Goal: Task Accomplishment & Management: Complete application form

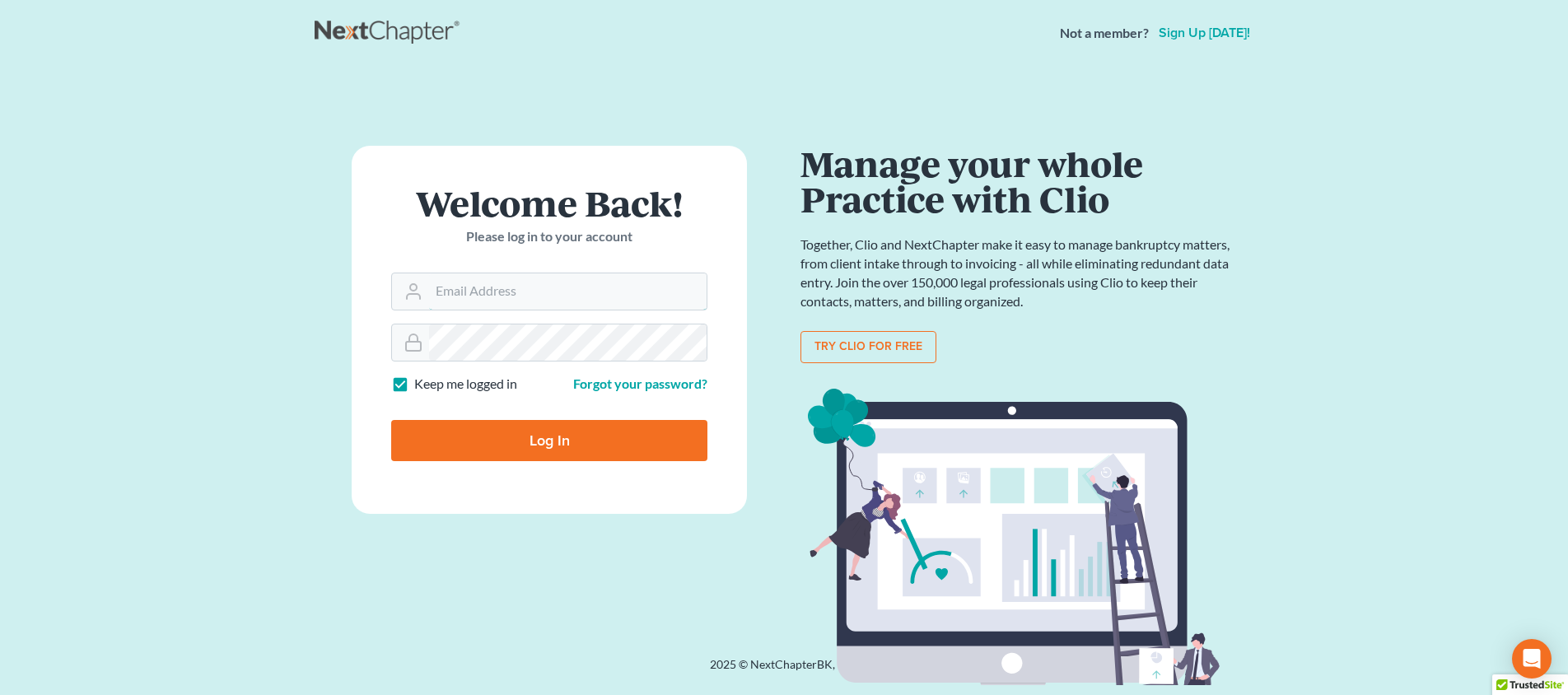
type input "[PERSON_NAME][EMAIL_ADDRESS][DOMAIN_NAME]"
click at [550, 439] on input "Log In" at bounding box center [549, 440] width 316 height 41
type input "Thinking..."
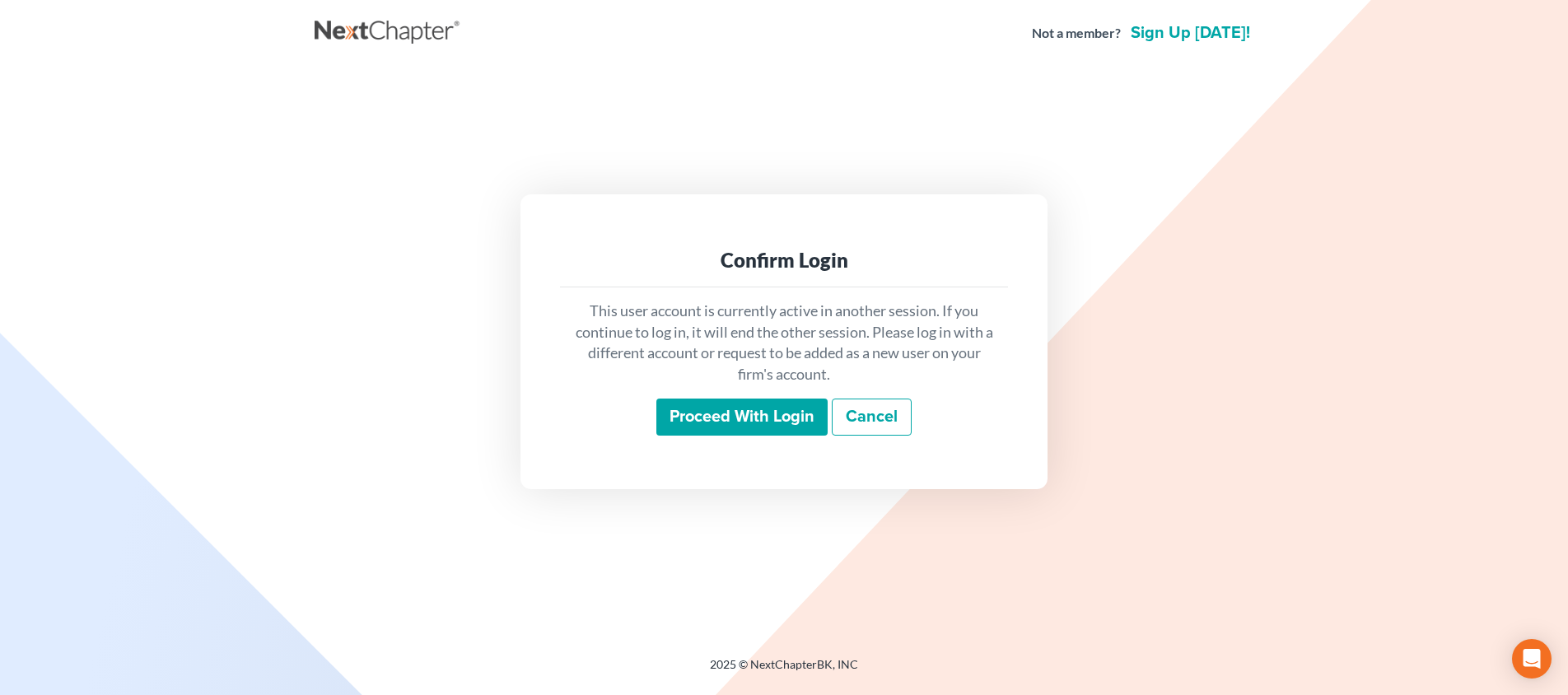
click at [765, 406] on input "Proceed with login" at bounding box center [742, 418] width 172 height 38
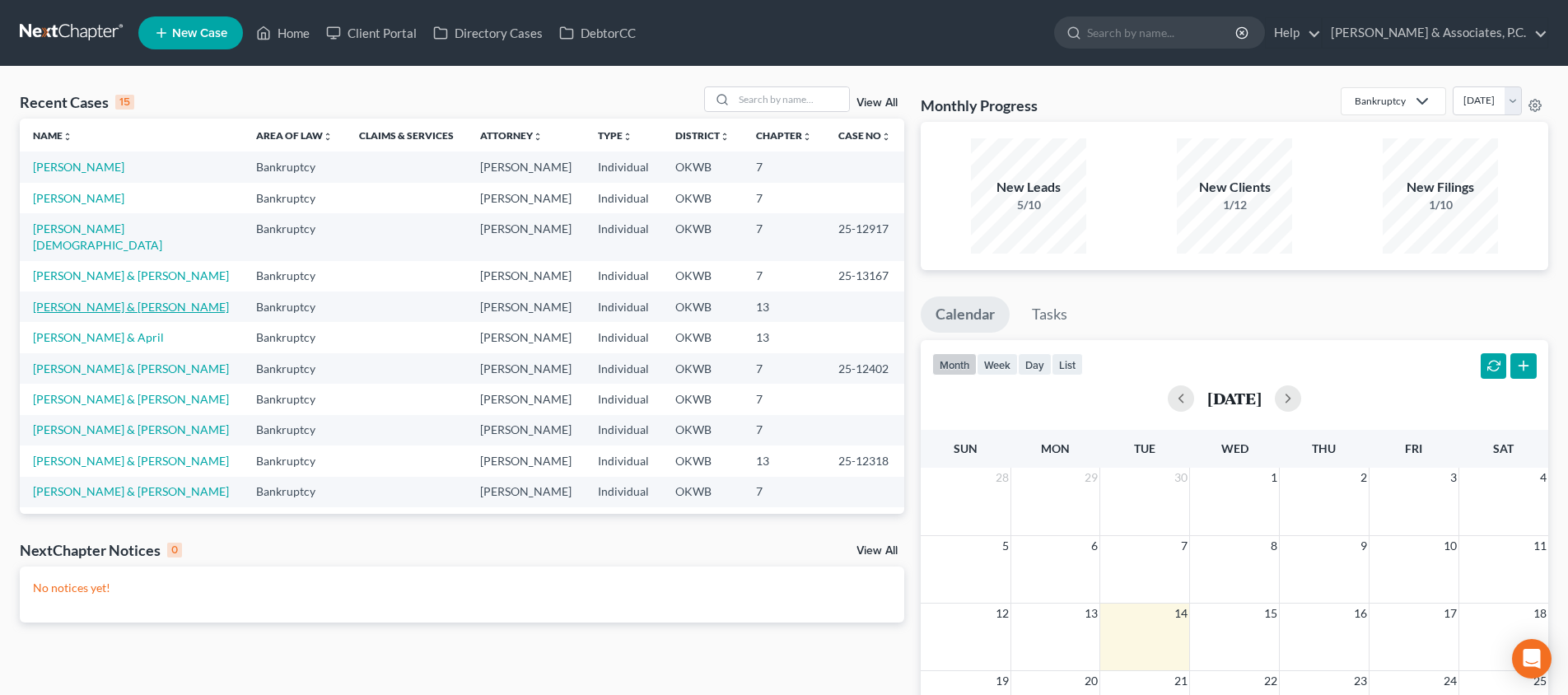
click at [94, 300] on link "Escarcega, Armando & Paola" at bounding box center [131, 306] width 196 height 14
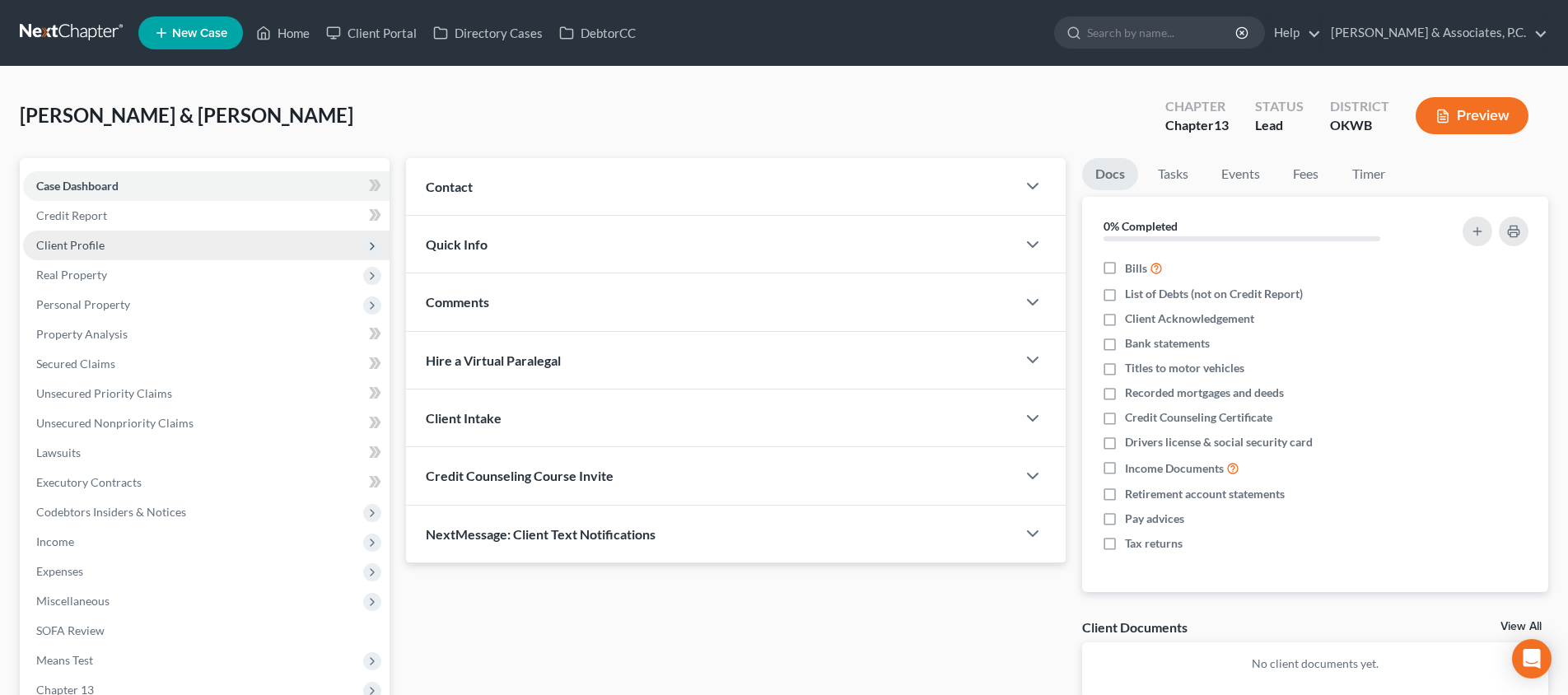
click at [177, 239] on span "Client Profile" at bounding box center [206, 245] width 367 height 29
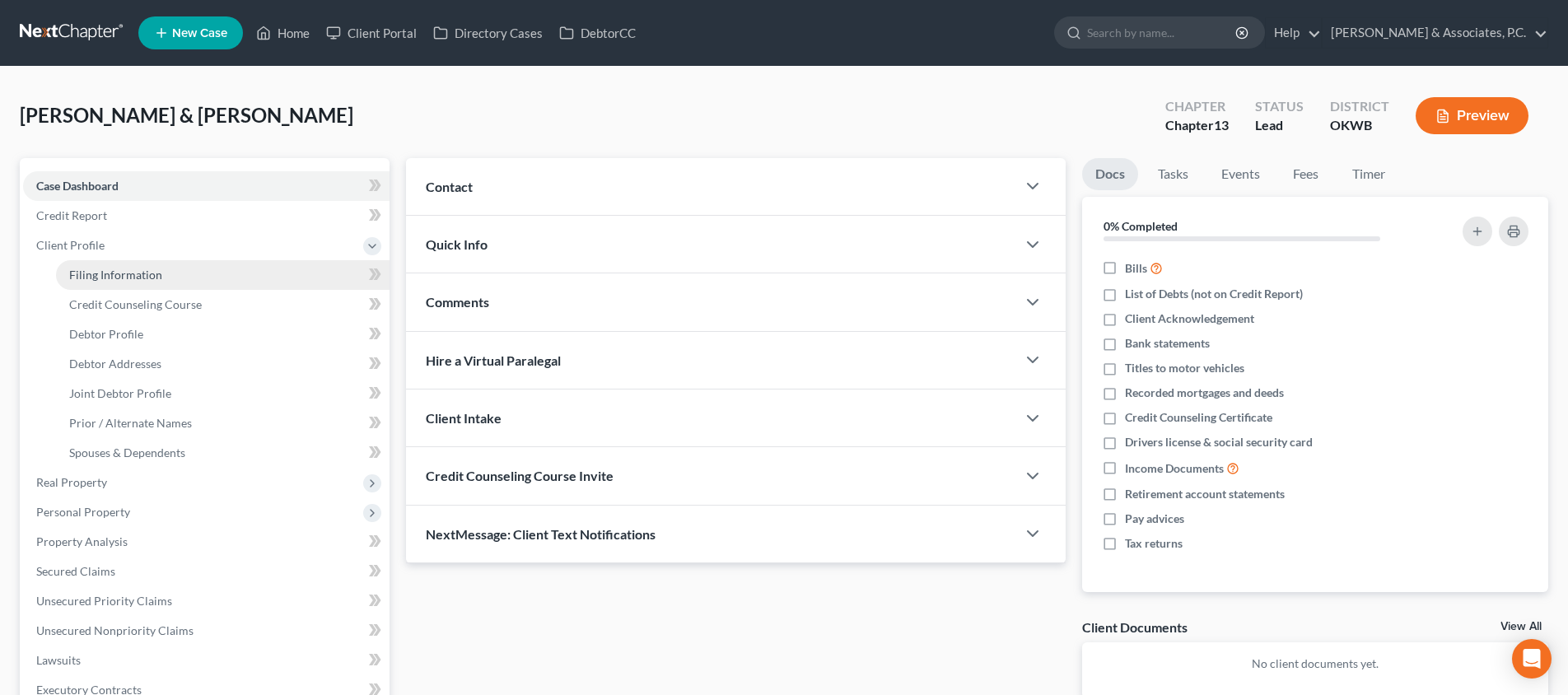
click at [181, 268] on link "Filing Information" at bounding box center [223, 274] width 334 height 29
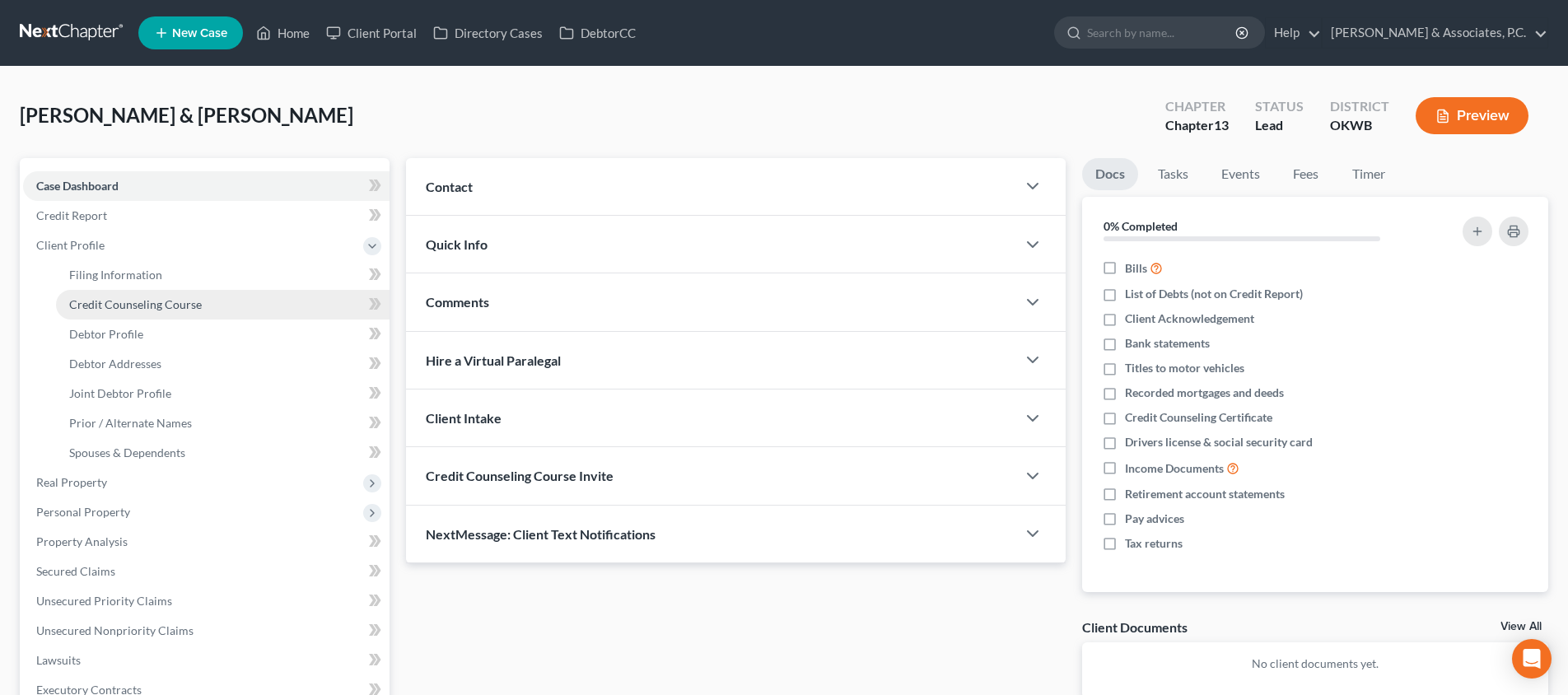
select select "1"
select select "3"
select select "37"
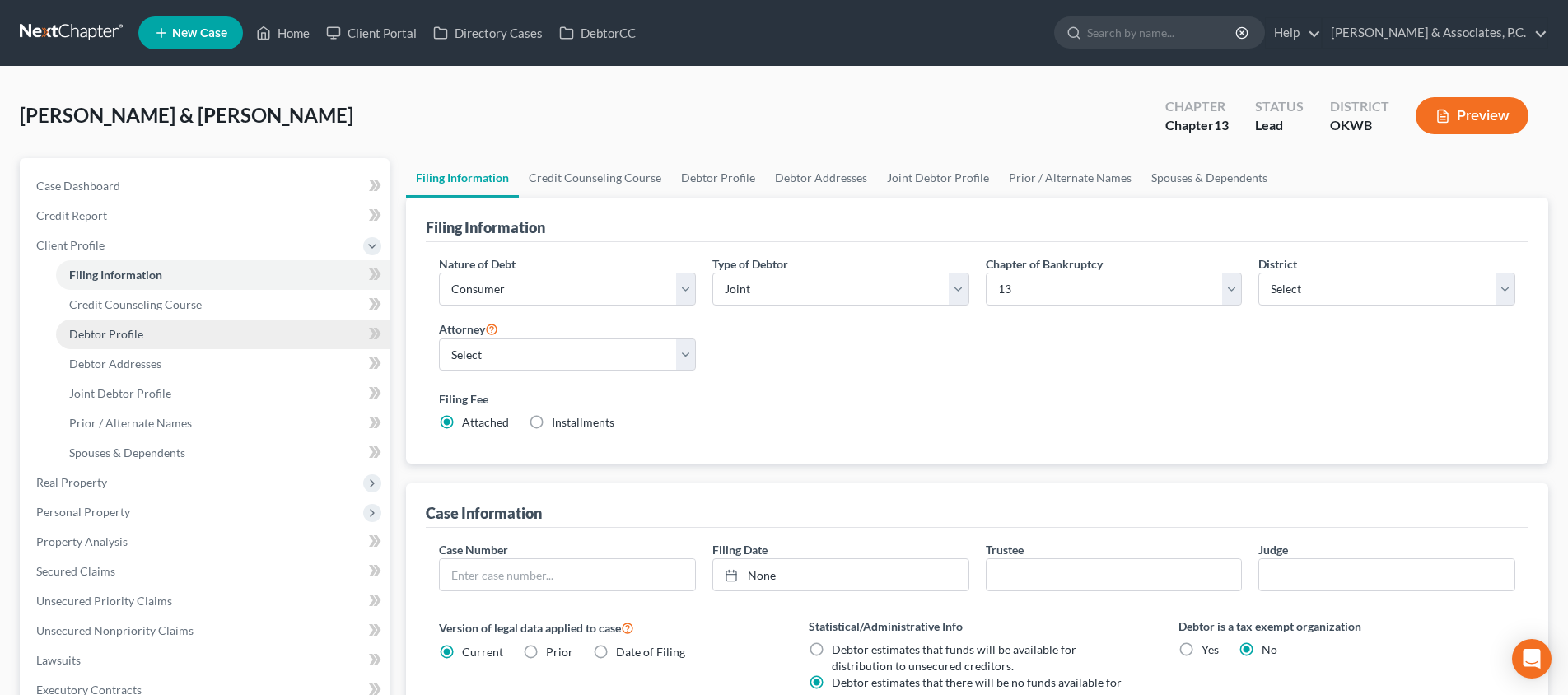
click at [145, 337] on link "Debtor Profile" at bounding box center [223, 334] width 334 height 29
select select "1"
select select "2"
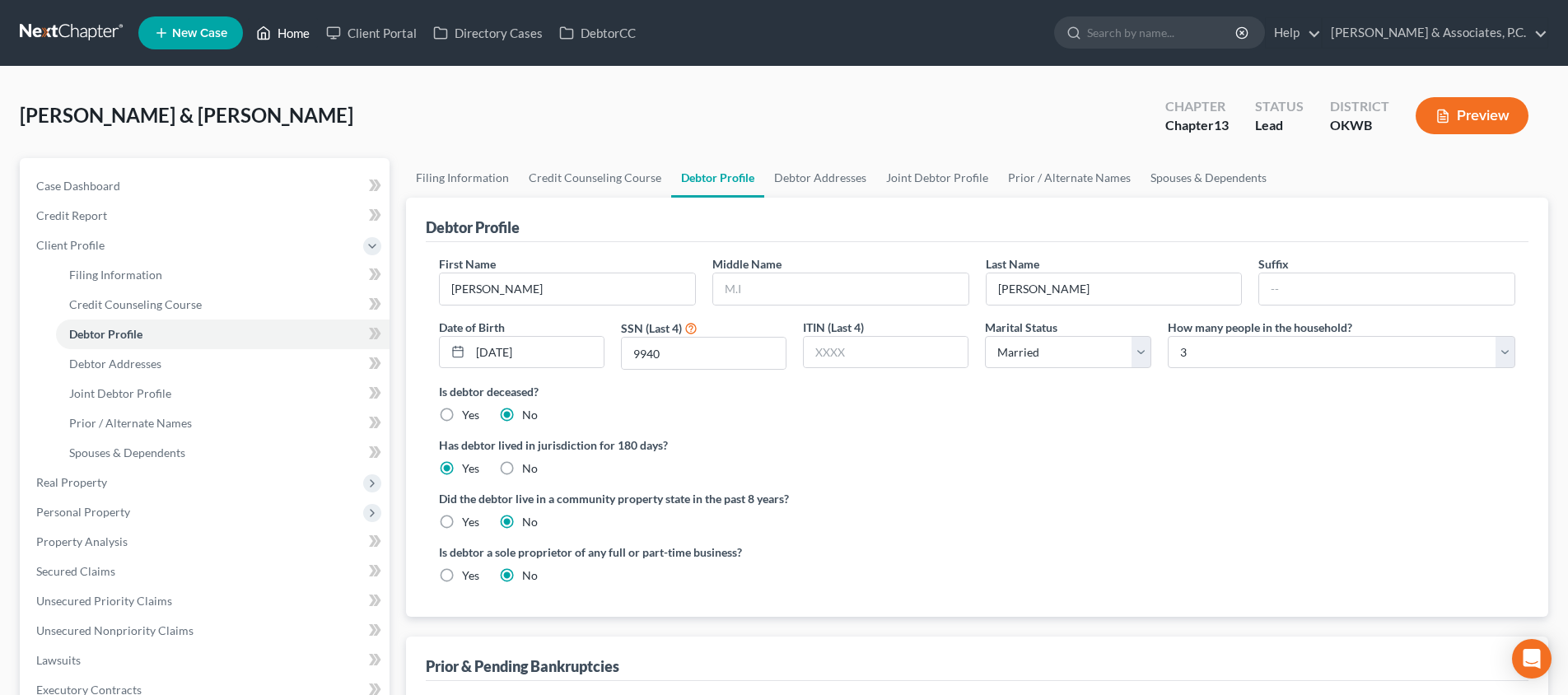
click at [291, 34] on link "Home" at bounding box center [283, 32] width 70 height 29
click at [300, 36] on link "Home" at bounding box center [283, 32] width 70 height 29
click at [290, 36] on link "Home" at bounding box center [283, 32] width 70 height 29
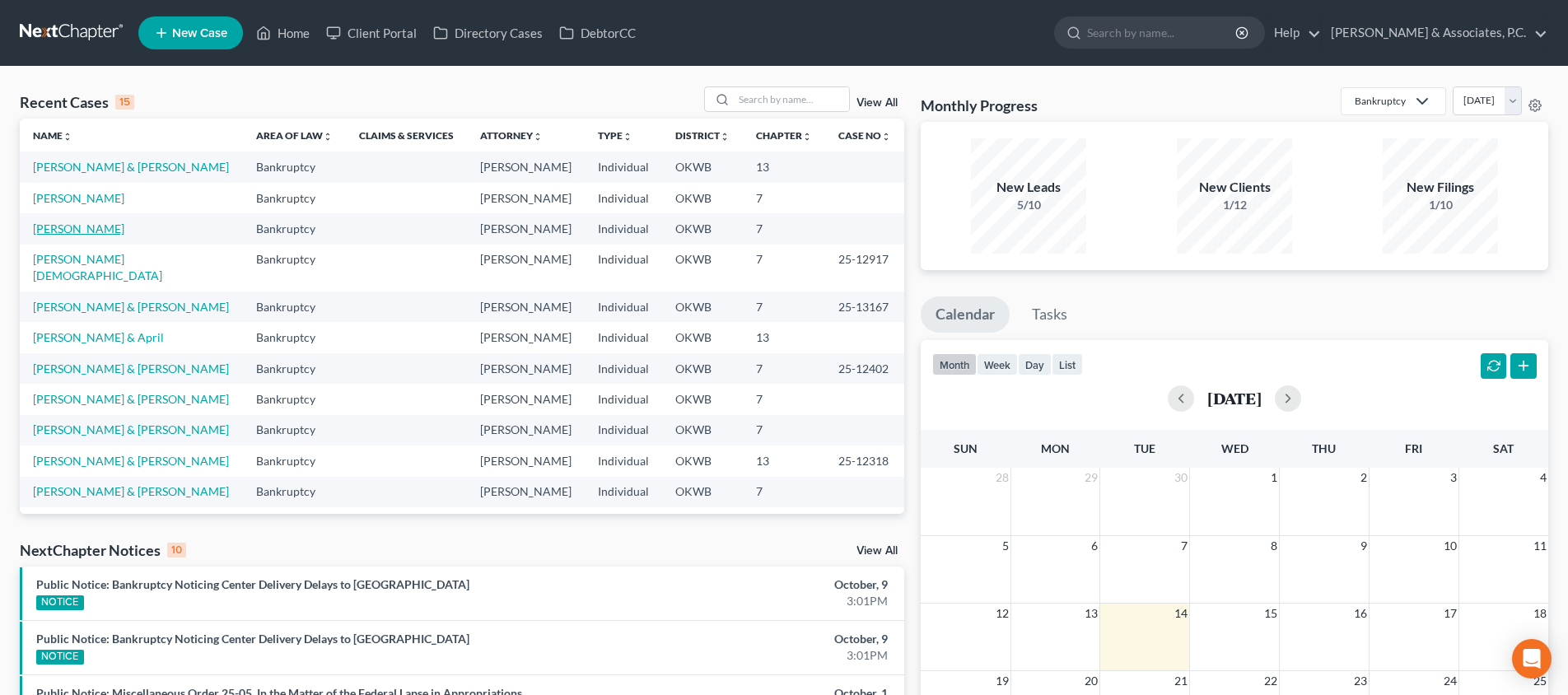
click at [62, 232] on link "Belt, Judith" at bounding box center [78, 228] width 91 height 14
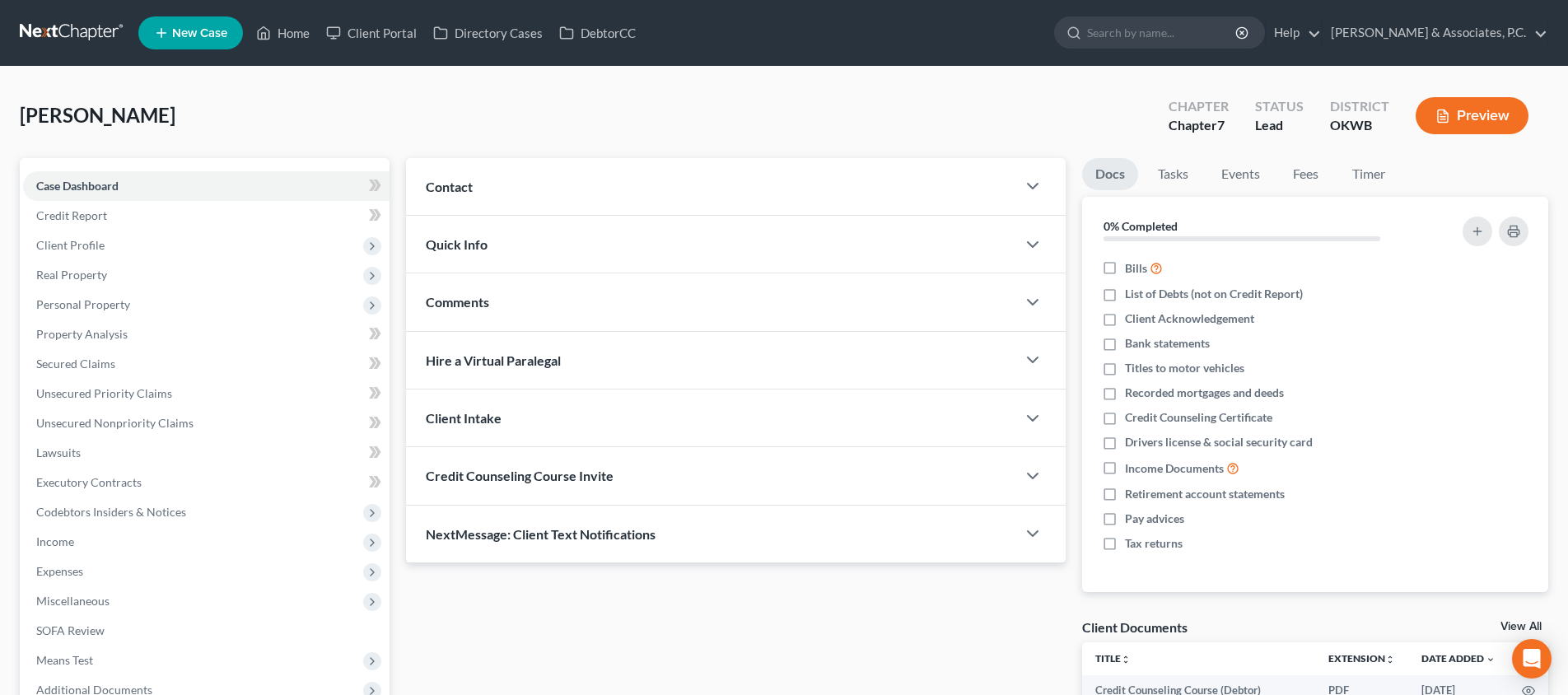
click at [1459, 112] on button "Preview" at bounding box center [1472, 115] width 113 height 37
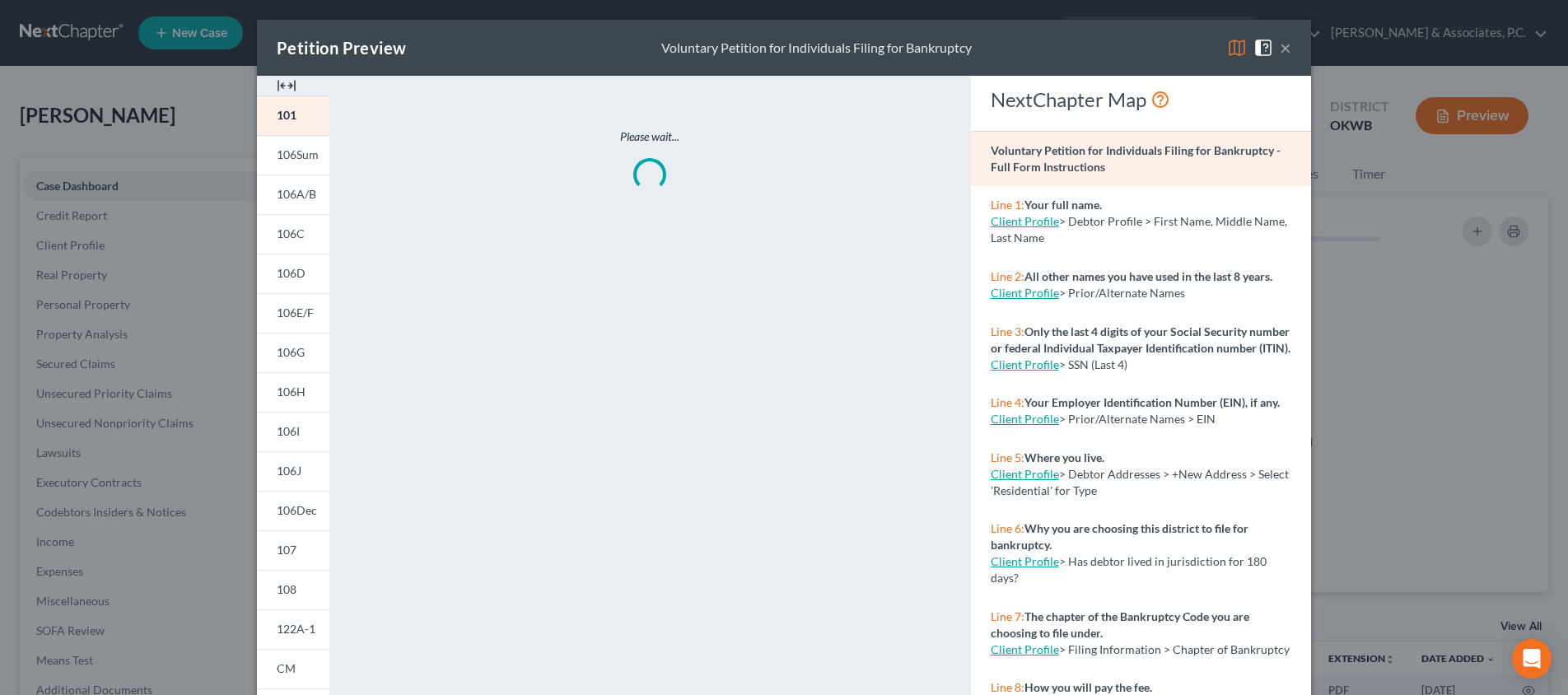
click at [1280, 48] on button "×" at bounding box center [1285, 47] width 11 height 20
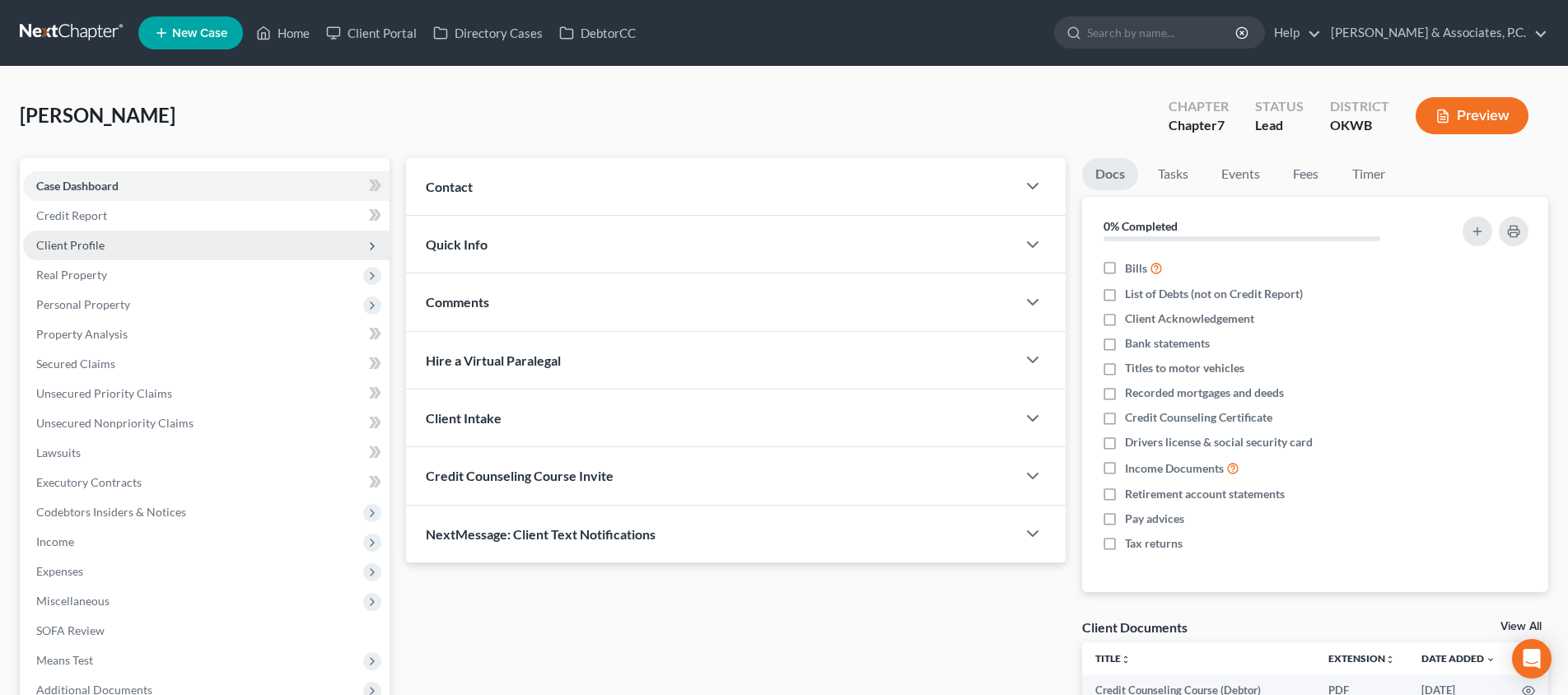
click at [166, 243] on span "Client Profile" at bounding box center [206, 245] width 367 height 29
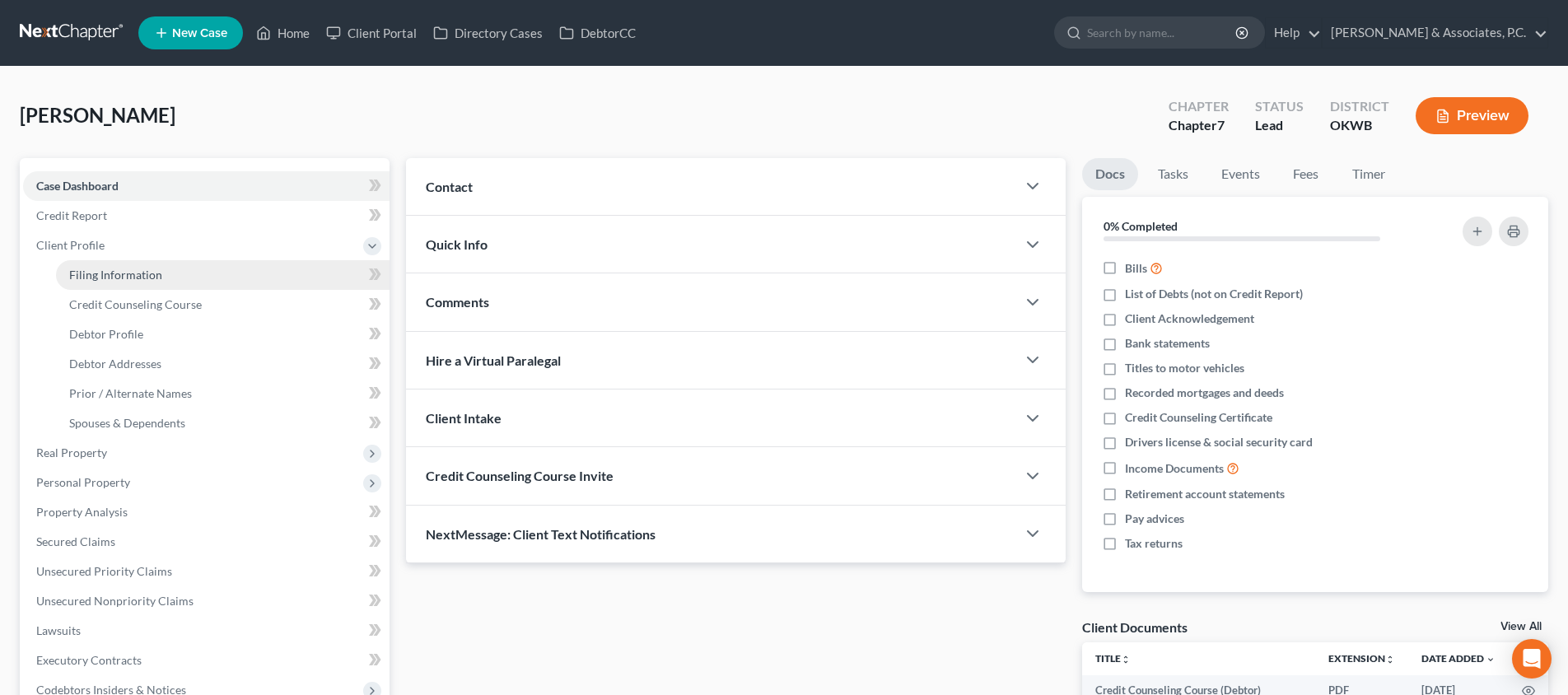
click at [161, 264] on link "Filing Information" at bounding box center [223, 274] width 334 height 29
select select "1"
select select "0"
select select "65"
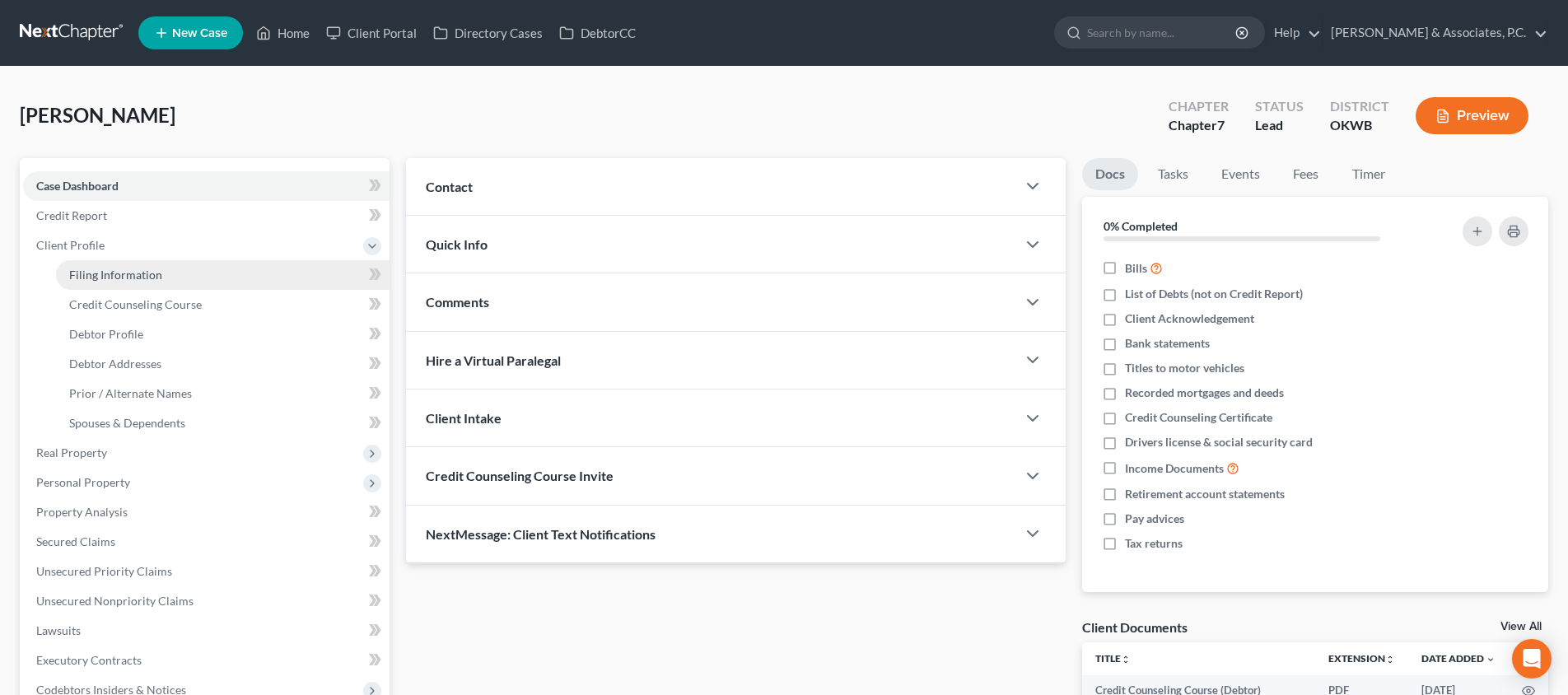
select select "2"
select select "37"
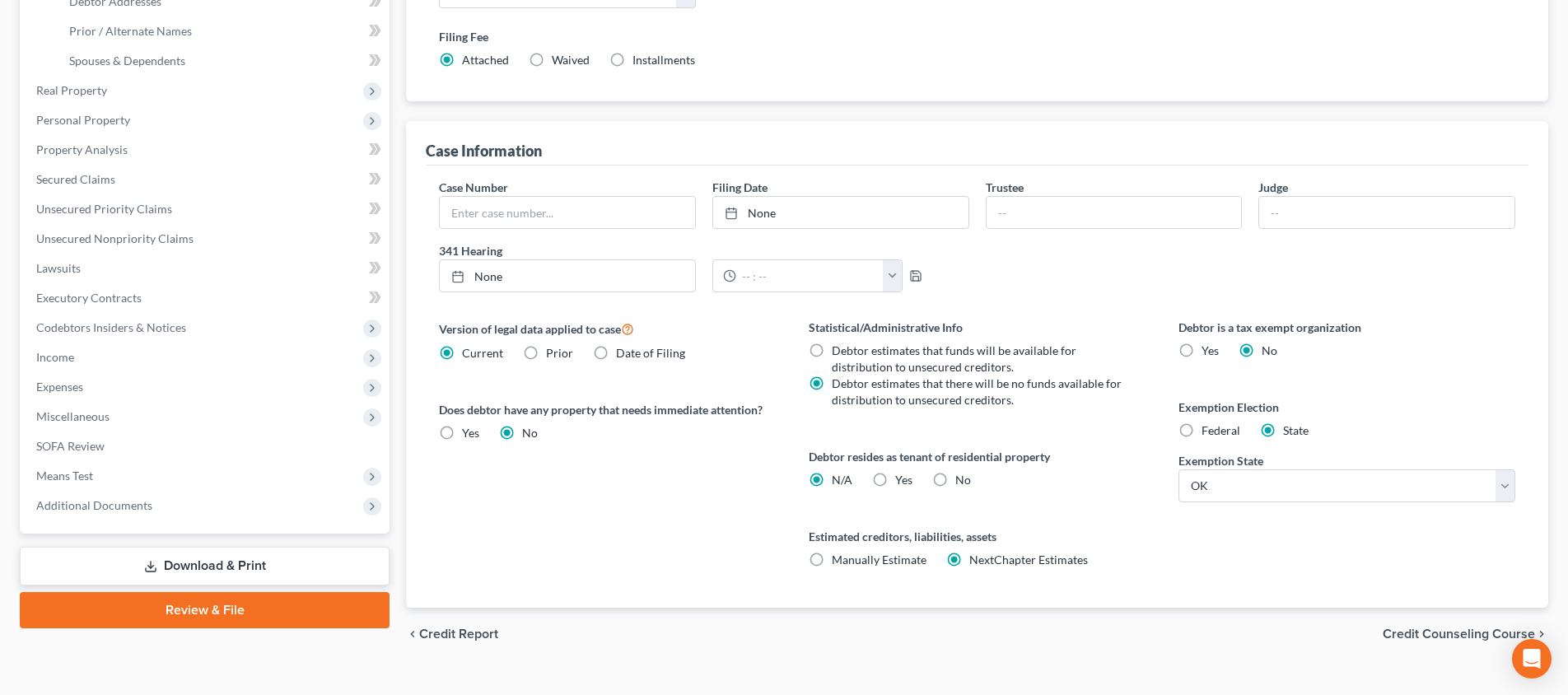
scroll to position [390, 0]
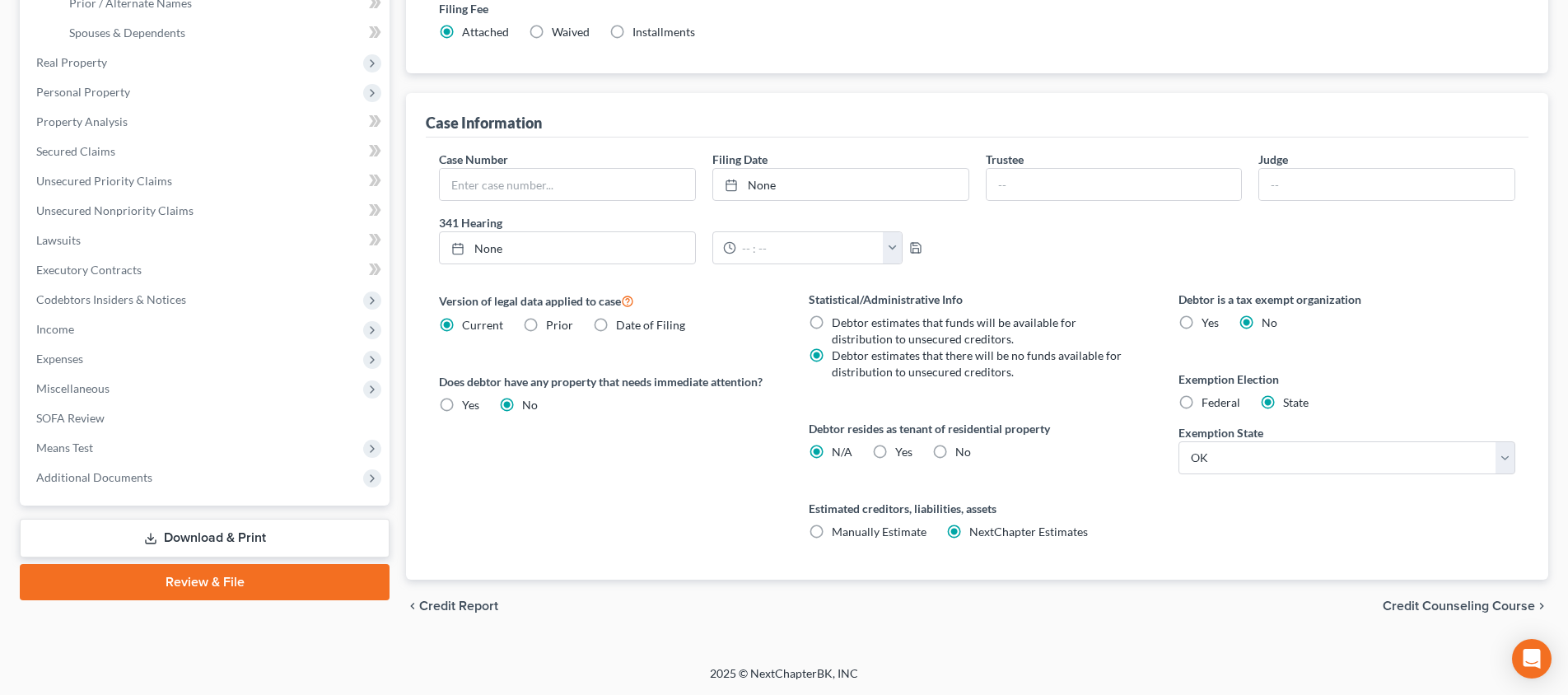
click at [1391, 600] on span "Credit Counseling Course" at bounding box center [1459, 606] width 153 height 13
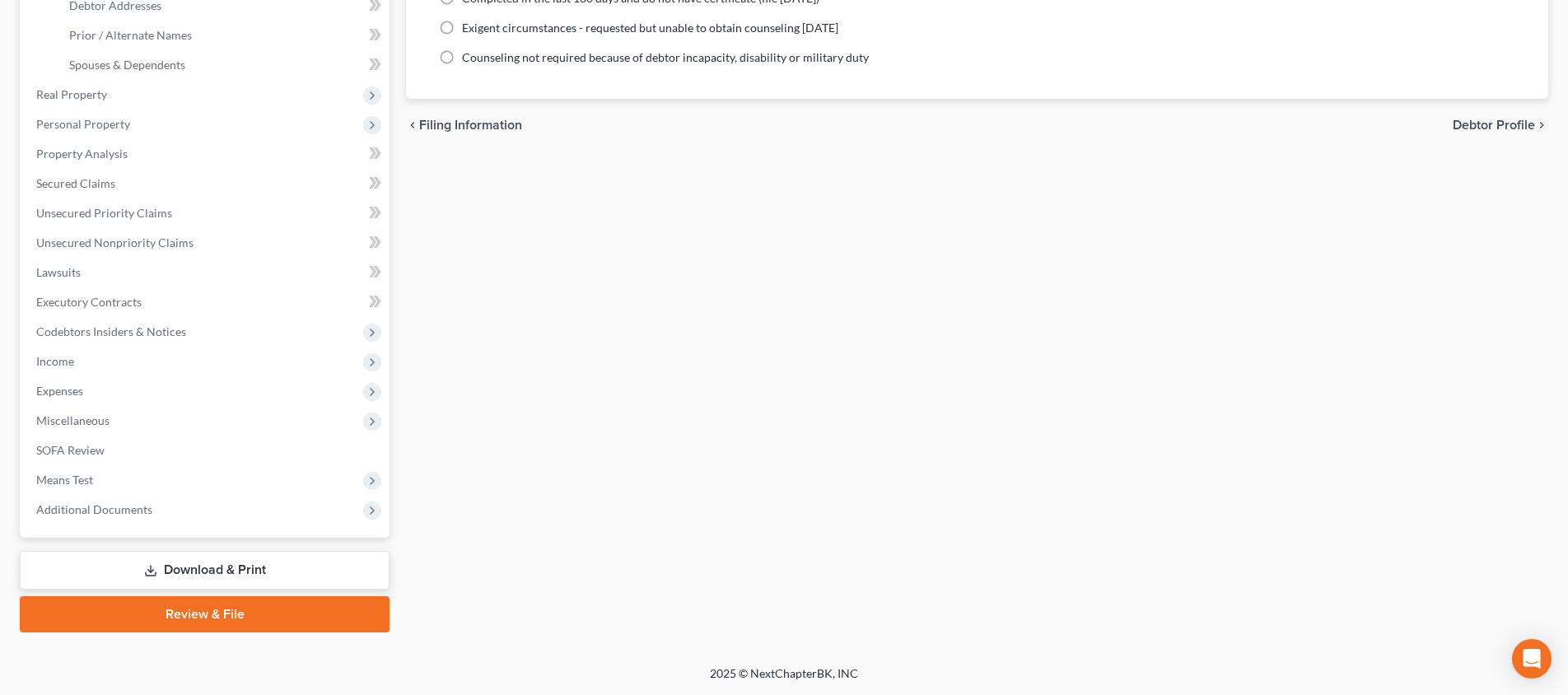
click at [1517, 126] on span "Debtor Profile" at bounding box center [1494, 125] width 82 height 13
select select "0"
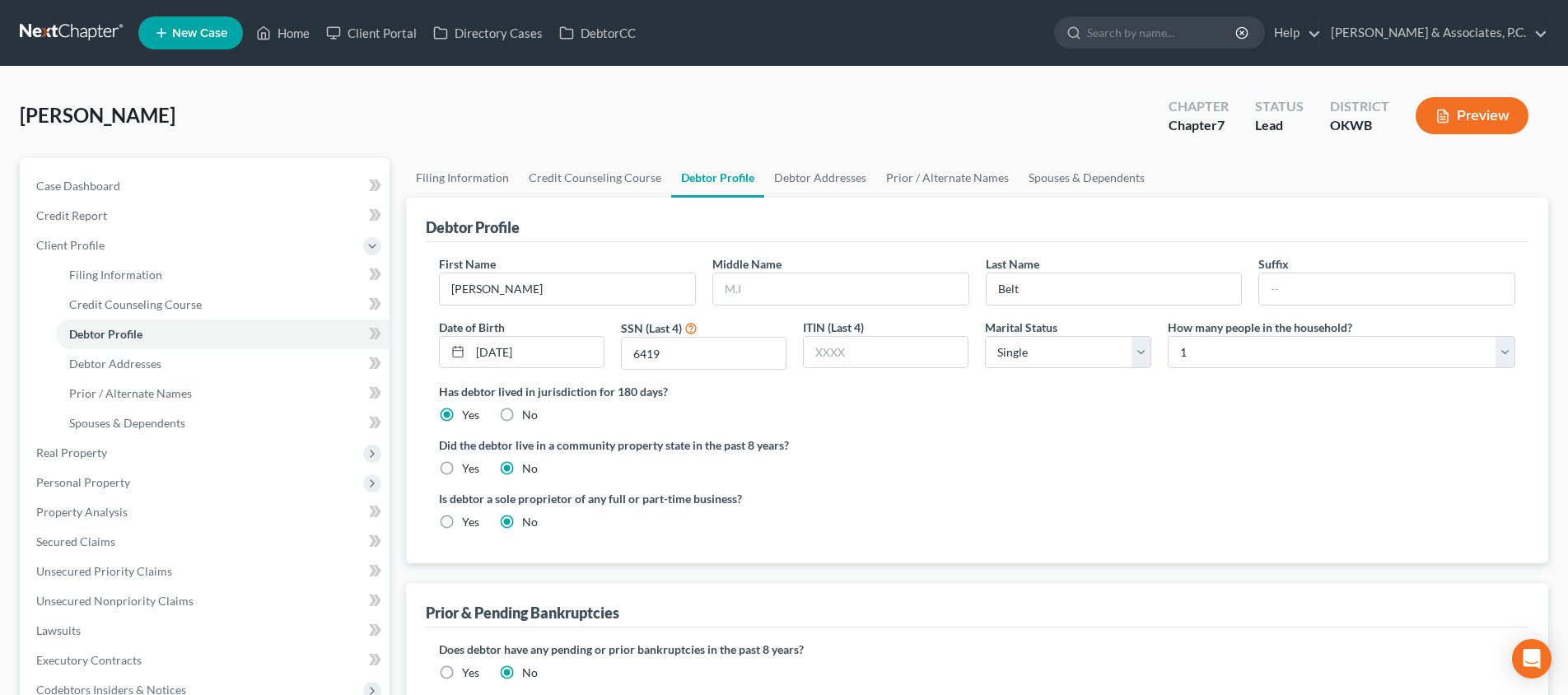
scroll to position [224, 0]
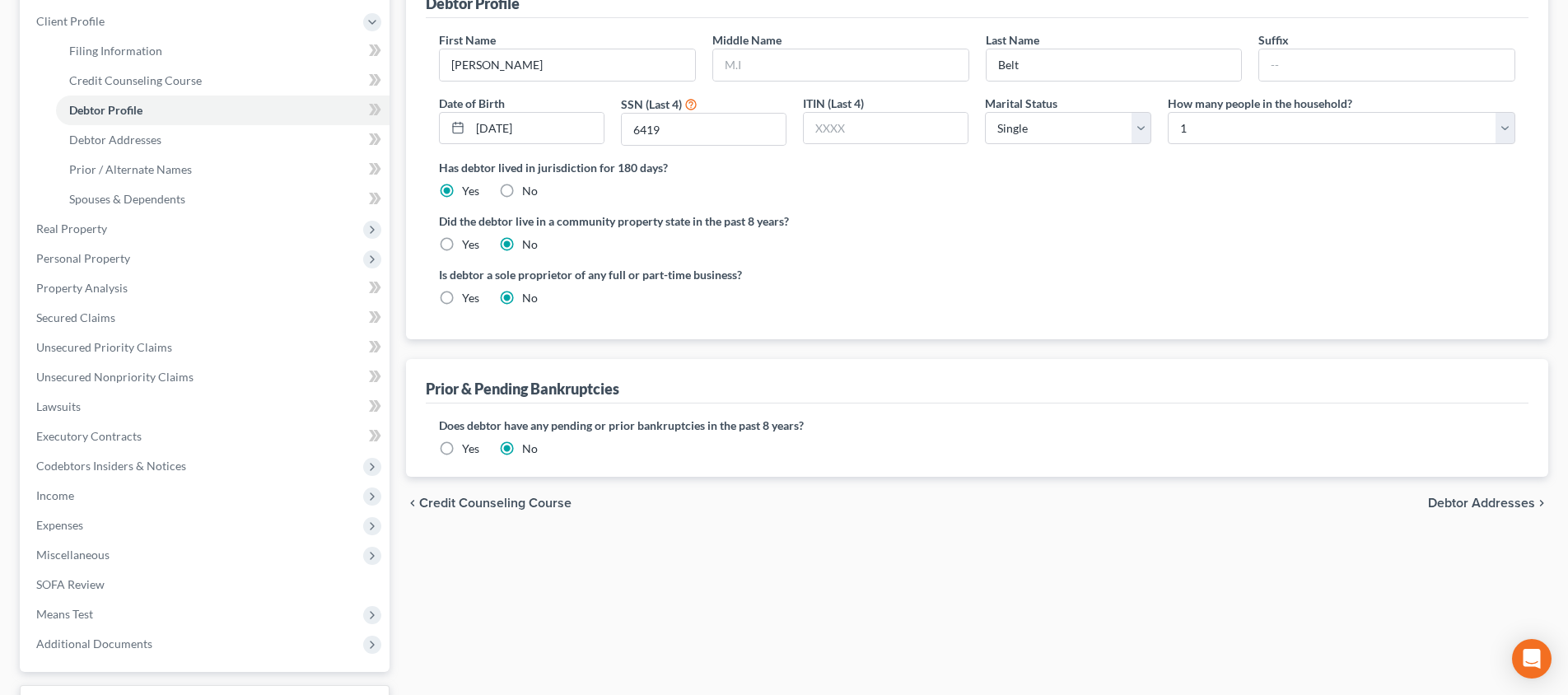
click at [1493, 506] on span "Debtor Addresses" at bounding box center [1481, 504] width 107 height 13
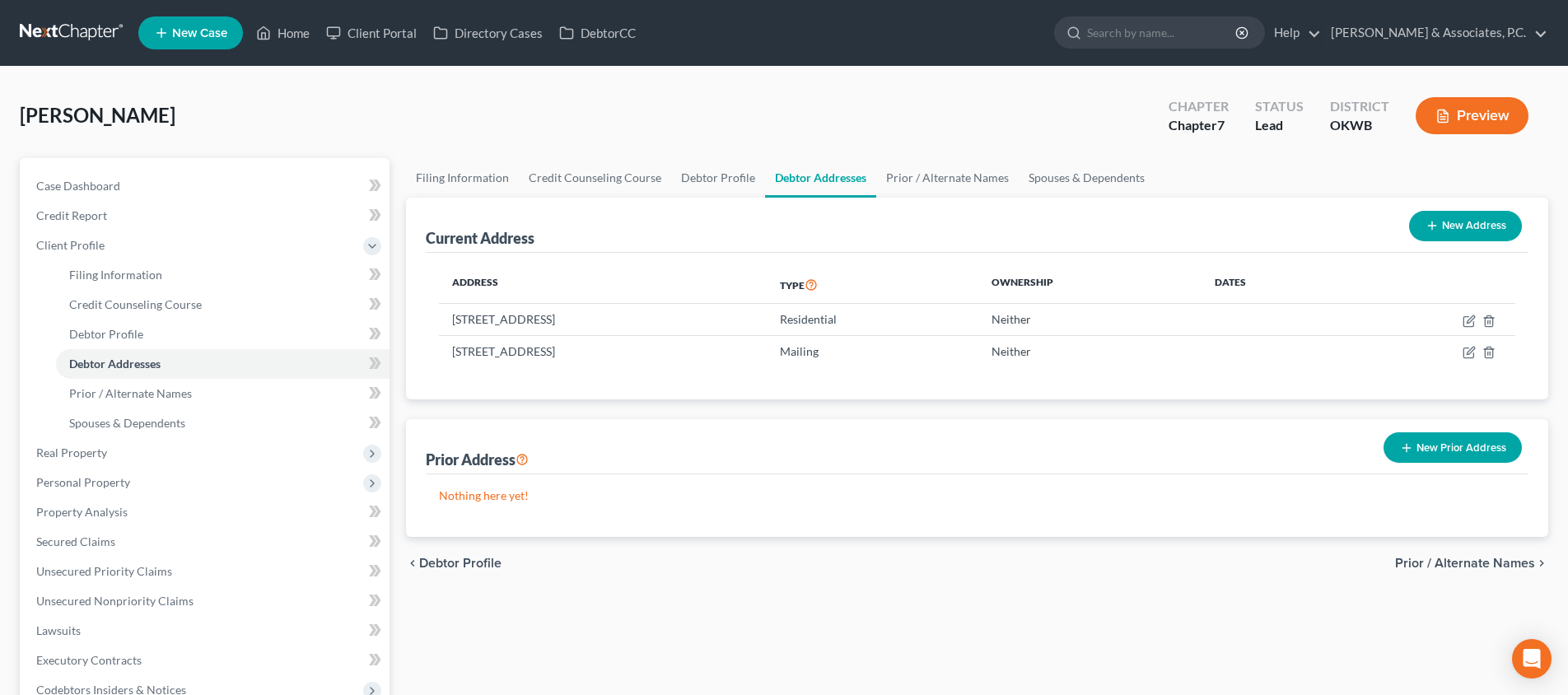
click at [1491, 558] on span "Prior / Alternate Names" at bounding box center [1464, 563] width 140 height 13
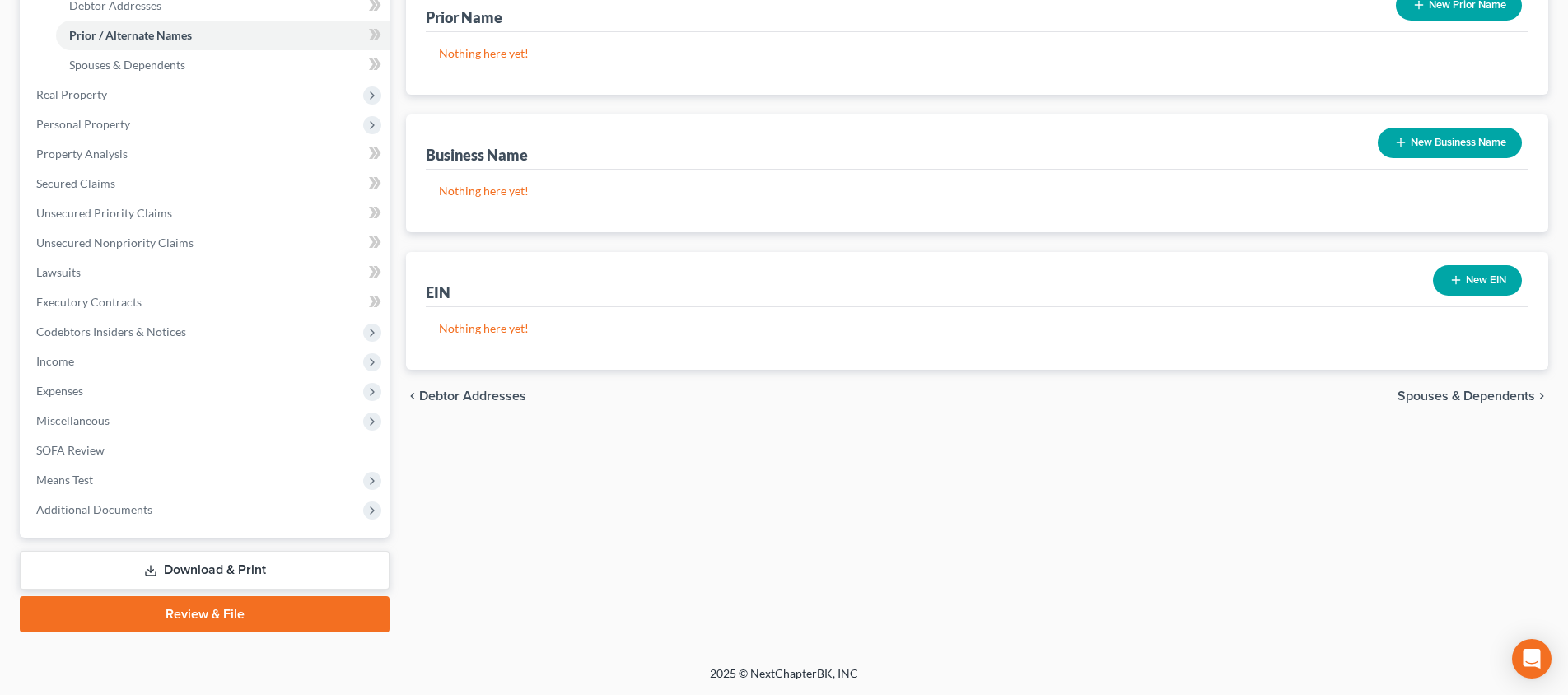
click at [1497, 396] on span "Spouses & Dependents" at bounding box center [1466, 396] width 138 height 13
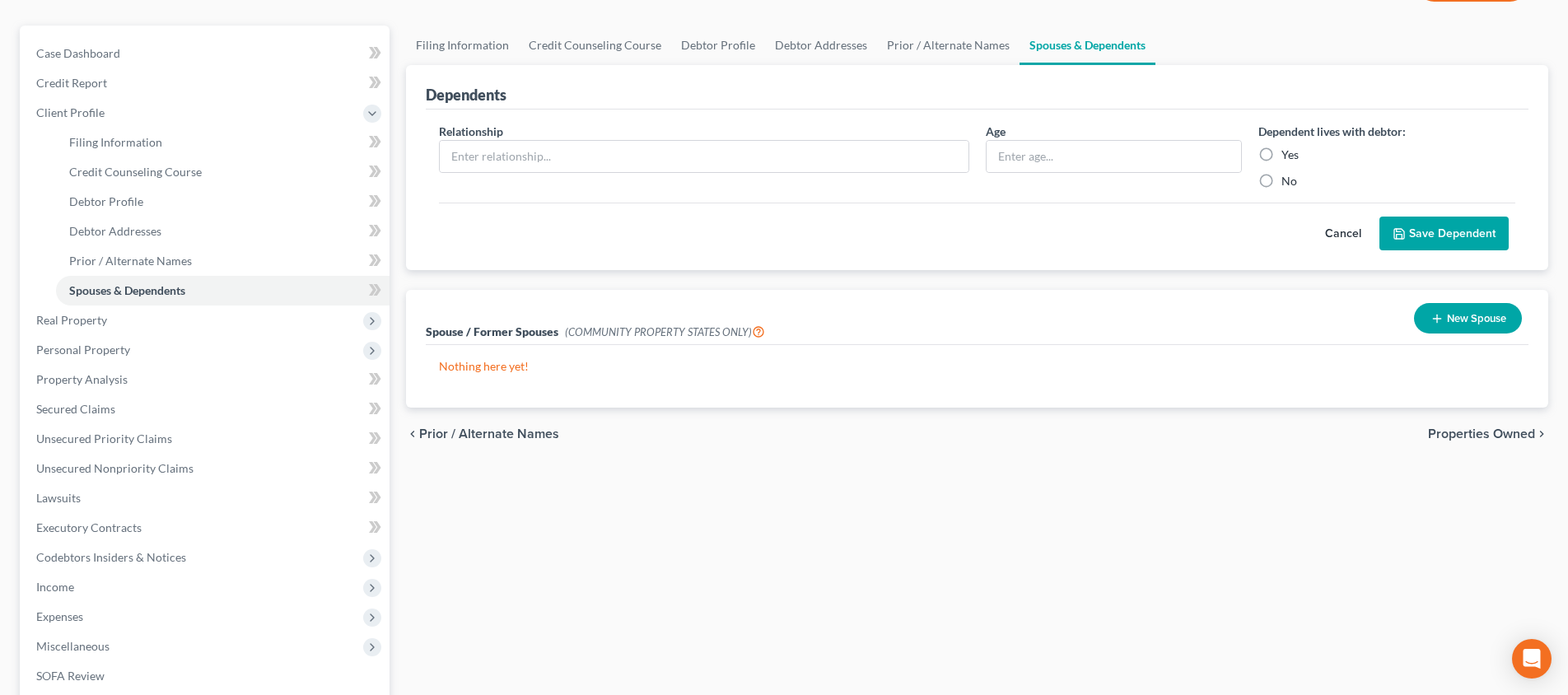
click at [1471, 438] on span "Properties Owned" at bounding box center [1481, 434] width 107 height 13
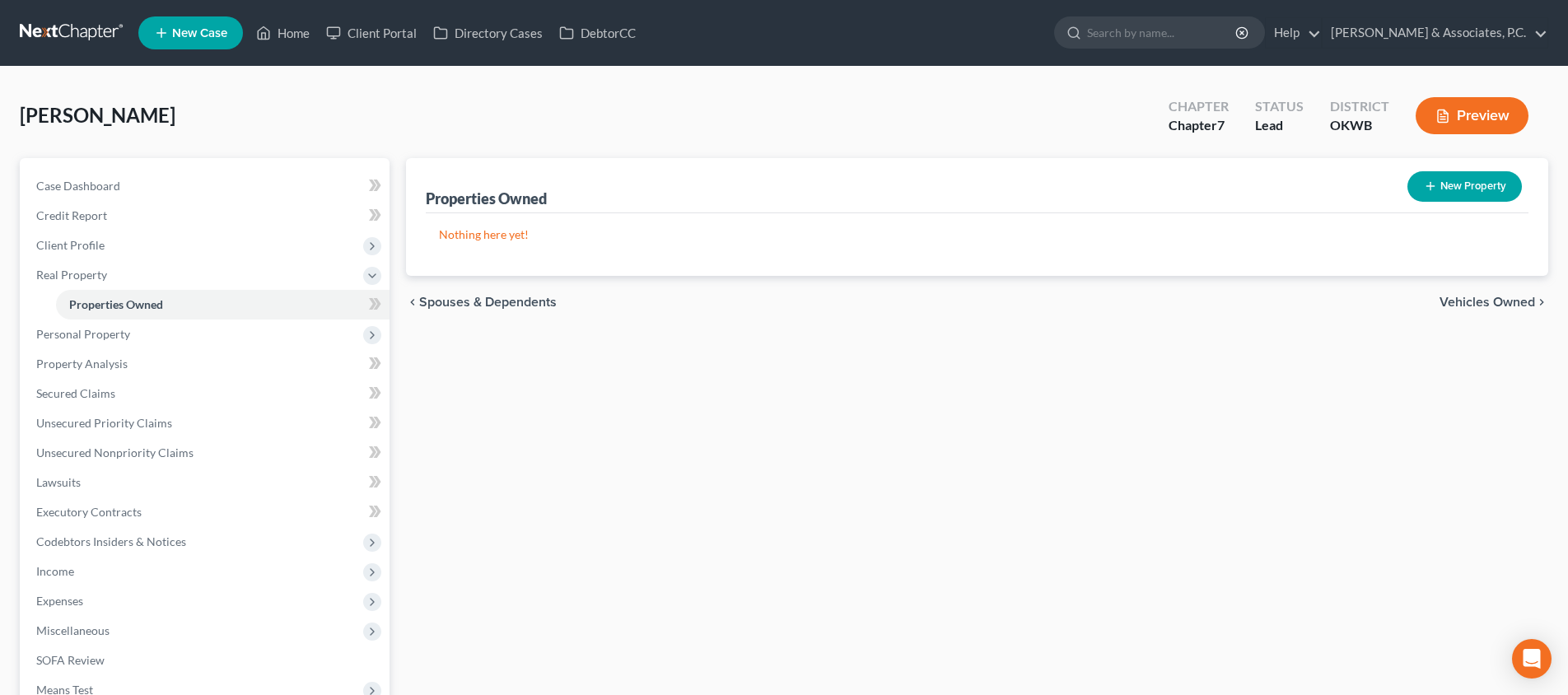
click at [1464, 310] on div "chevron_left Spouses & Dependents Vehicles Owned chevron_right" at bounding box center [977, 303] width 1142 height 53
click at [1463, 305] on span "Vehicles Owned" at bounding box center [1487, 303] width 95 height 13
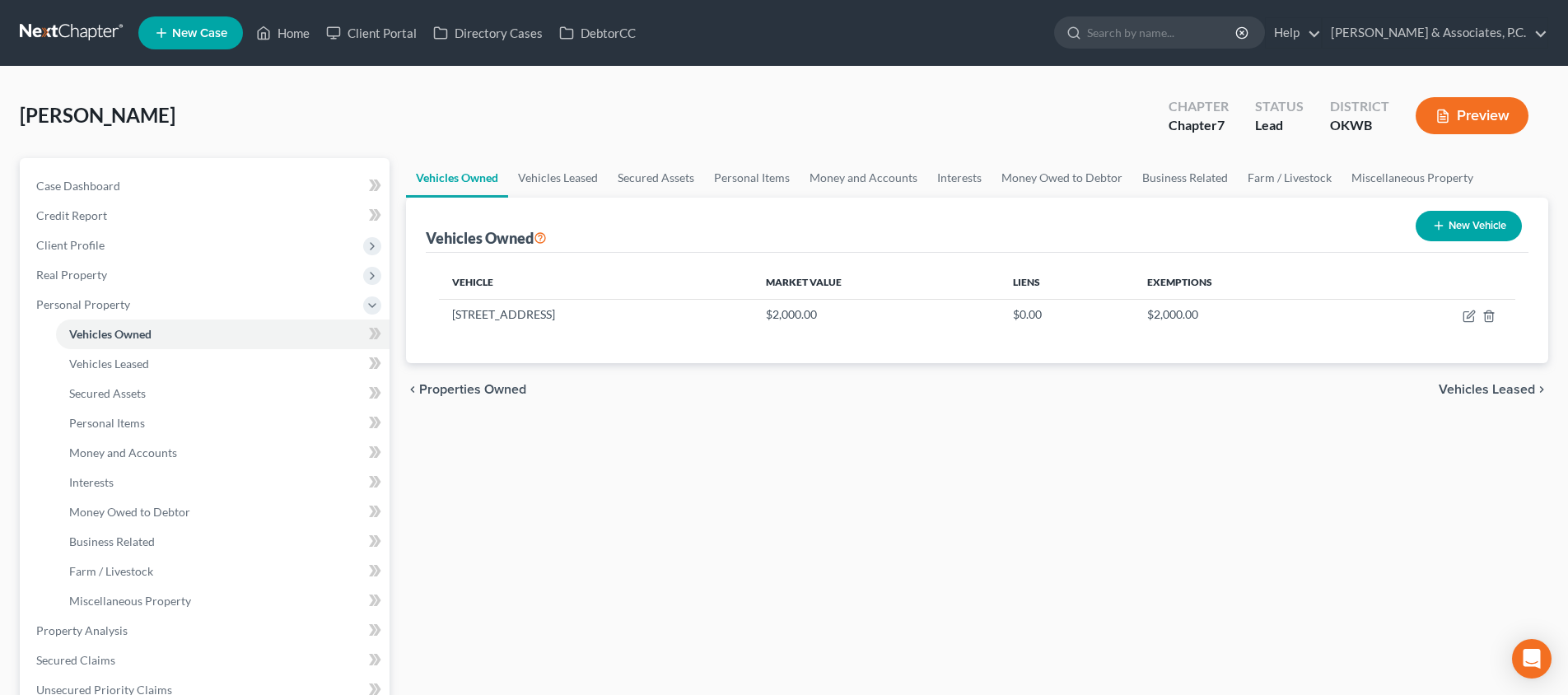
click at [1475, 388] on span "Vehicles Leased" at bounding box center [1487, 389] width 96 height 13
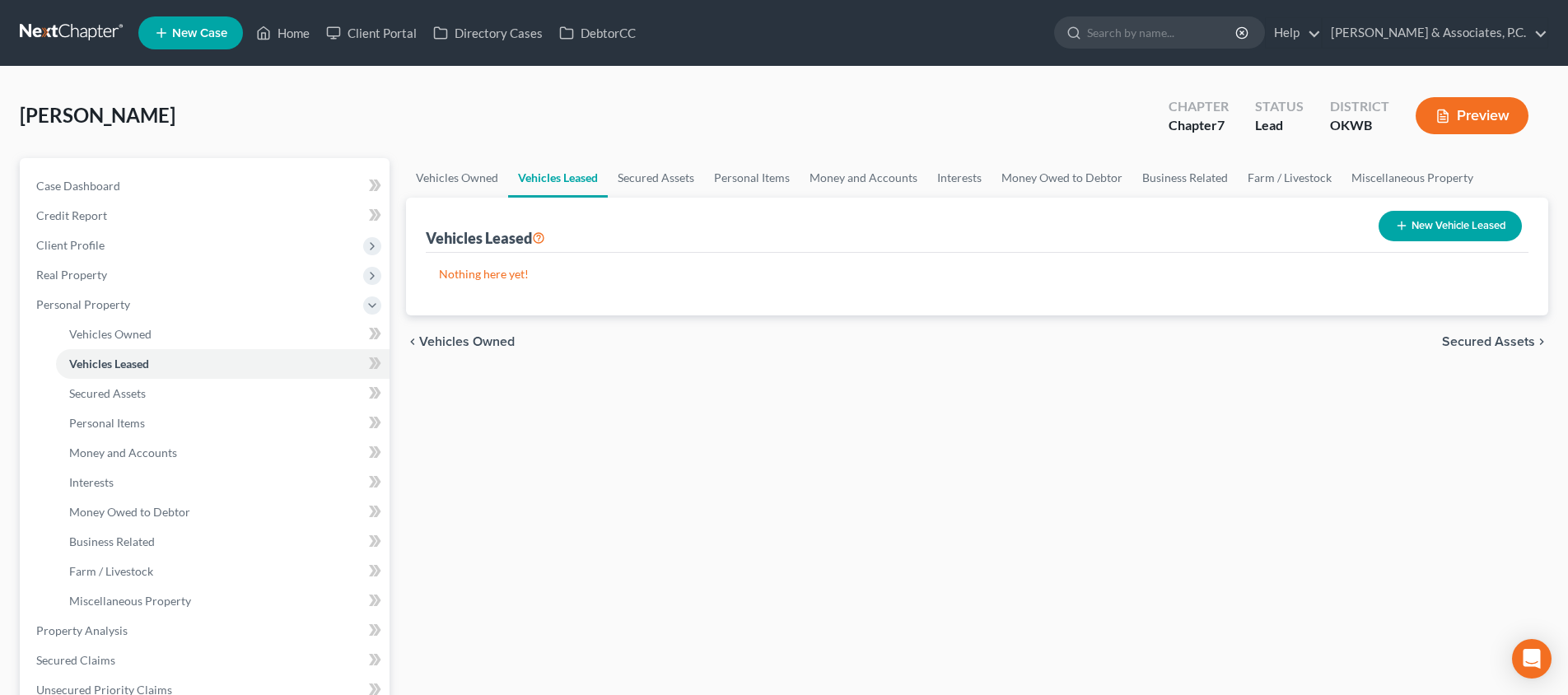
click at [1483, 340] on span "Secured Assets" at bounding box center [1488, 341] width 93 height 13
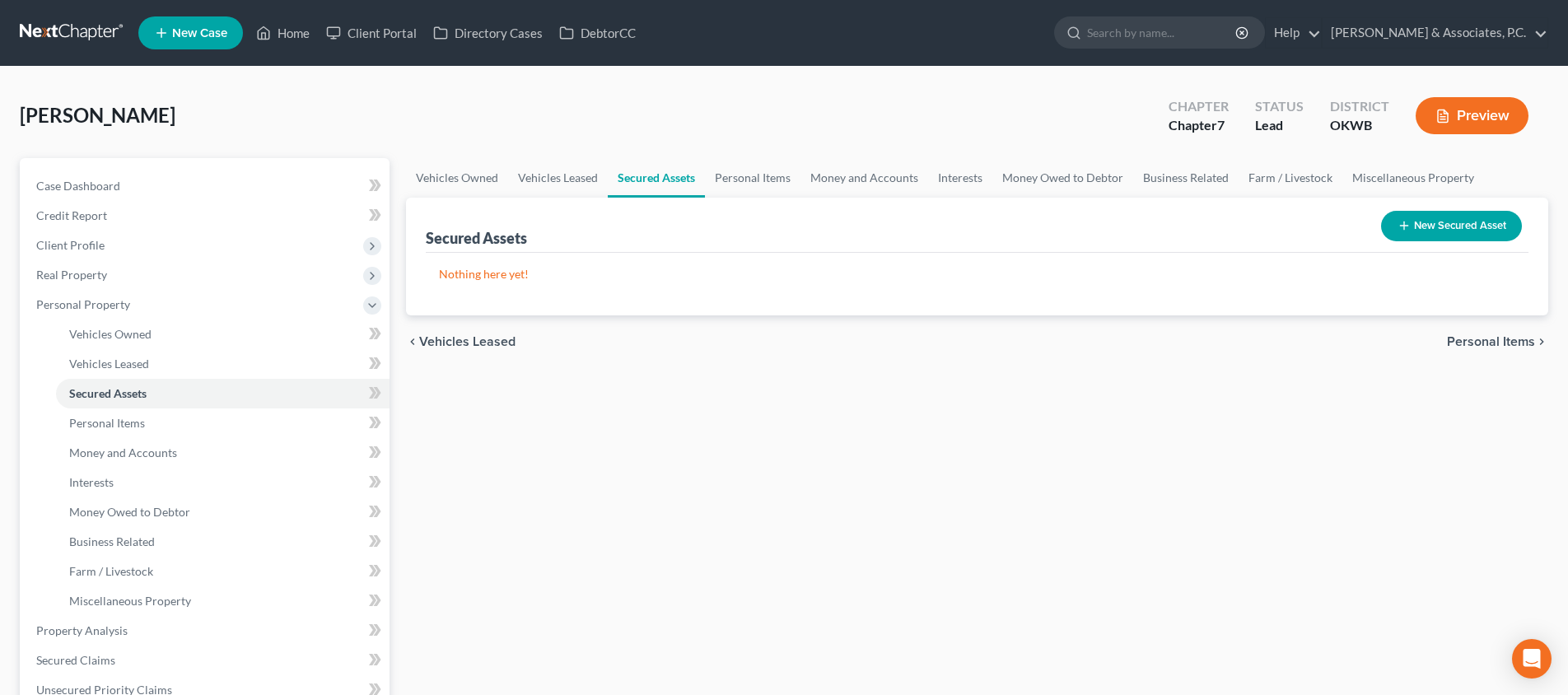
click at [1483, 340] on span "Personal Items" at bounding box center [1490, 341] width 88 height 13
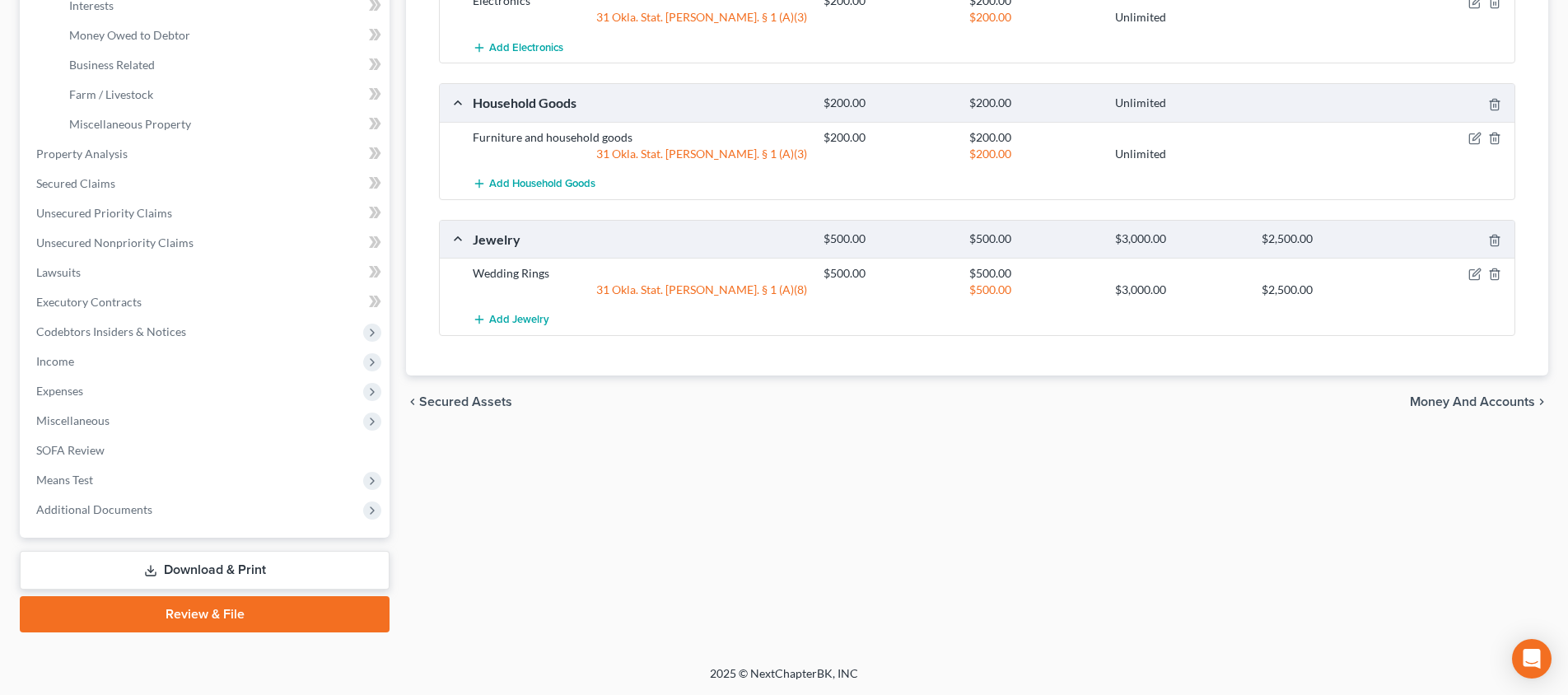
click at [1466, 400] on span "Money and Accounts" at bounding box center [1472, 402] width 125 height 13
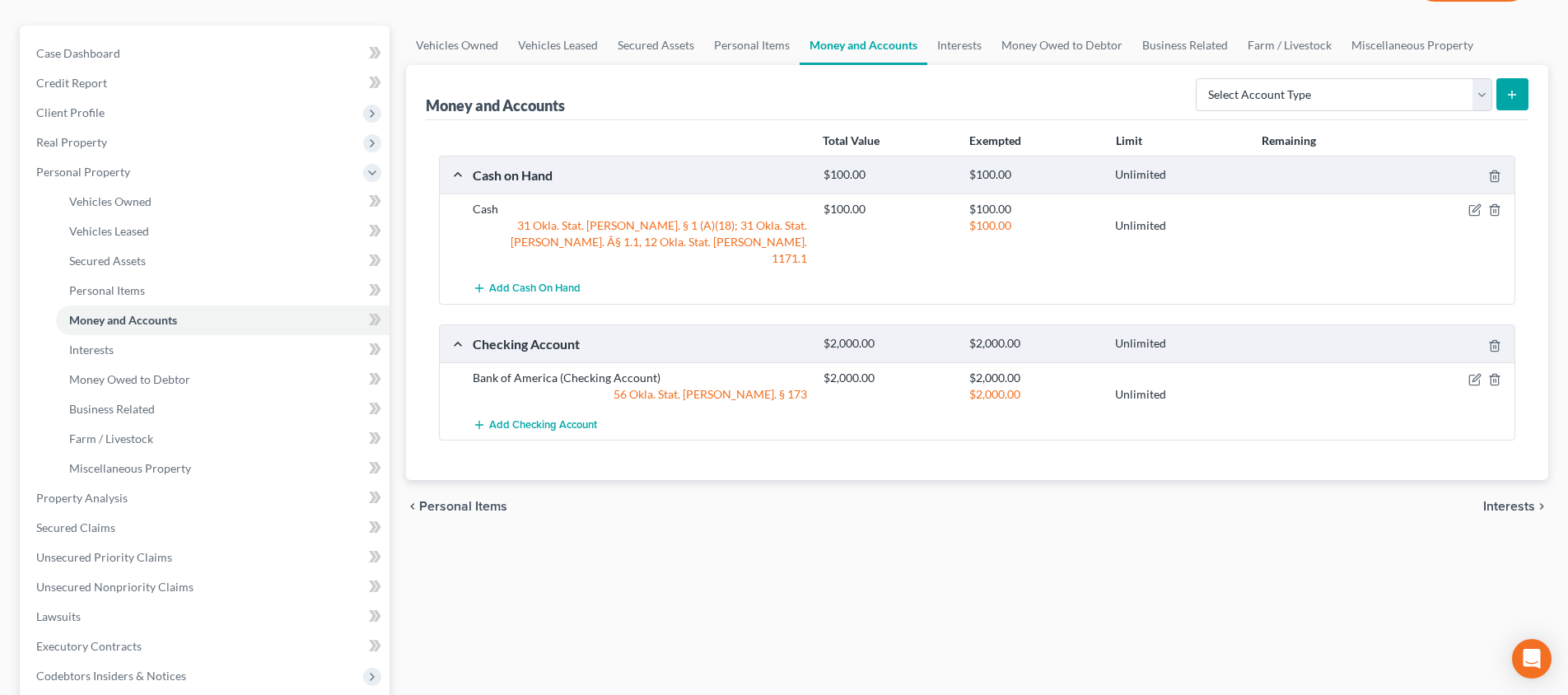
click at [1494, 500] on span "Interests" at bounding box center [1509, 506] width 52 height 13
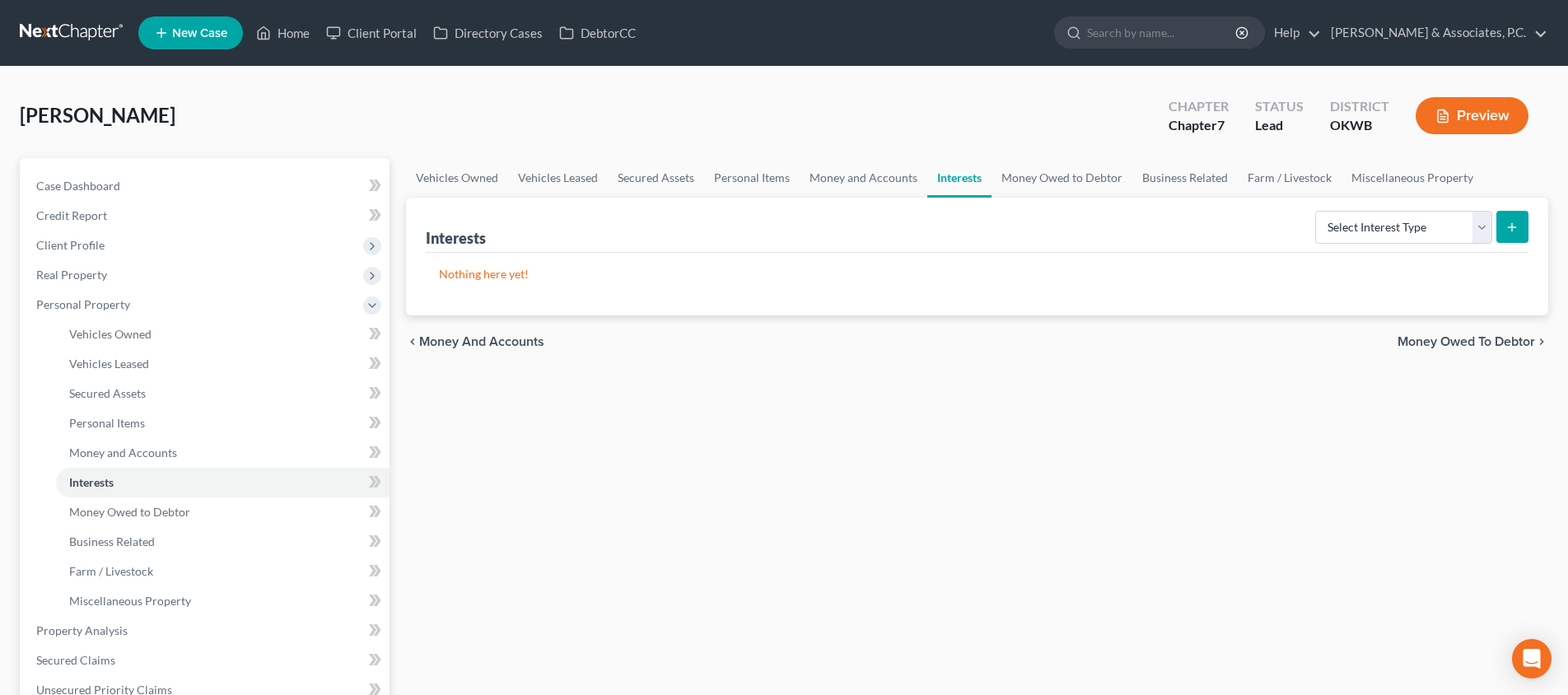
click at [1485, 335] on span "Money Owed to Debtor" at bounding box center [1466, 341] width 138 height 13
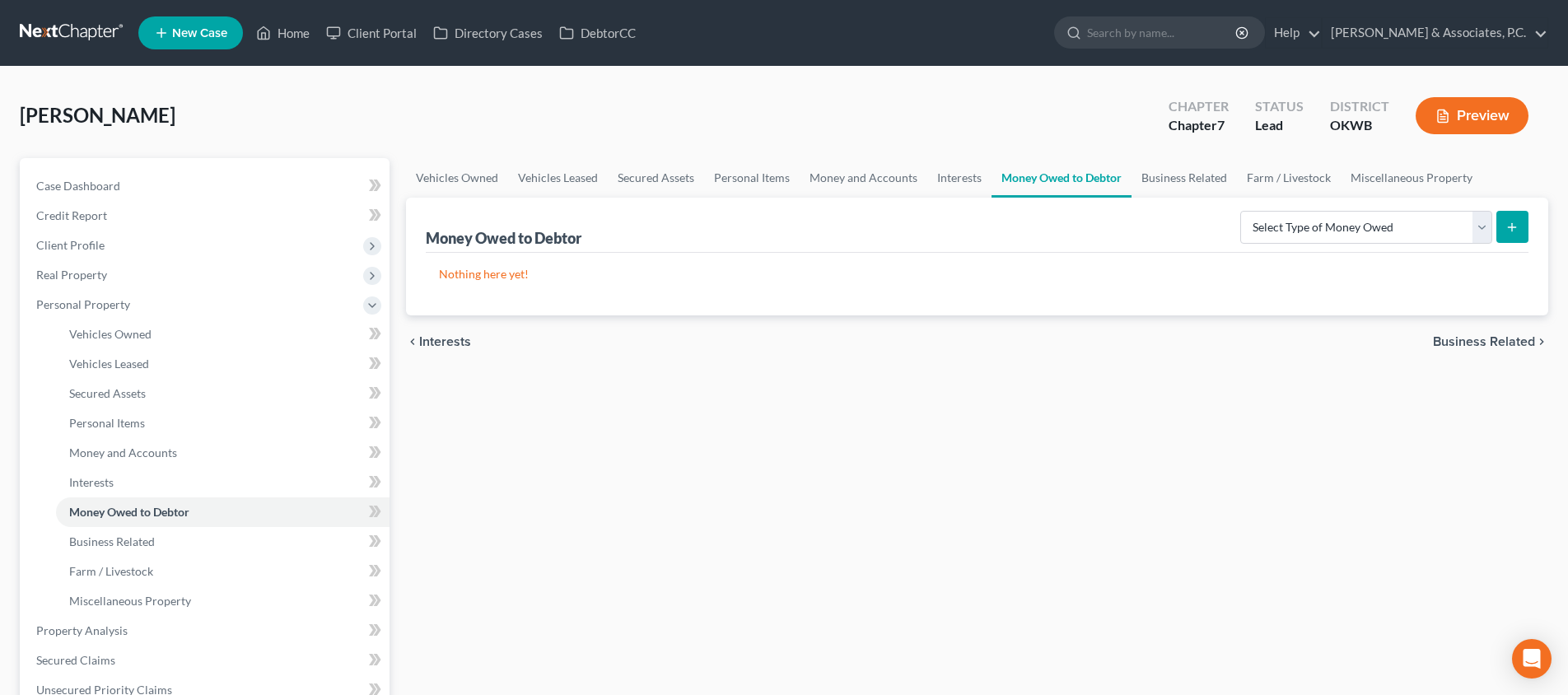
click at [1485, 343] on span "Business Related" at bounding box center [1484, 341] width 102 height 13
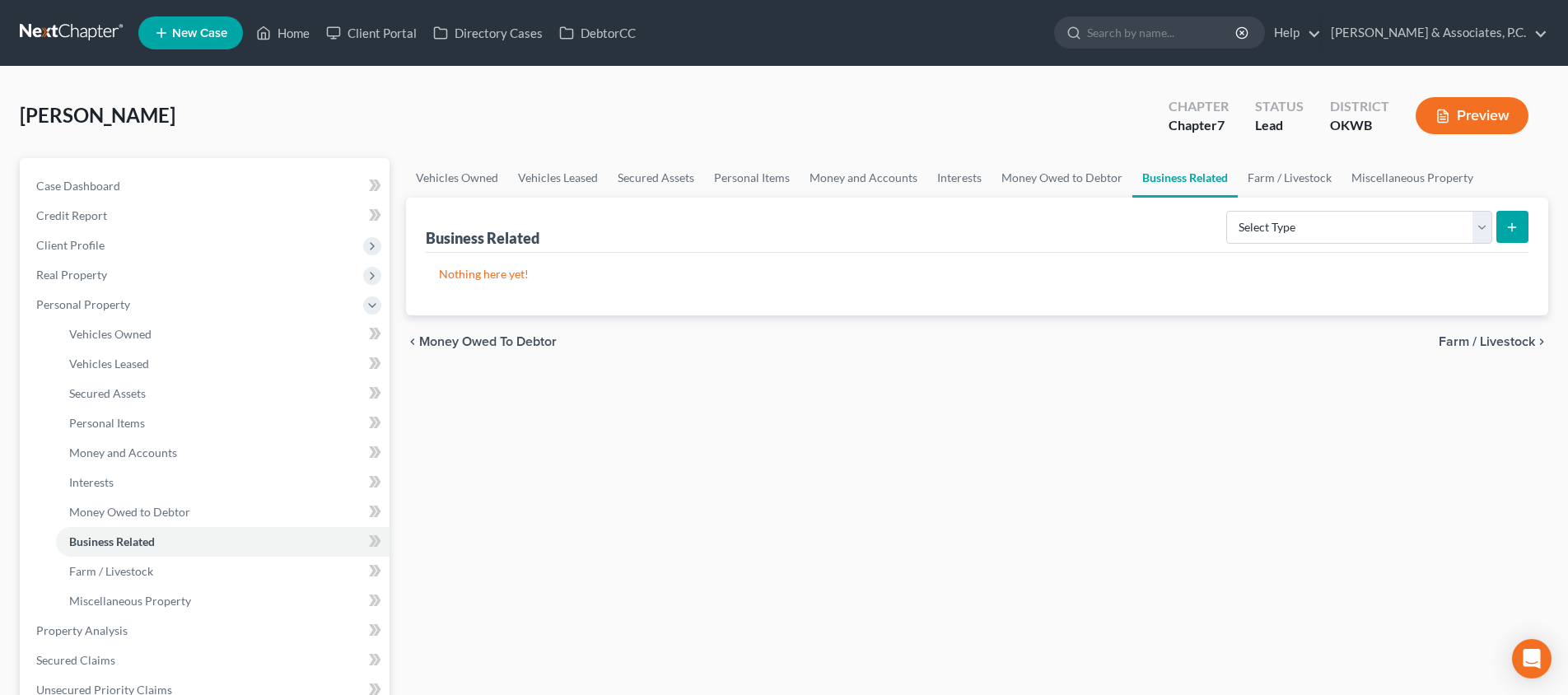
click at [1487, 345] on span "Farm / Livestock" at bounding box center [1487, 341] width 96 height 13
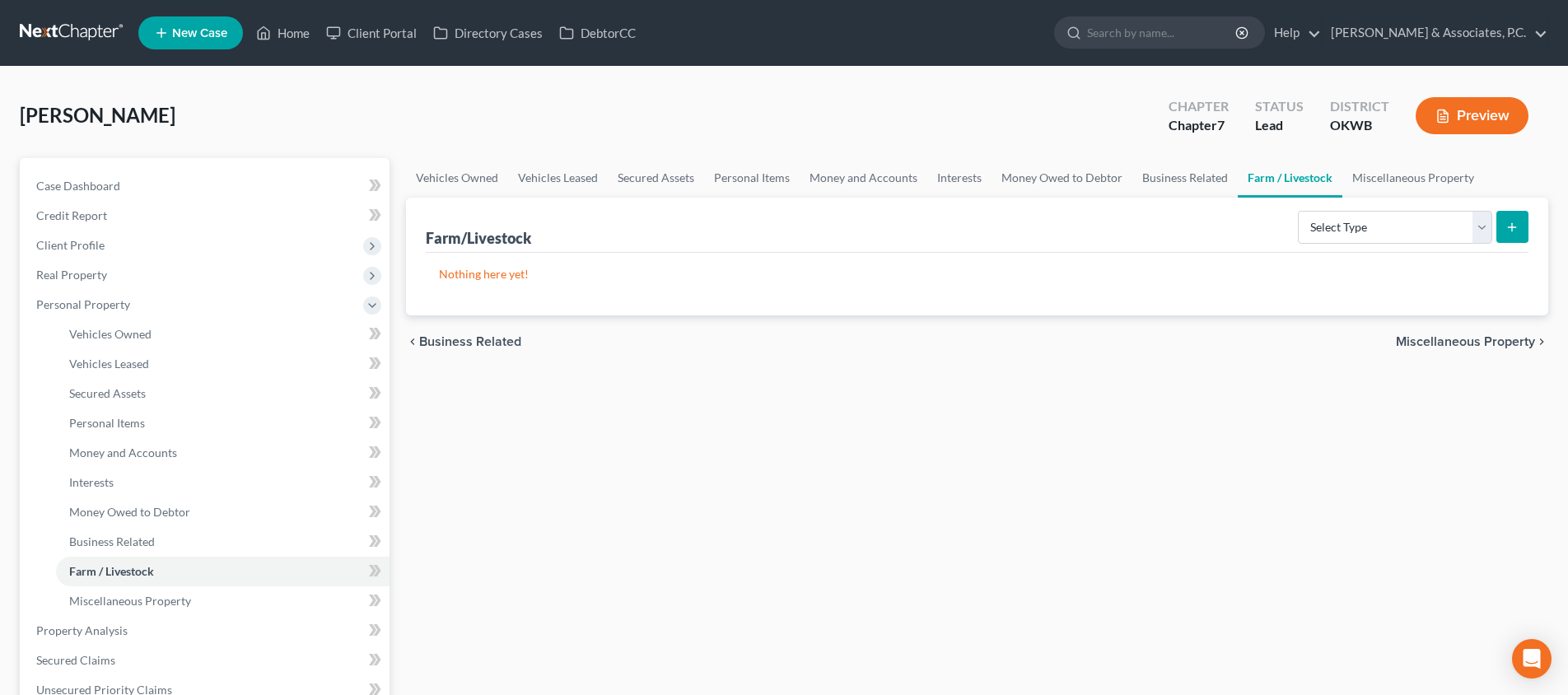
click at [1487, 345] on span "Miscellaneous Property" at bounding box center [1465, 341] width 140 height 13
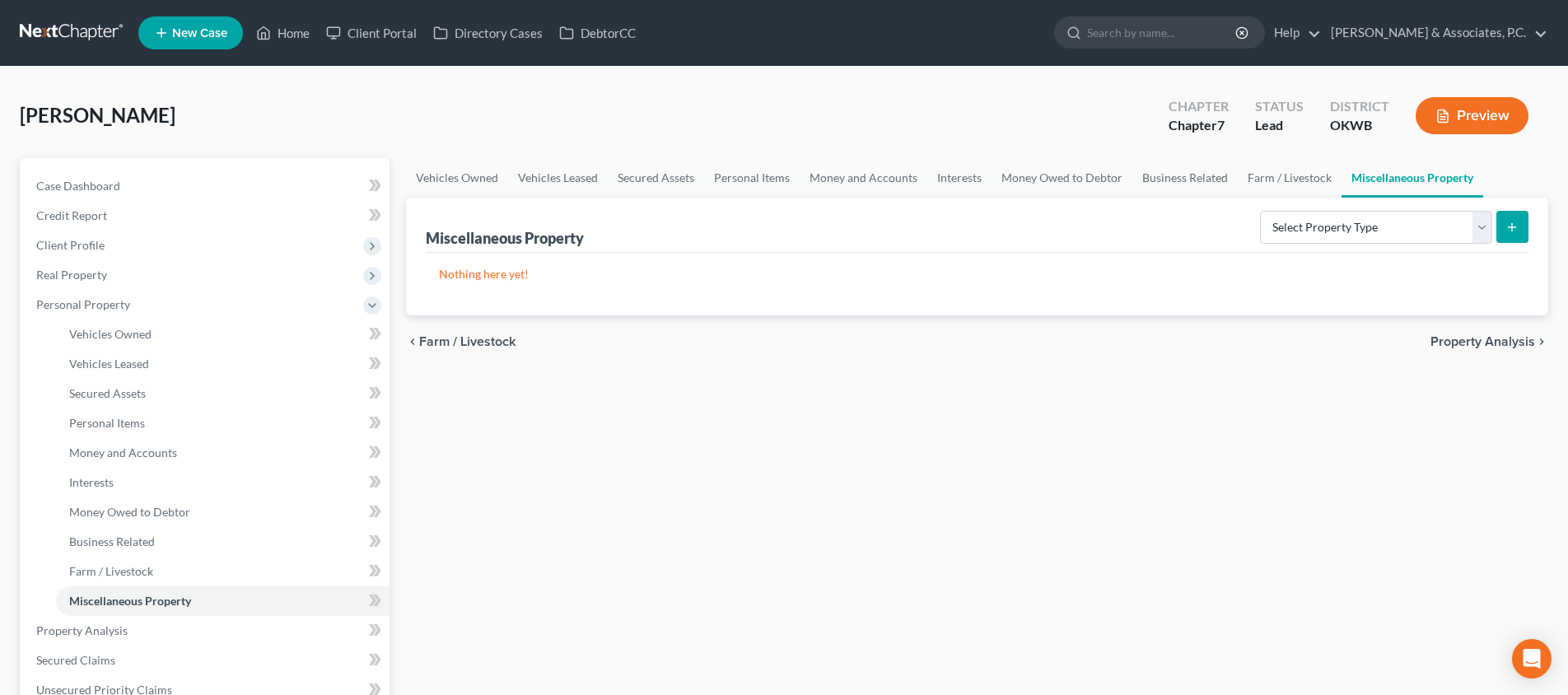
click at [1487, 345] on span "Property Analysis" at bounding box center [1482, 341] width 105 height 13
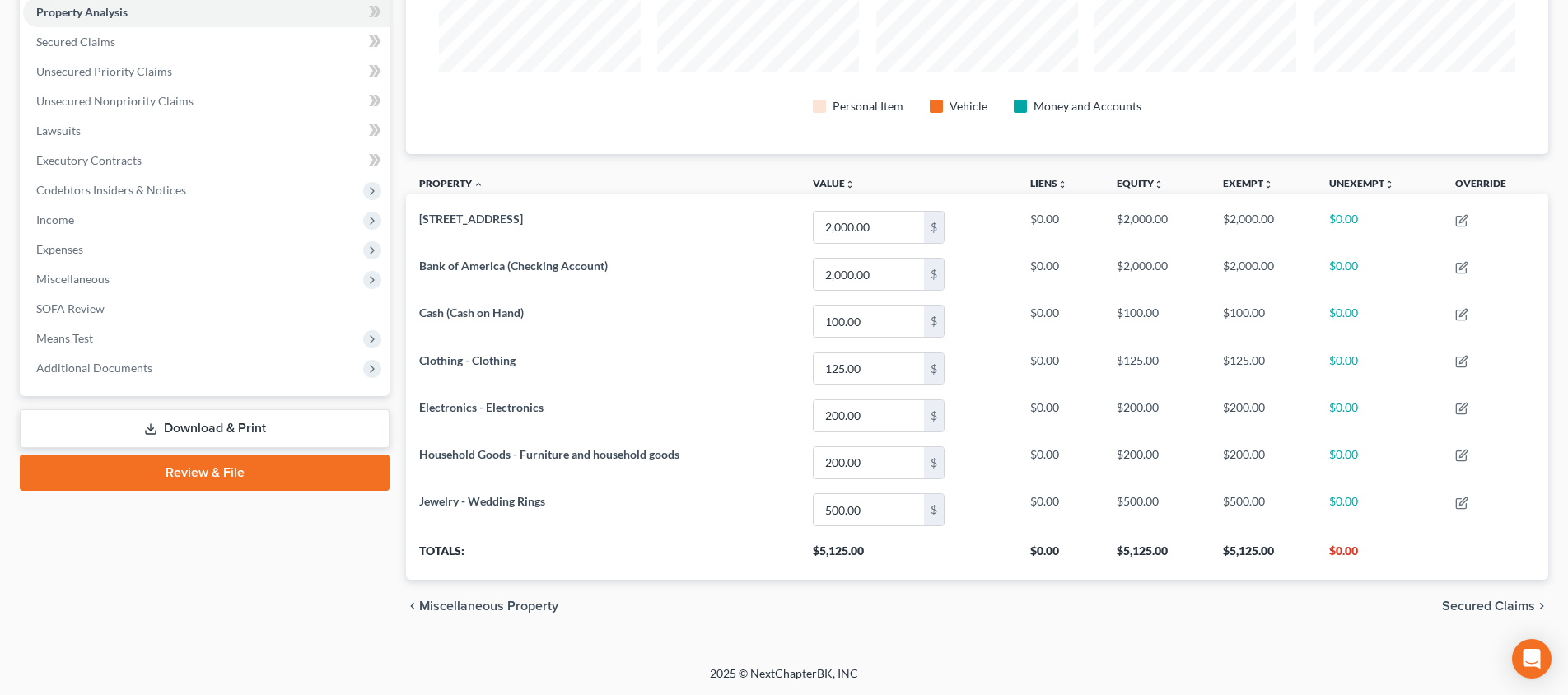
click at [1492, 600] on span "Secured Claims" at bounding box center [1488, 606] width 93 height 13
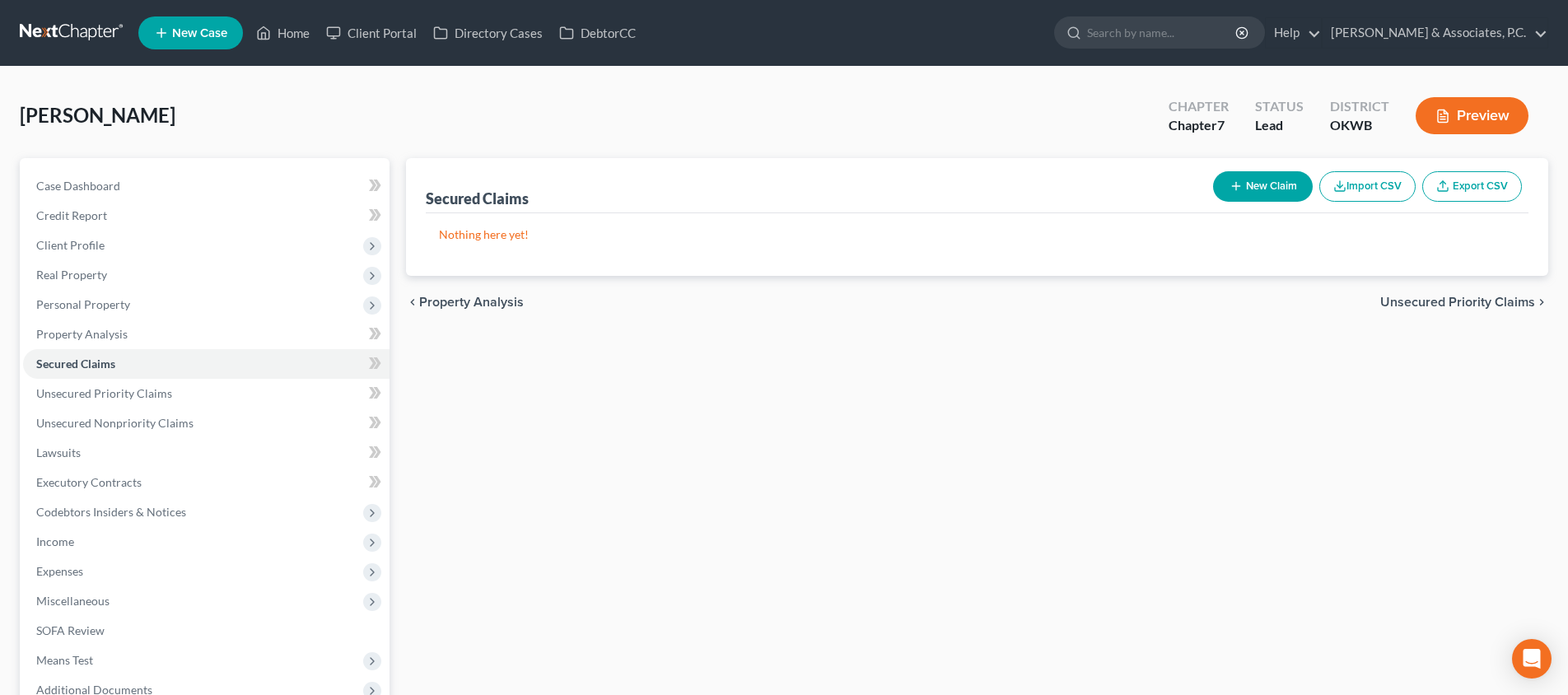
click at [1447, 303] on span "Unsecured Priority Claims" at bounding box center [1458, 303] width 155 height 13
click at [1455, 306] on span "Unsecured Nonpriority Claims" at bounding box center [1445, 303] width 179 height 13
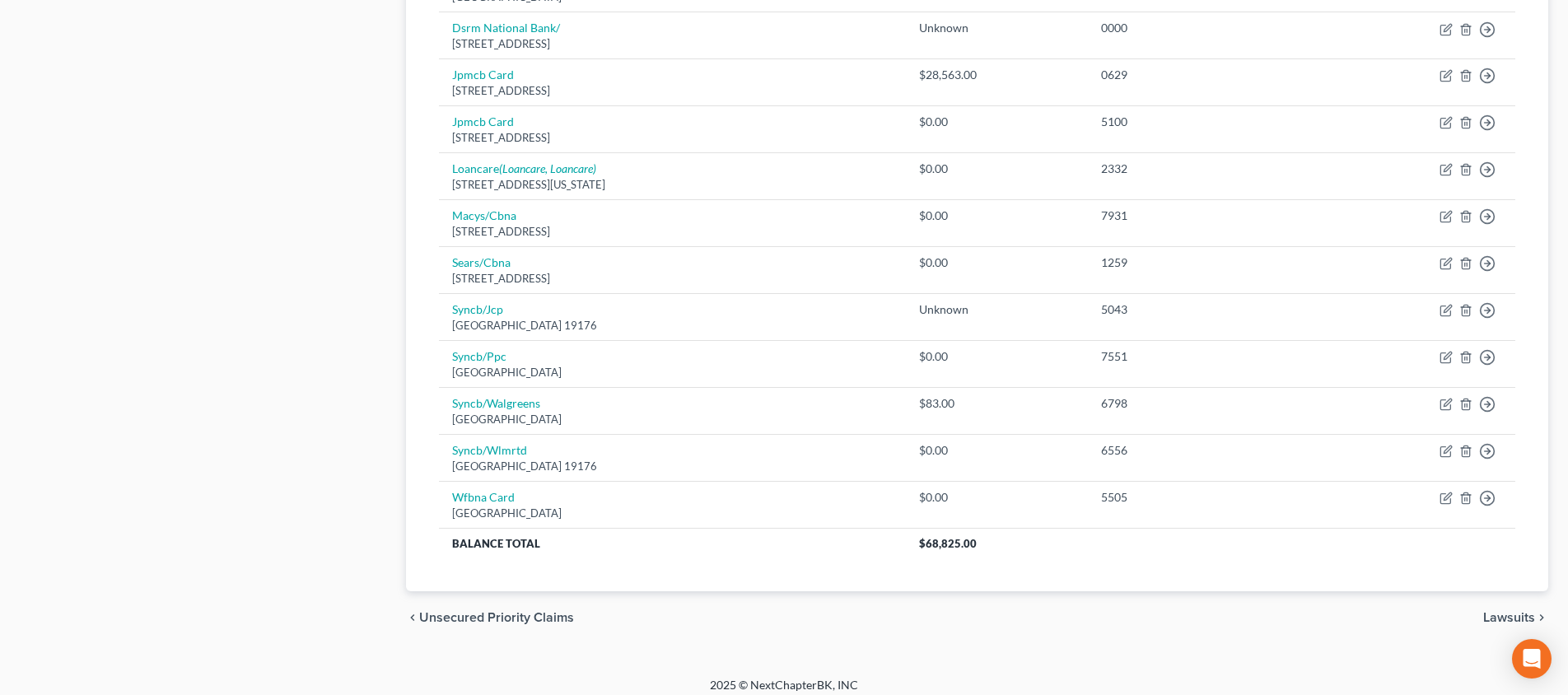
click at [1517, 611] on span "Lawsuits" at bounding box center [1509, 618] width 52 height 13
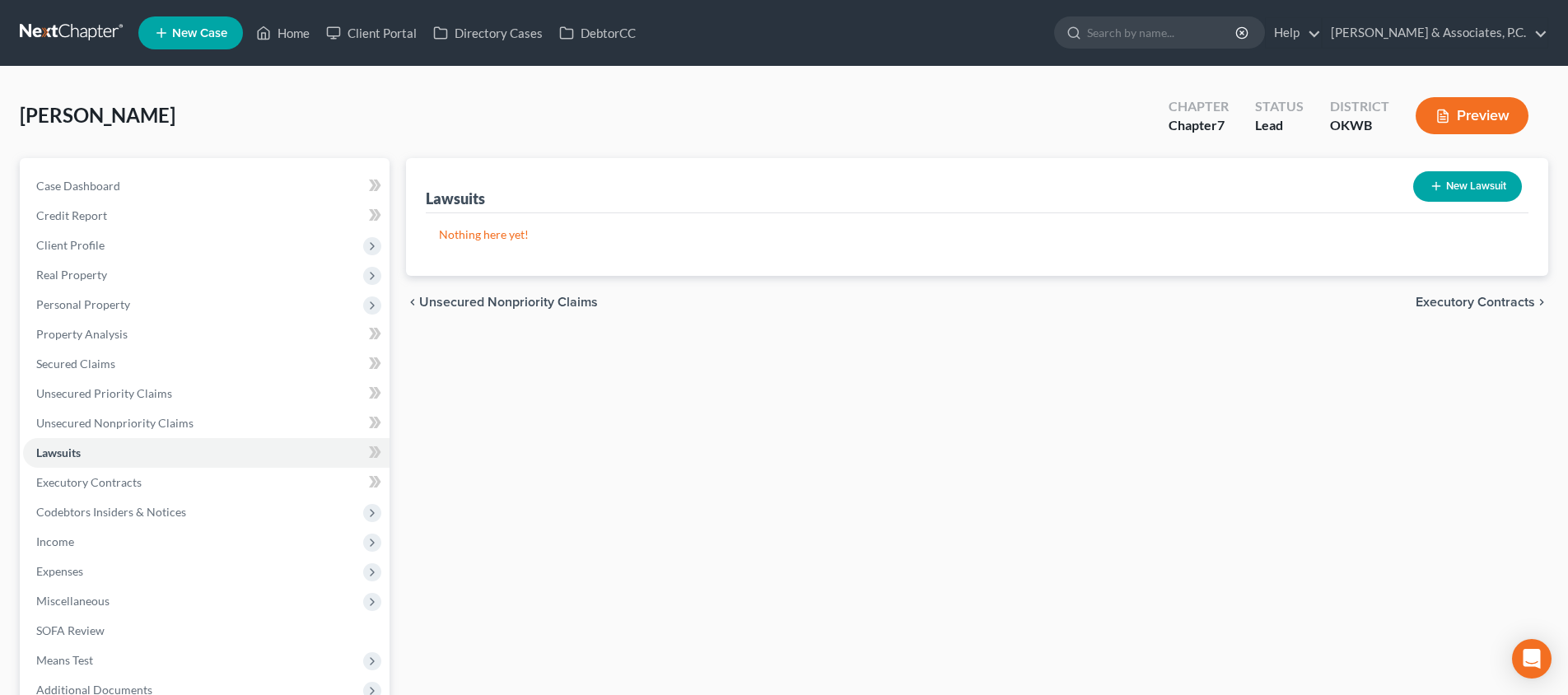
click at [1446, 300] on span "Executory Contracts" at bounding box center [1475, 303] width 120 height 13
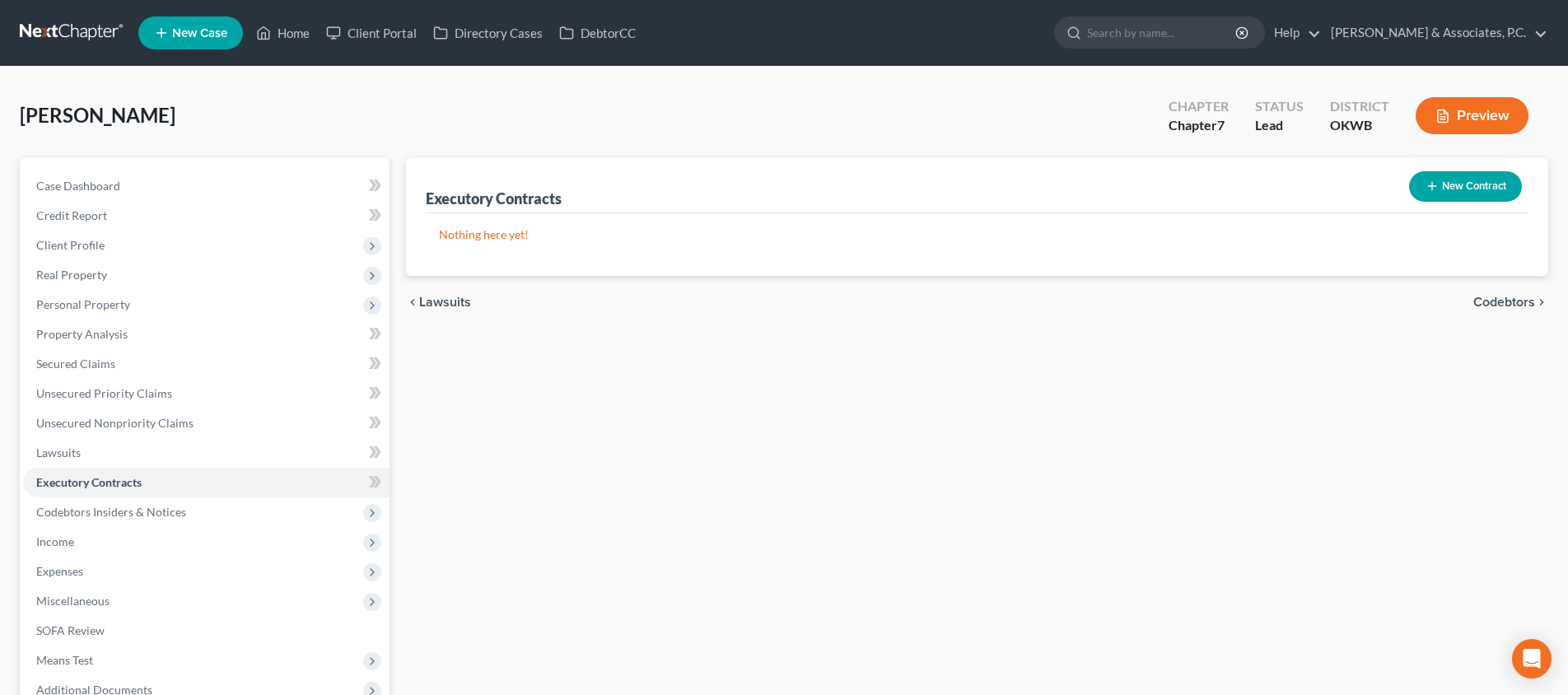
click at [1483, 301] on span "Codebtors" at bounding box center [1504, 303] width 62 height 13
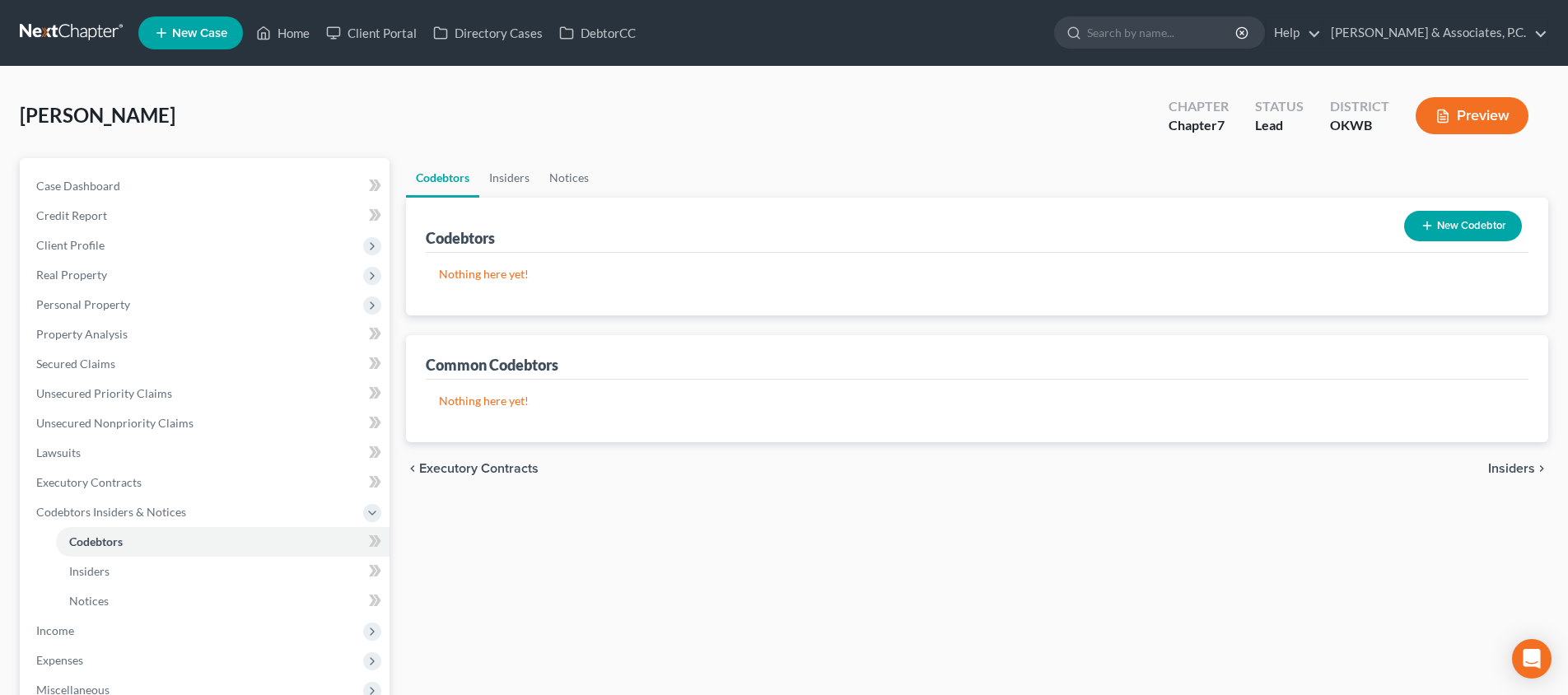
click at [1504, 463] on span "Insiders" at bounding box center [1511, 469] width 47 height 13
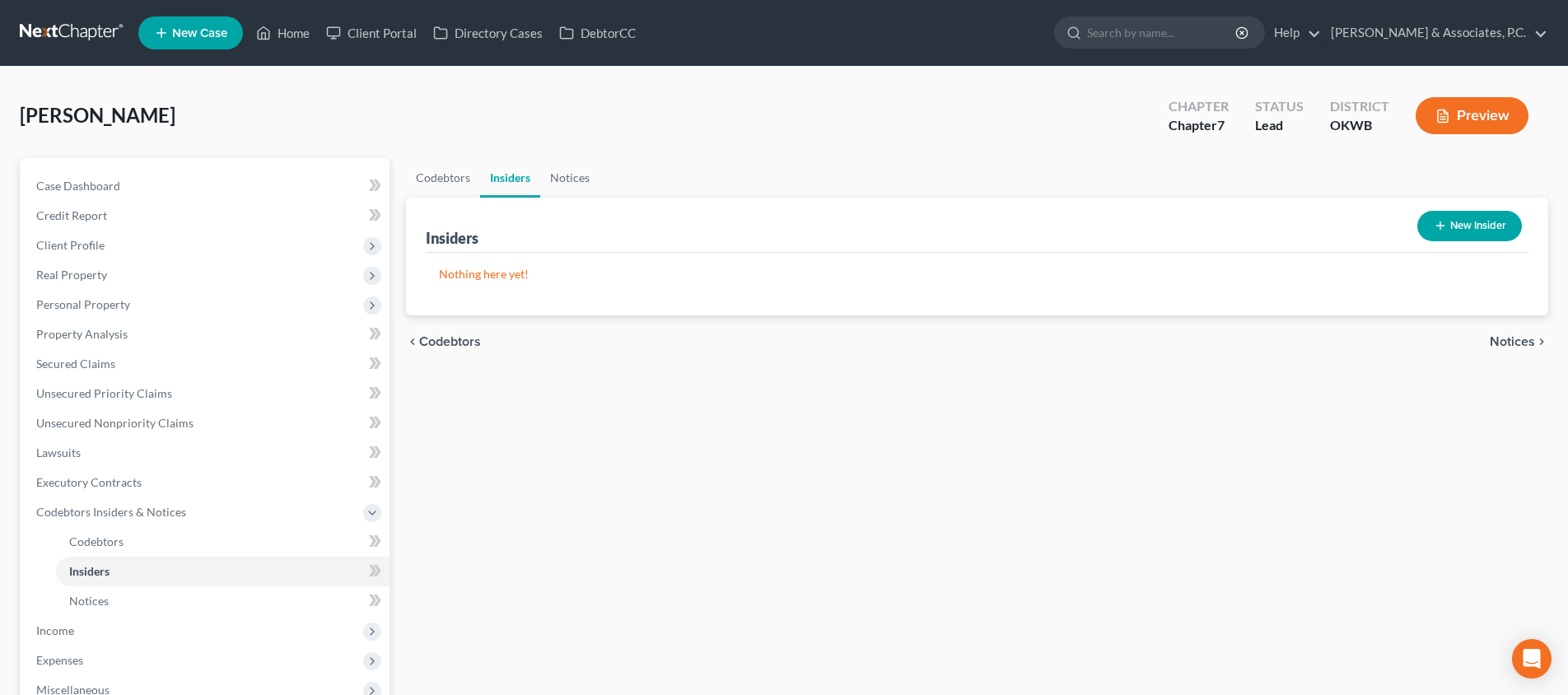
click at [1525, 337] on span "Notices" at bounding box center [1512, 341] width 45 height 13
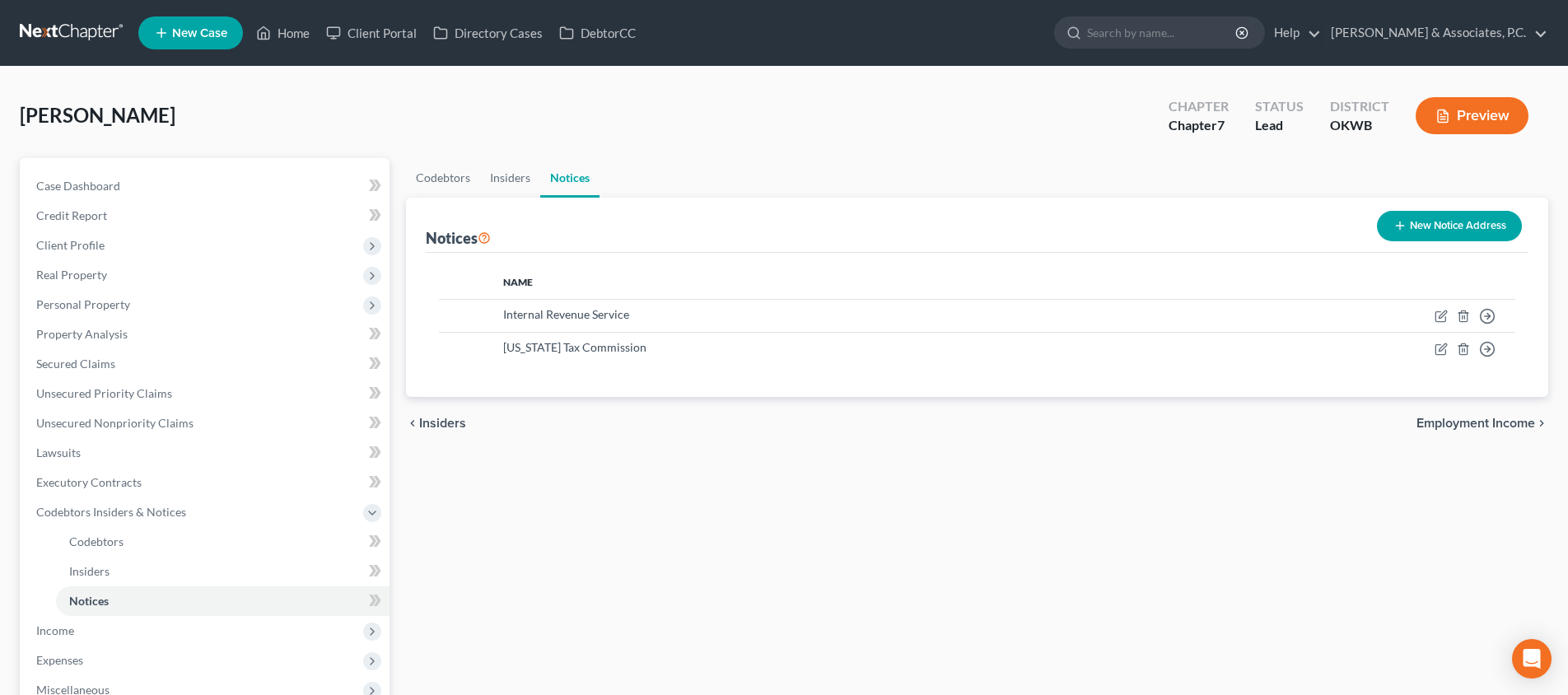
click at [1470, 419] on span "Employment Income" at bounding box center [1476, 423] width 119 height 13
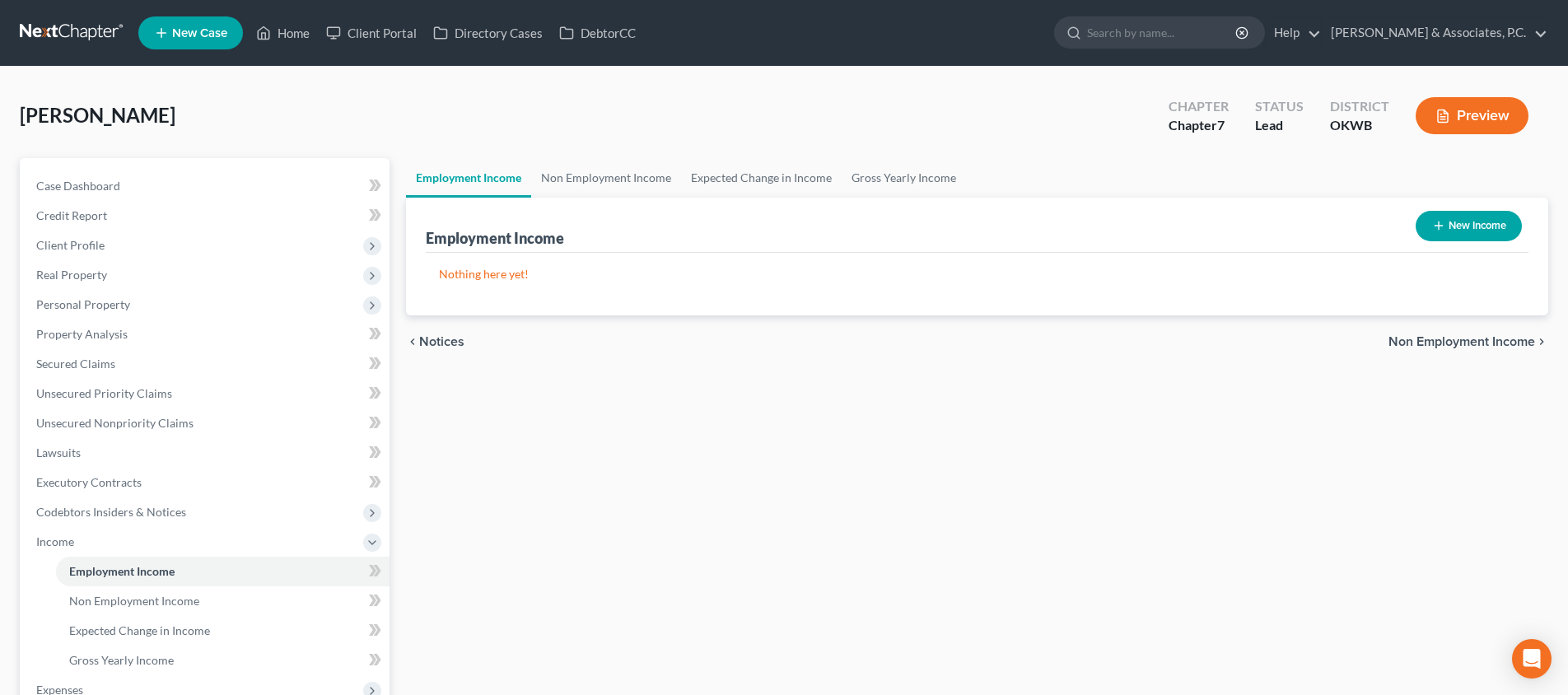
click at [1485, 341] on span "Non Employment Income" at bounding box center [1461, 341] width 146 height 13
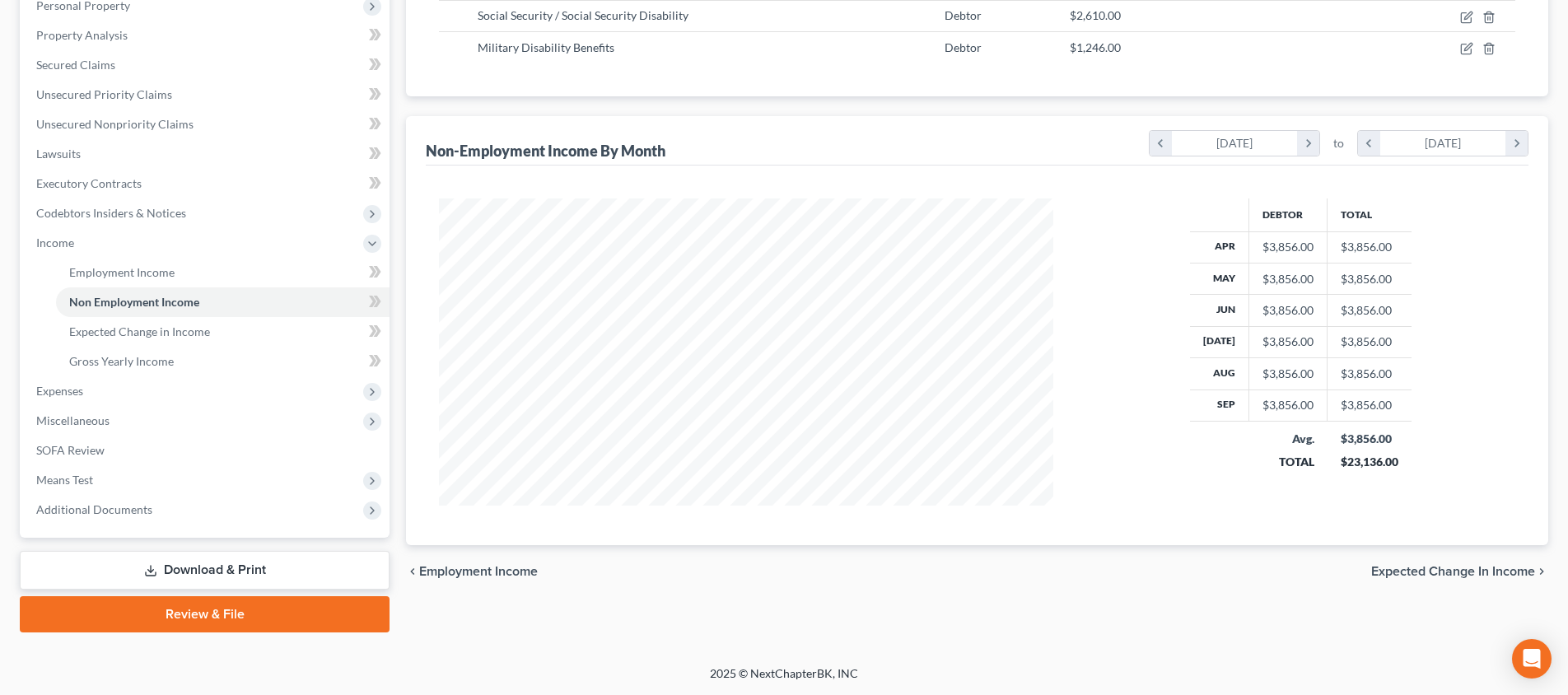
click at [1487, 568] on span "Expected Change in Income" at bounding box center [1453, 571] width 164 height 13
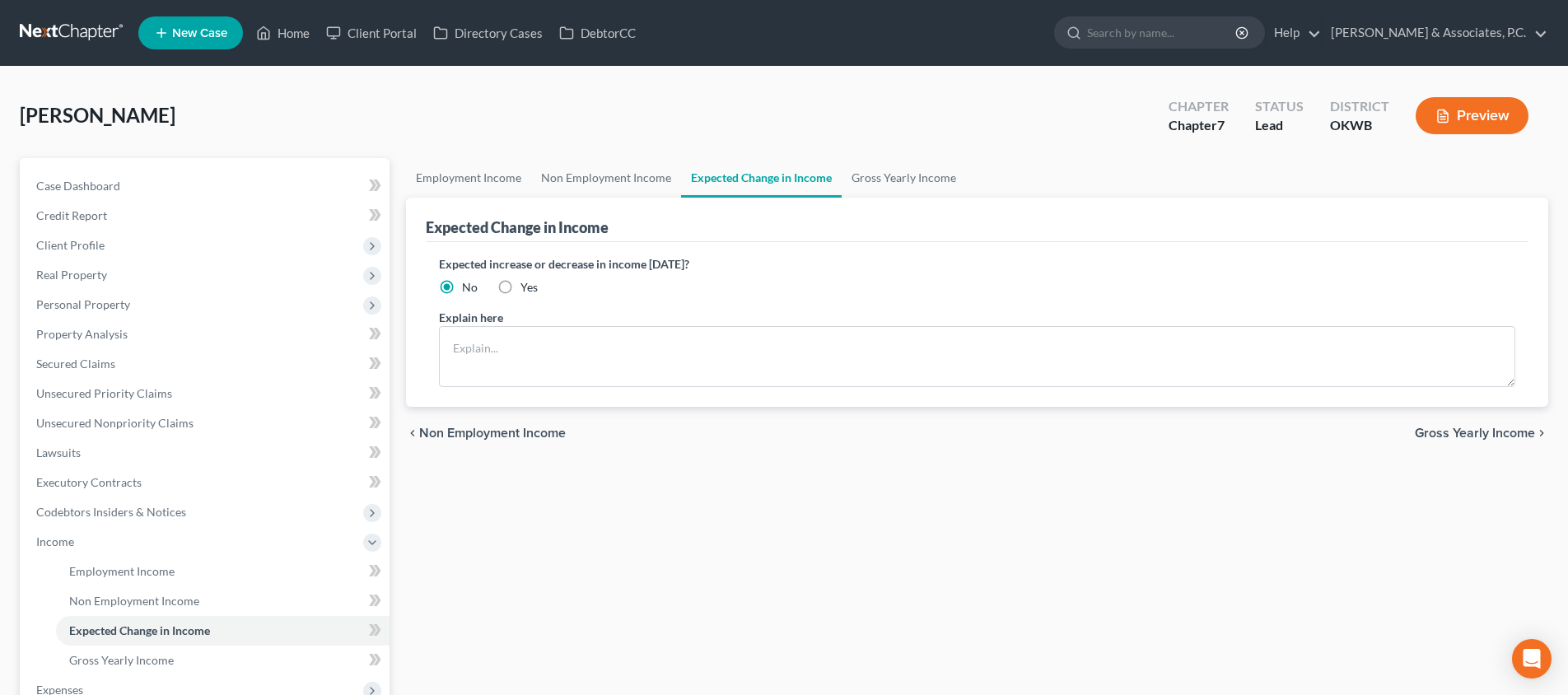
click at [1460, 433] on span "Gross Yearly Income" at bounding box center [1475, 433] width 121 height 13
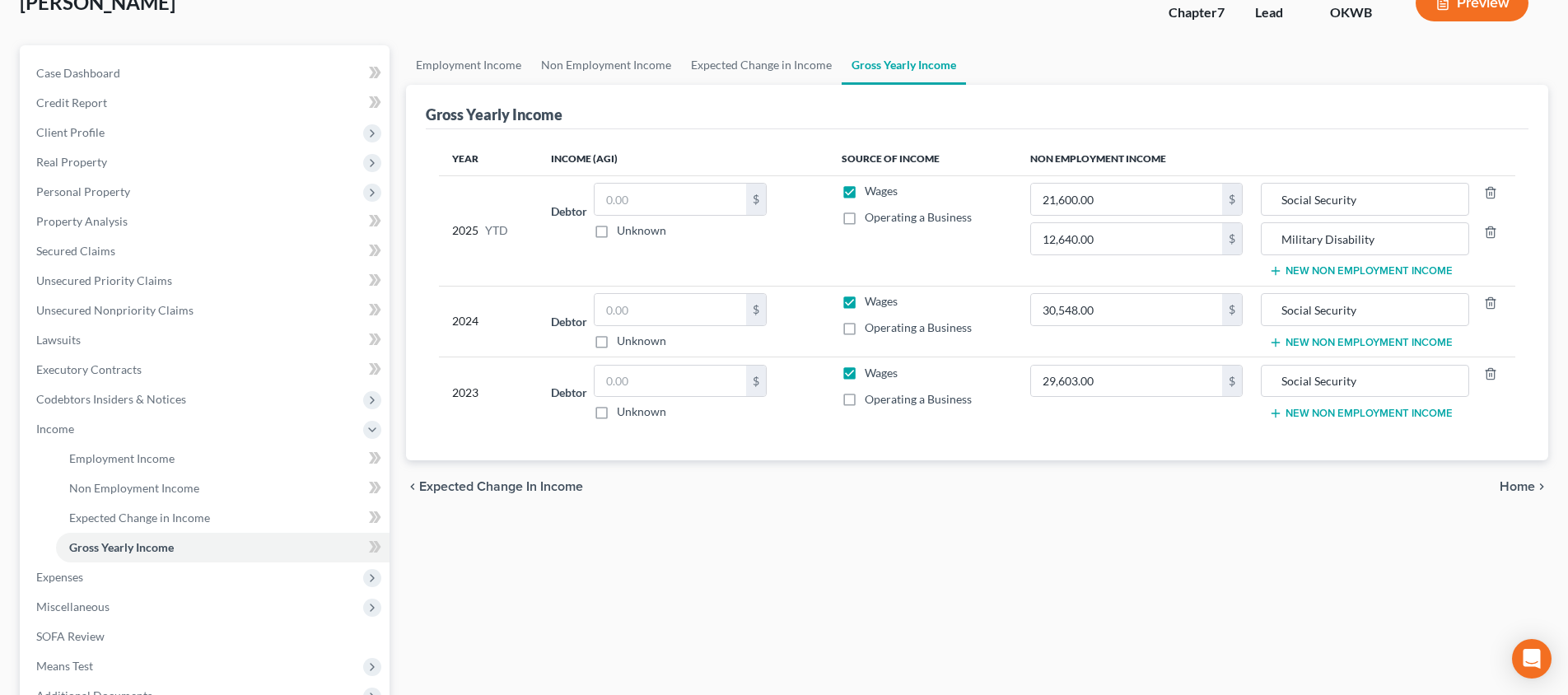
click at [1507, 482] on span "Home" at bounding box center [1517, 487] width 36 height 13
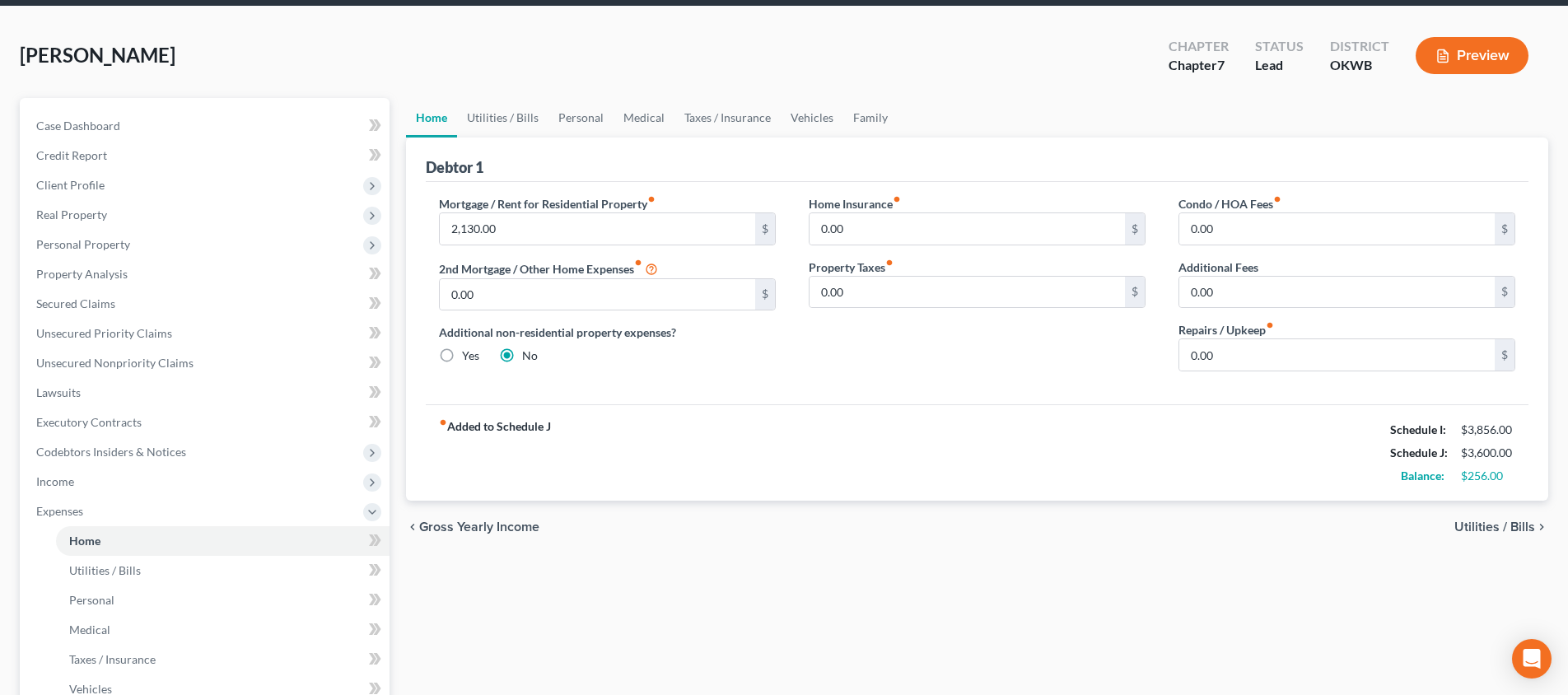
click at [1504, 521] on span "Utilities / Bills" at bounding box center [1494, 527] width 81 height 13
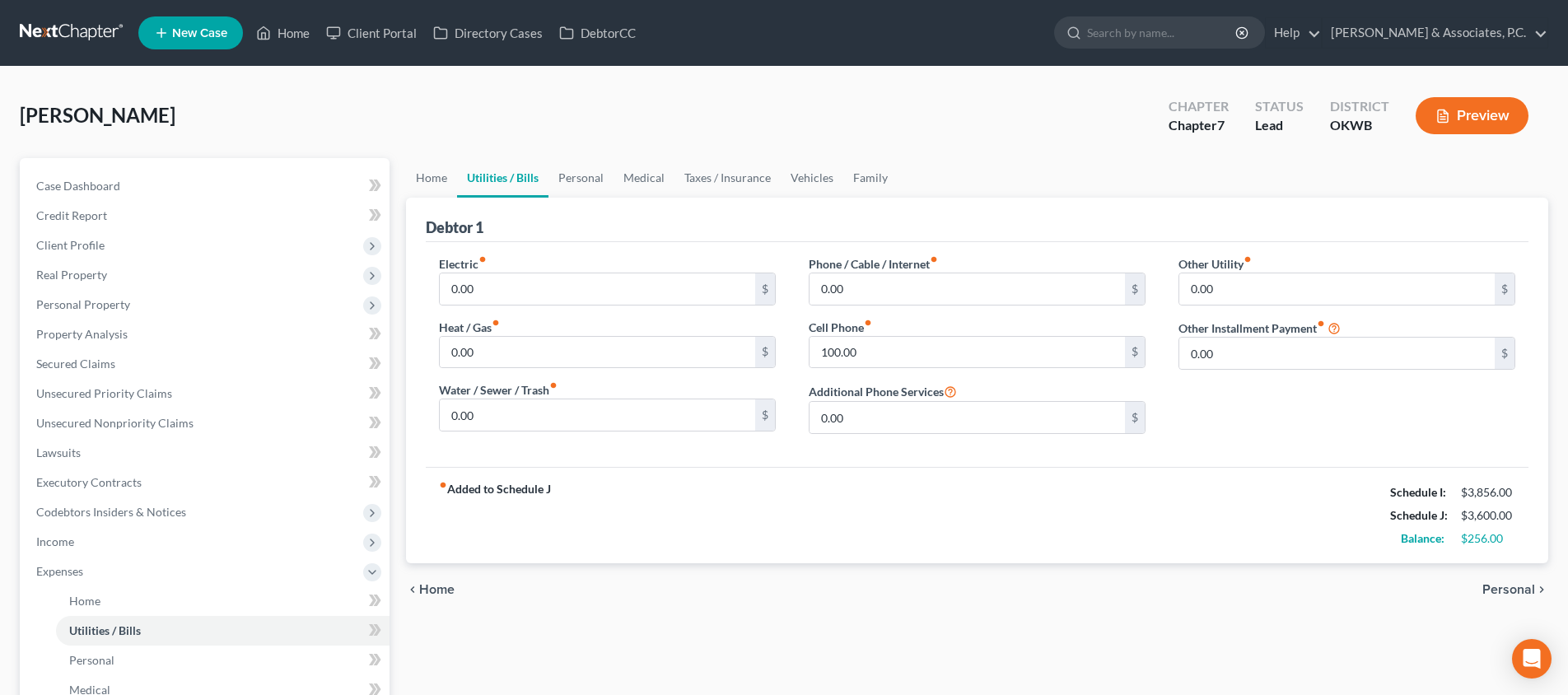
click at [1503, 587] on span "Personal" at bounding box center [1509, 589] width 53 height 13
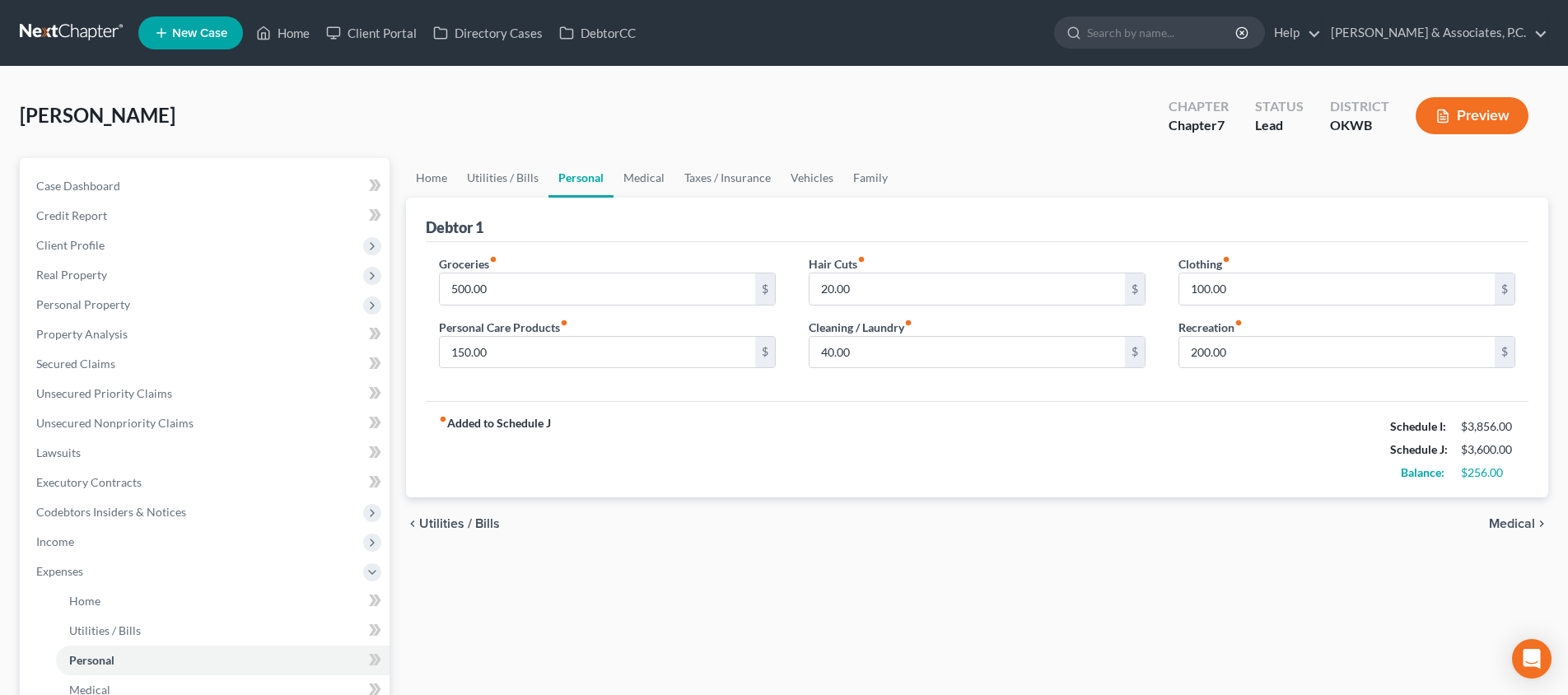
click at [1510, 522] on span "Medical" at bounding box center [1511, 523] width 46 height 13
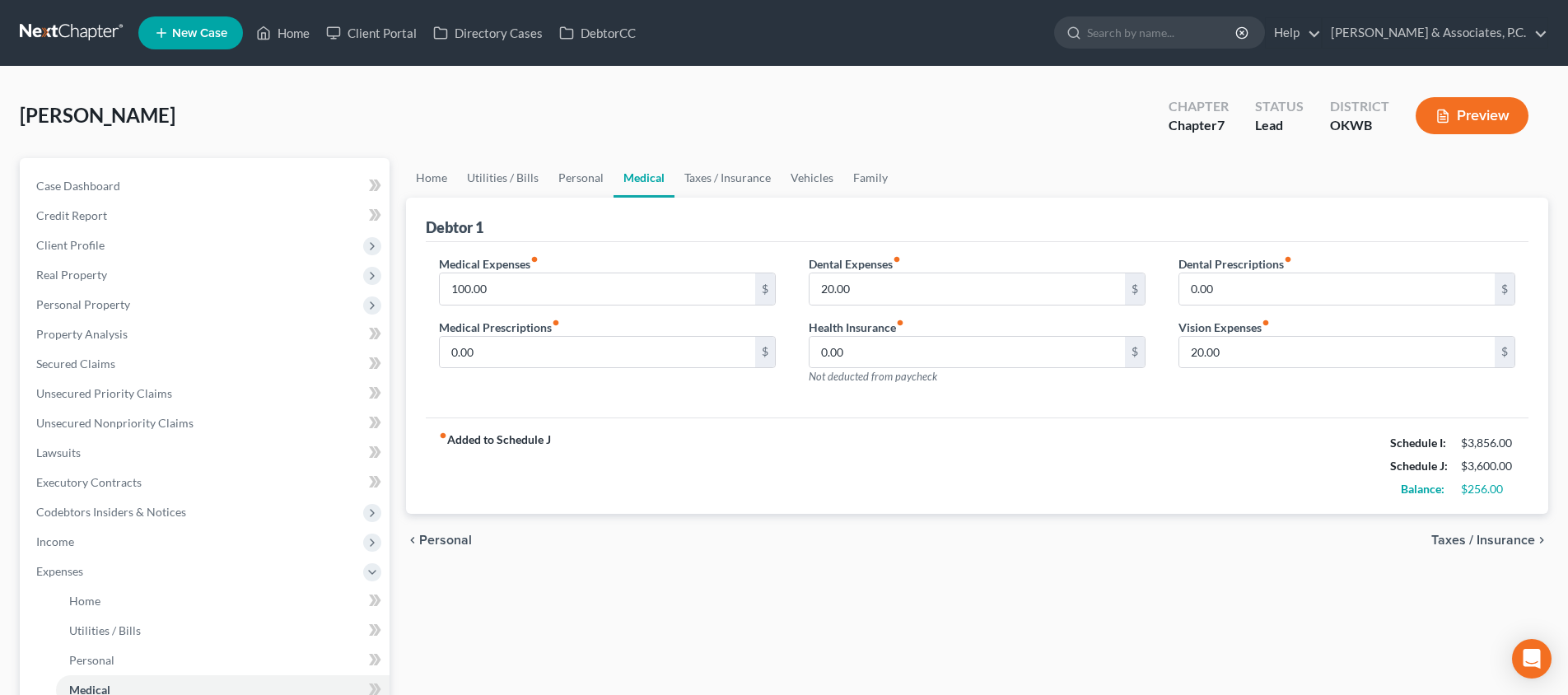
click at [1509, 543] on span "Taxes / Insurance" at bounding box center [1483, 540] width 104 height 13
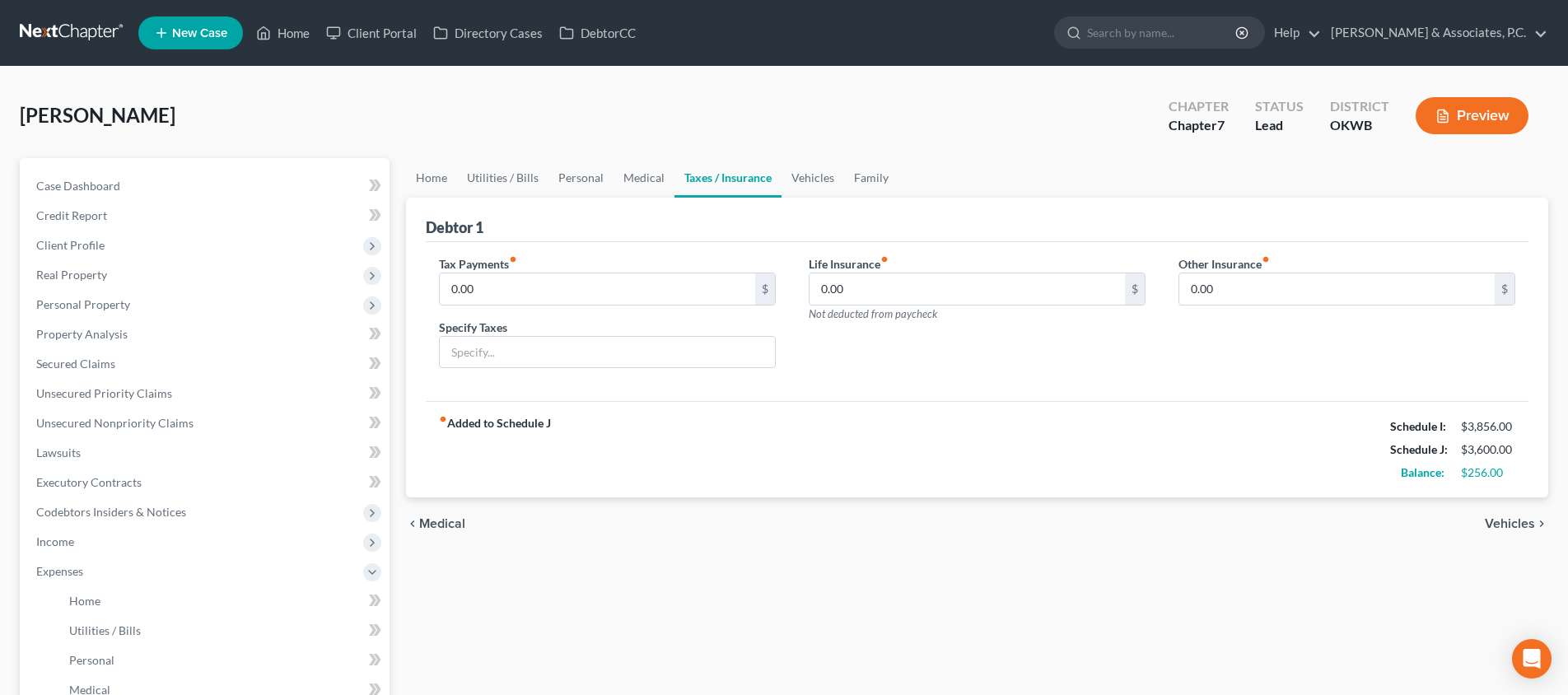
click at [1510, 530] on span "Vehicles" at bounding box center [1510, 523] width 50 height 13
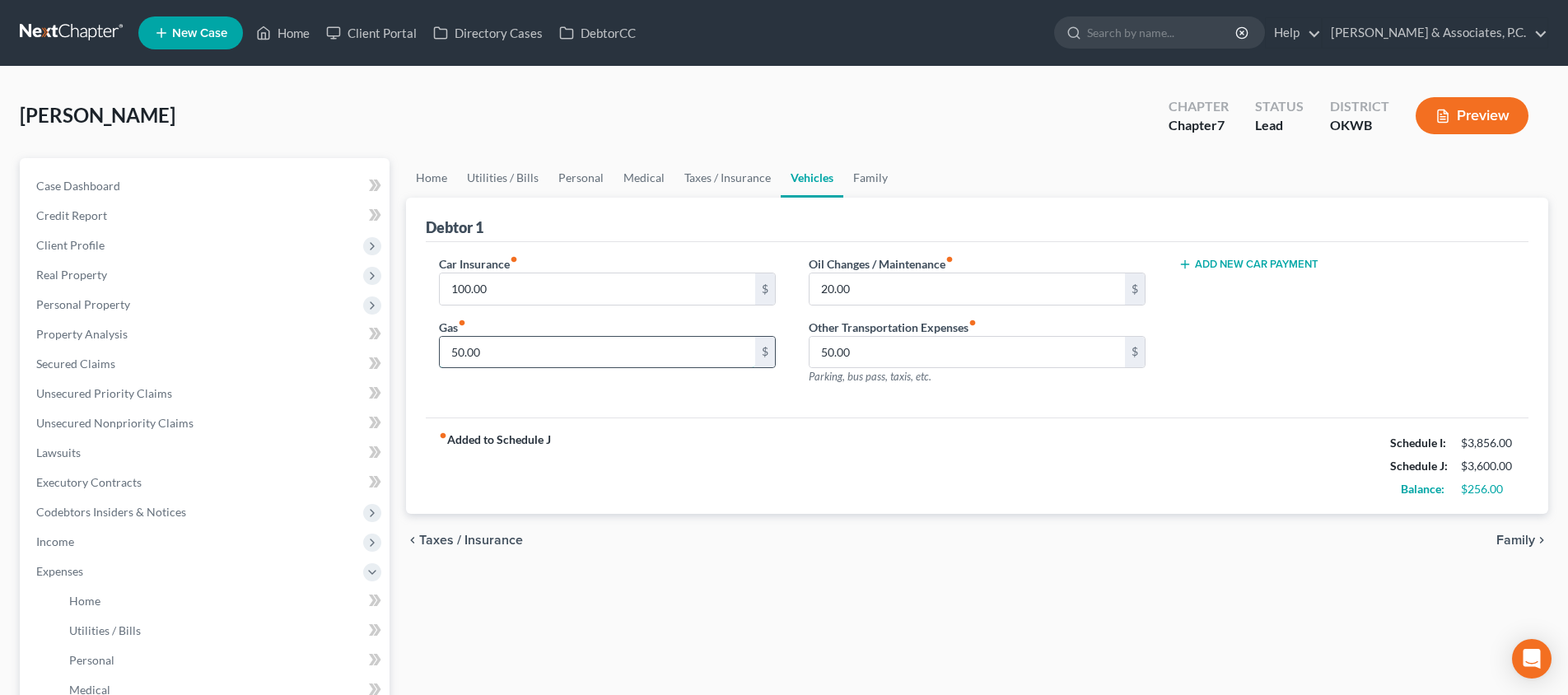
click at [713, 348] on input "50.00" at bounding box center [597, 352] width 315 height 31
type input "150"
click at [860, 360] on input "50.00" at bounding box center [967, 352] width 315 height 31
click at [1510, 545] on span "Family" at bounding box center [1515, 540] width 39 height 13
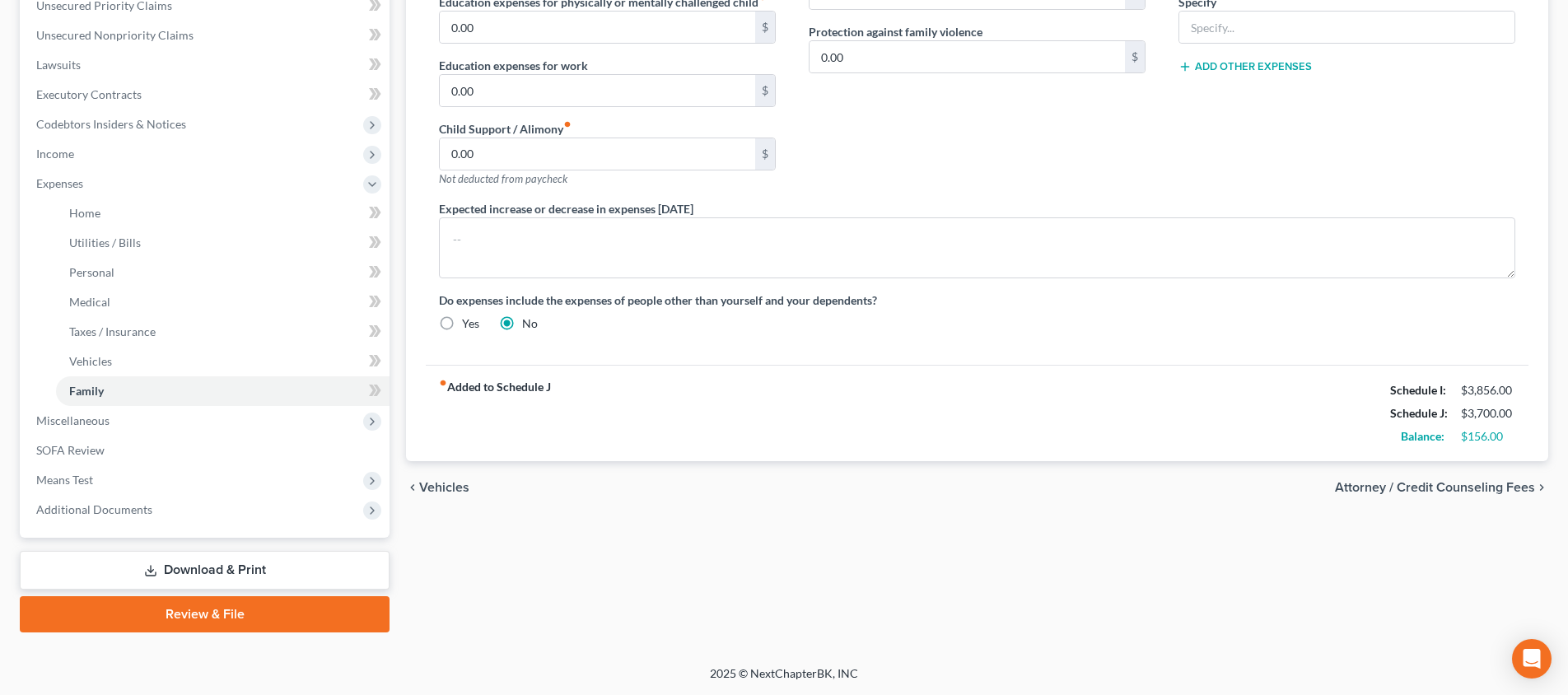
click at [1419, 485] on span "Attorney / Credit Counseling Fees" at bounding box center [1435, 488] width 200 height 13
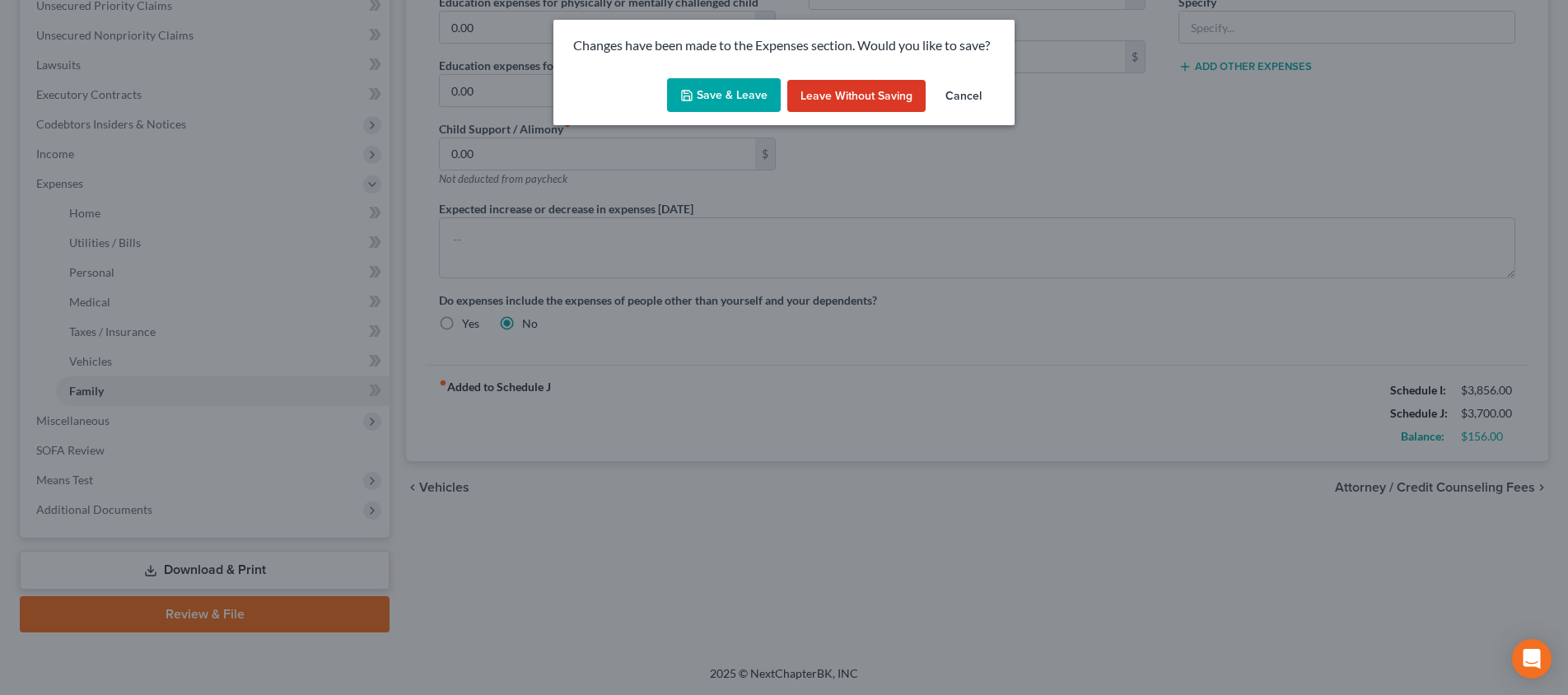
click at [713, 91] on button "Save & Leave" at bounding box center [723, 95] width 114 height 35
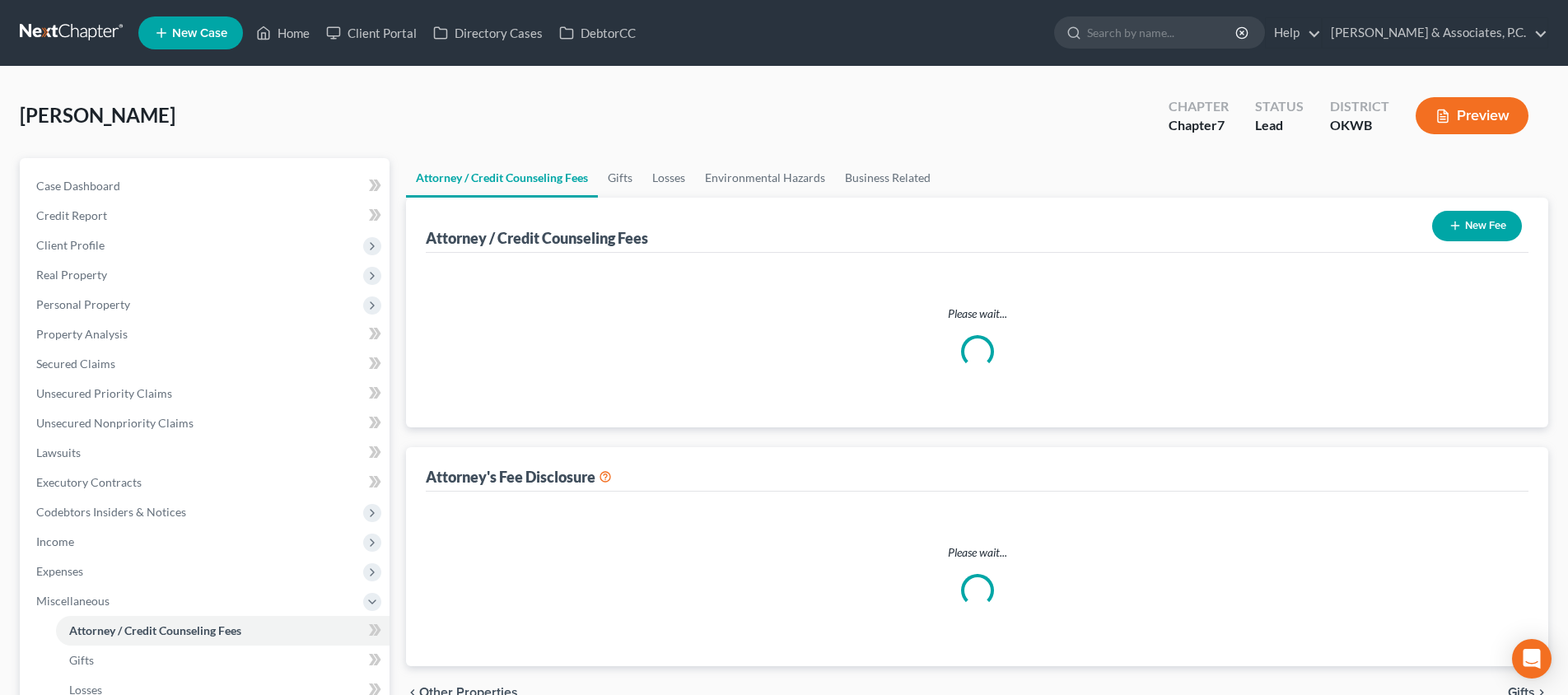
select select "3"
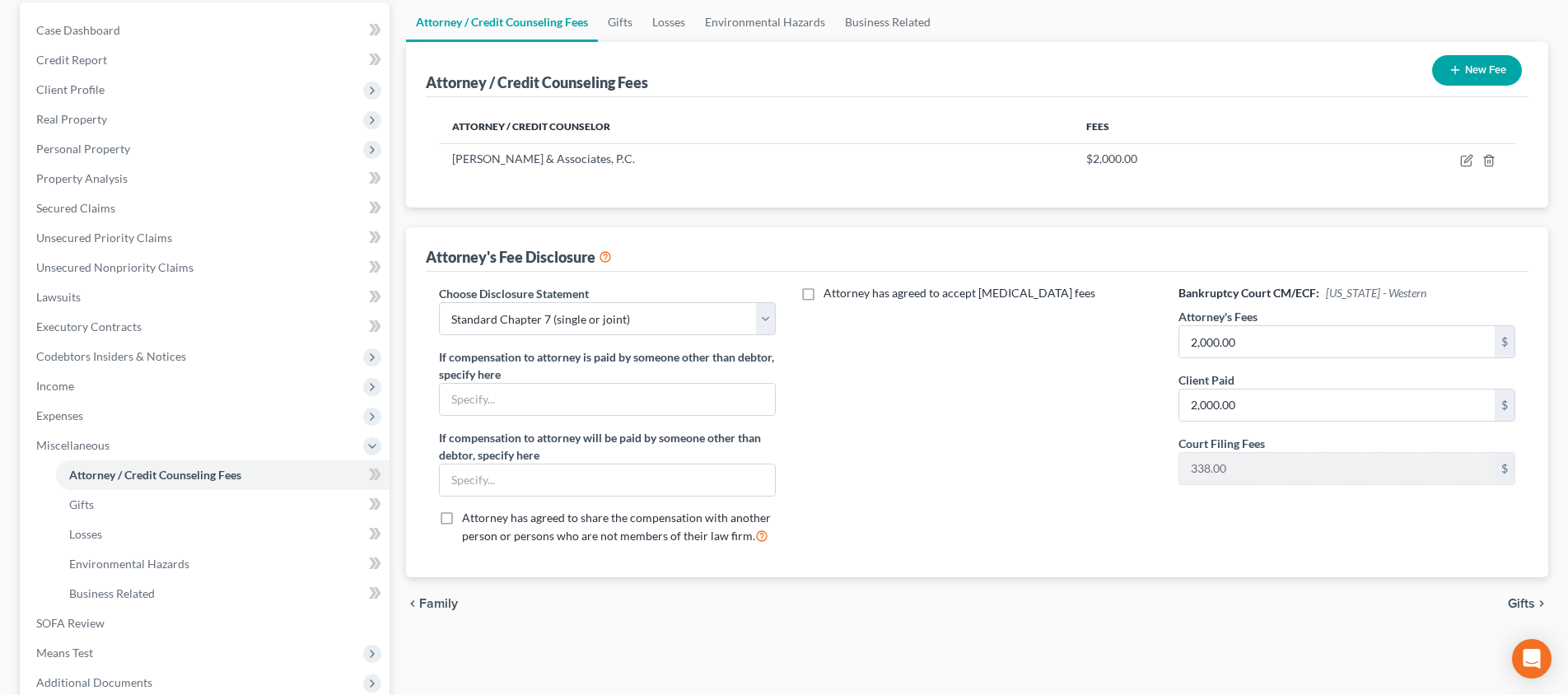
click at [1518, 601] on span "Gifts" at bounding box center [1521, 604] width 27 height 13
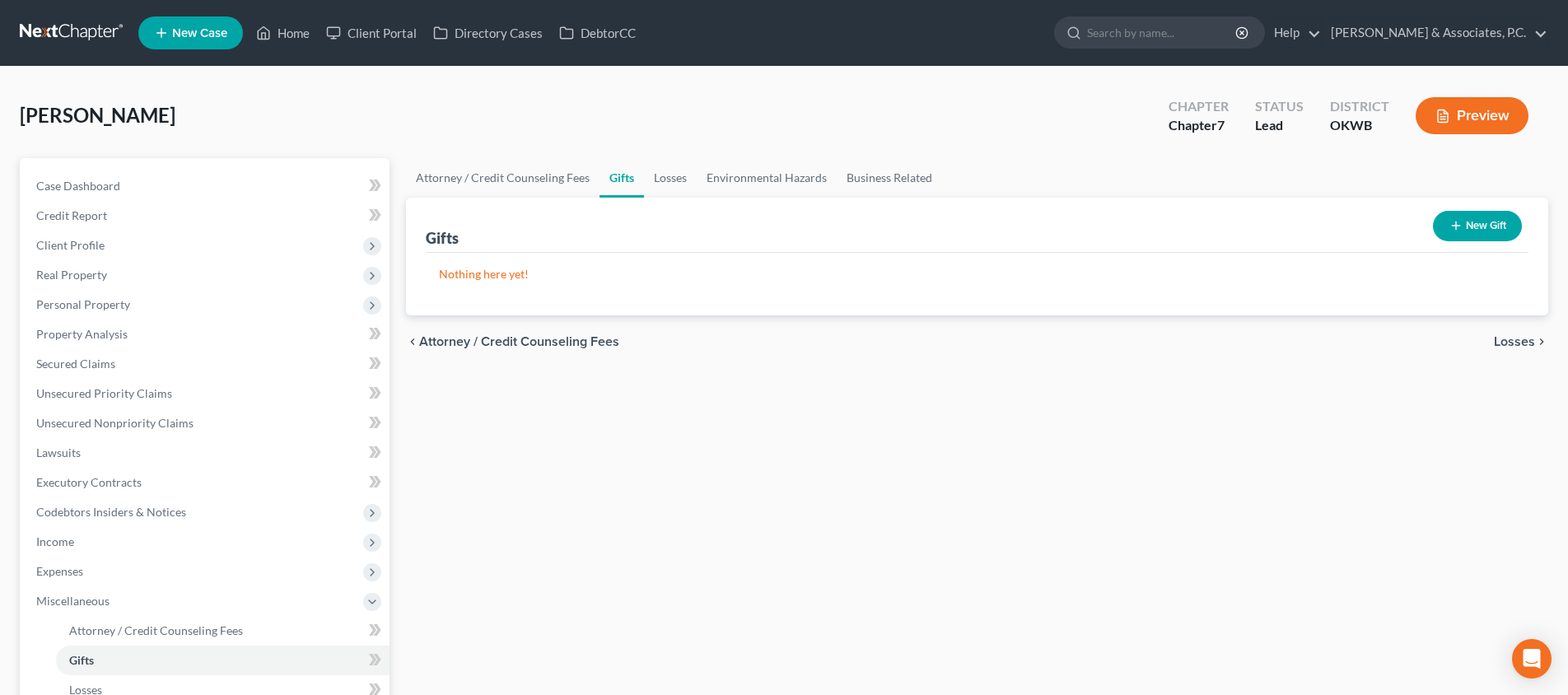
click at [1519, 340] on span "Losses" at bounding box center [1514, 341] width 41 height 13
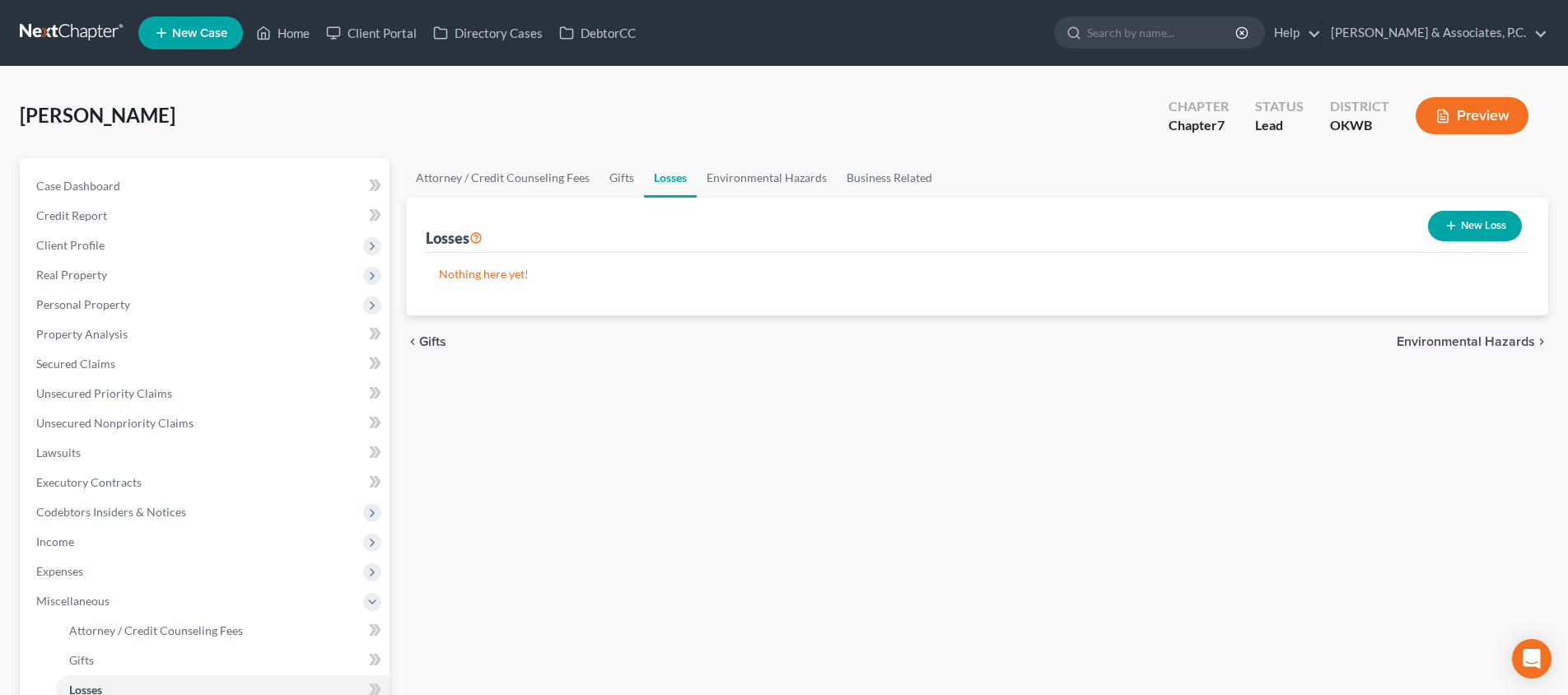
click at [1513, 344] on span "Environmental Hazards" at bounding box center [1465, 341] width 139 height 13
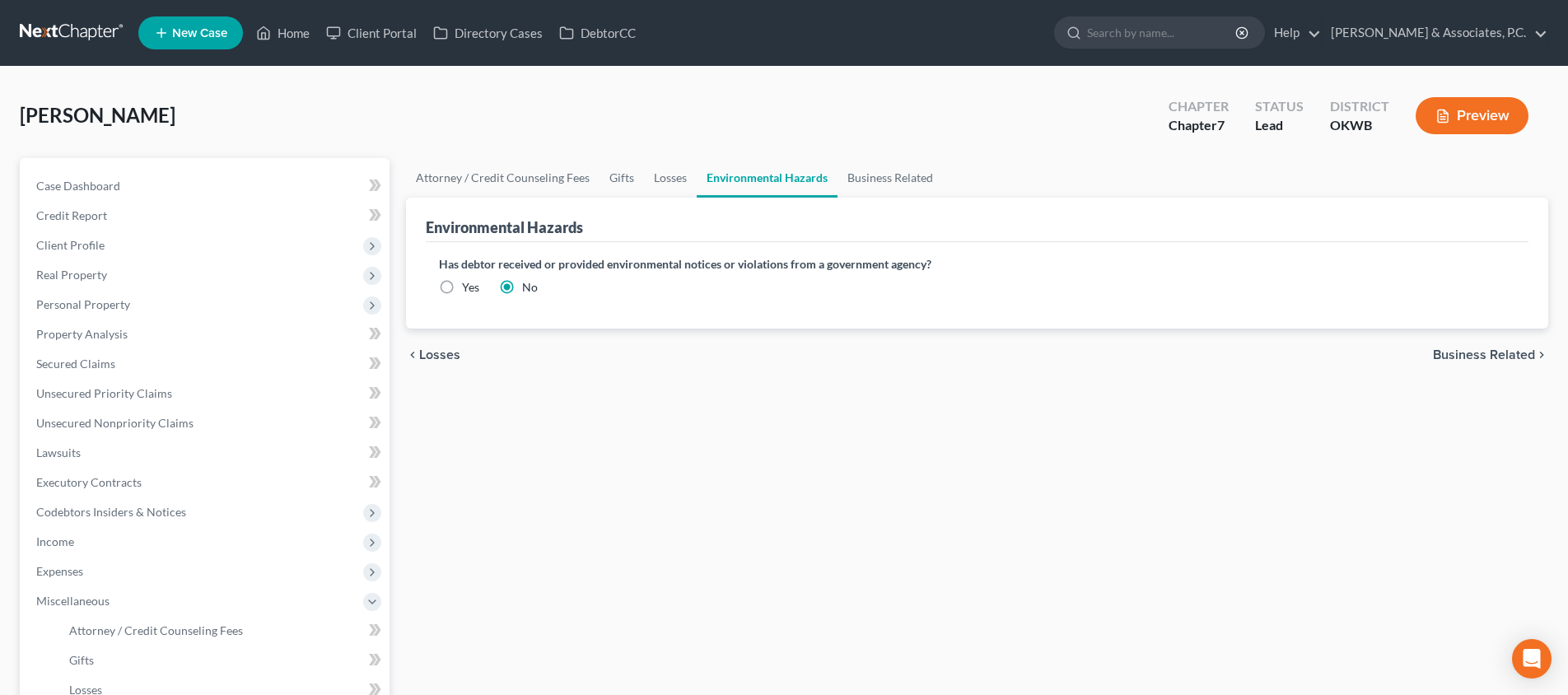
click at [1510, 355] on span "Business Related" at bounding box center [1484, 355] width 102 height 13
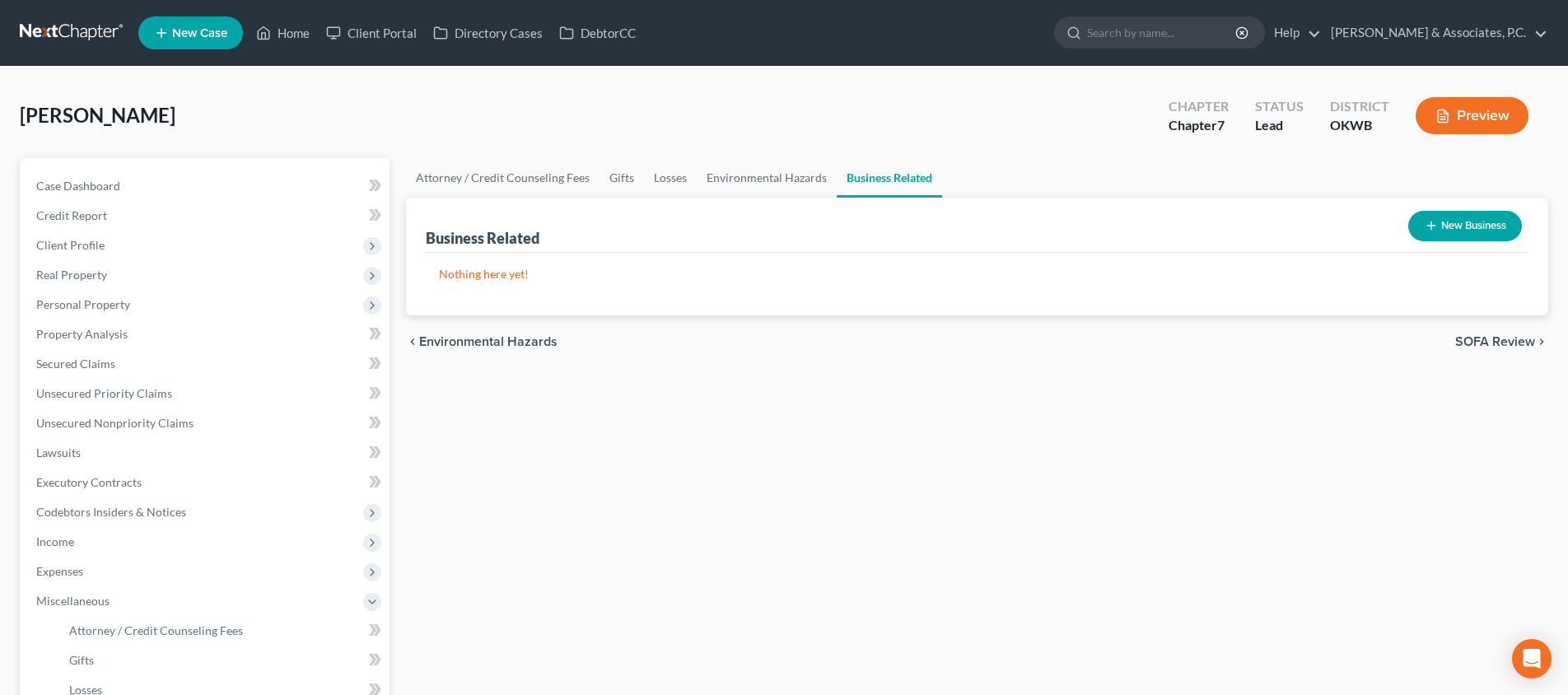
click at [1488, 345] on span "SOFA Review" at bounding box center [1494, 341] width 80 height 13
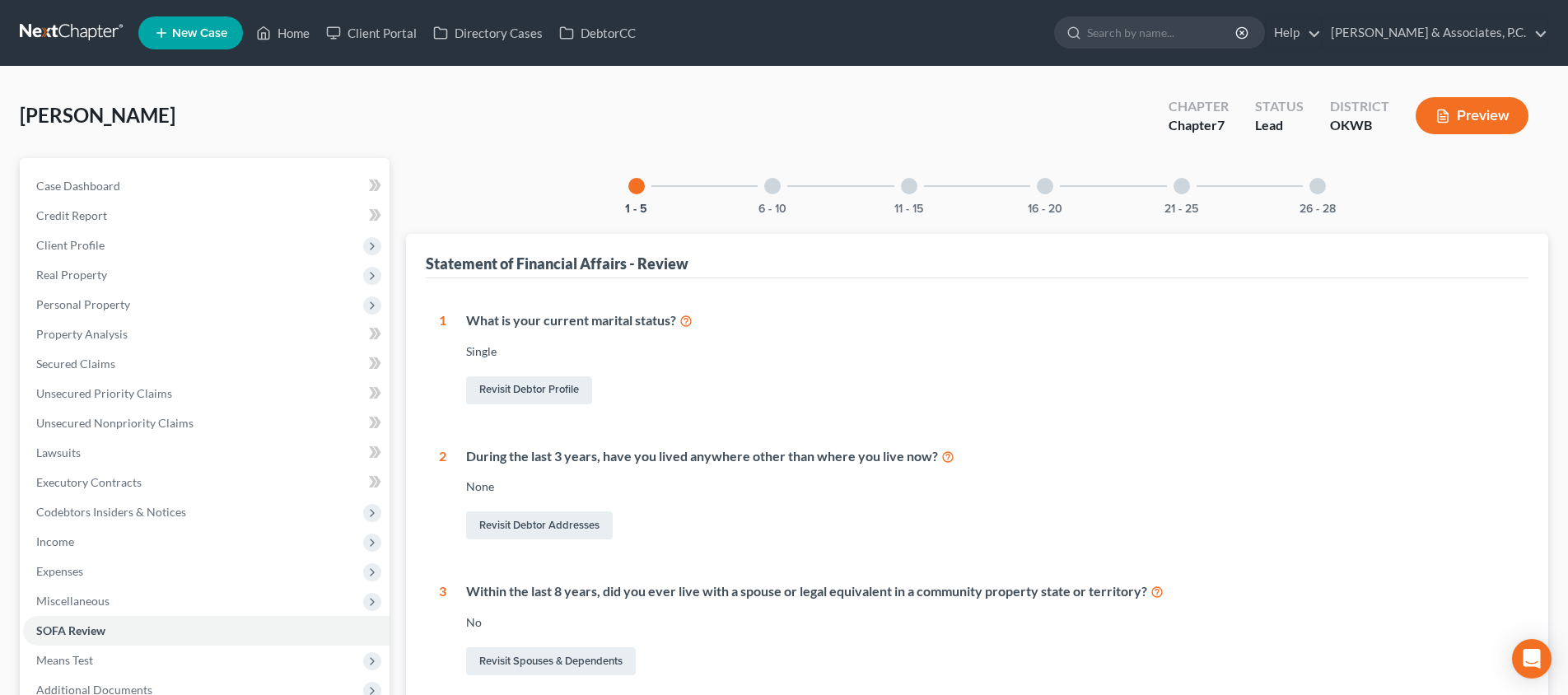
click at [777, 196] on div "6 - 10" at bounding box center [772, 186] width 56 height 56
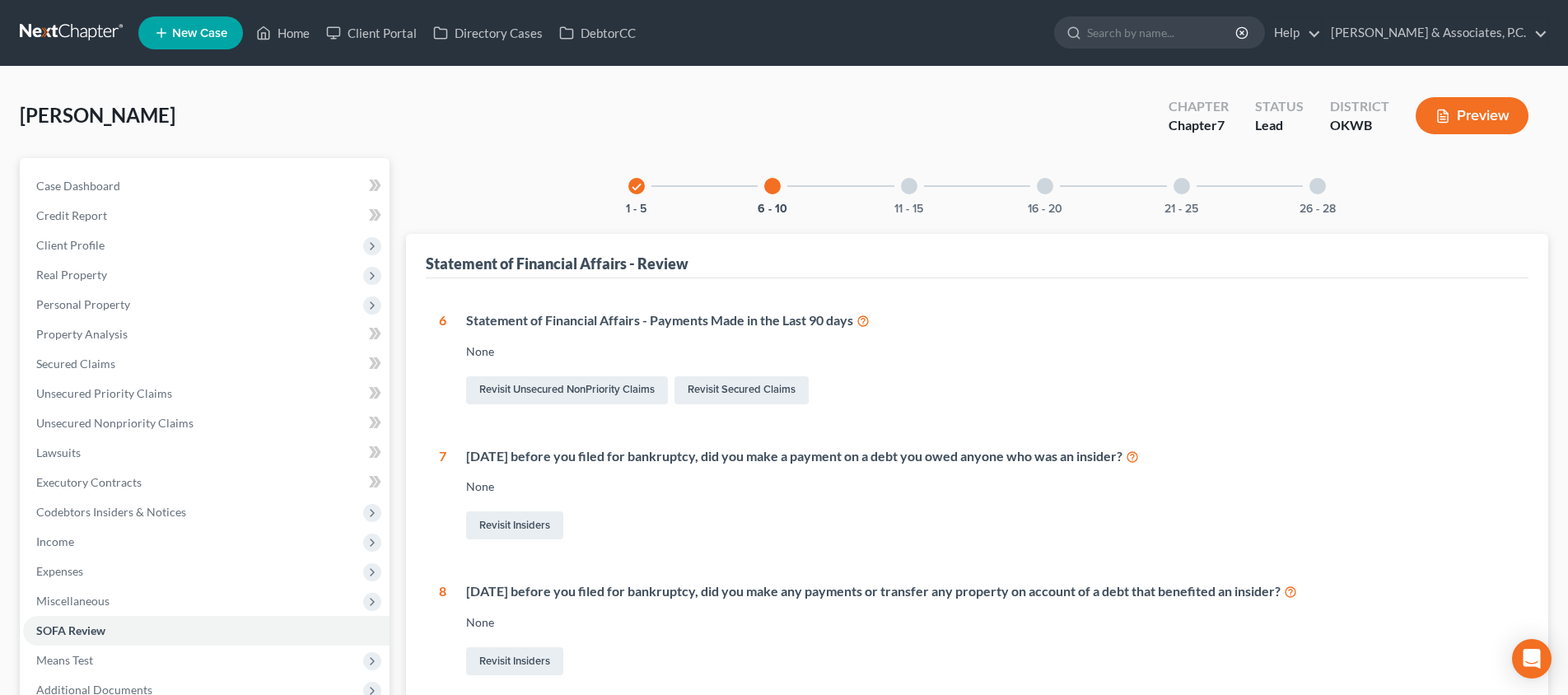
click at [900, 187] on div at bounding box center [908, 186] width 16 height 16
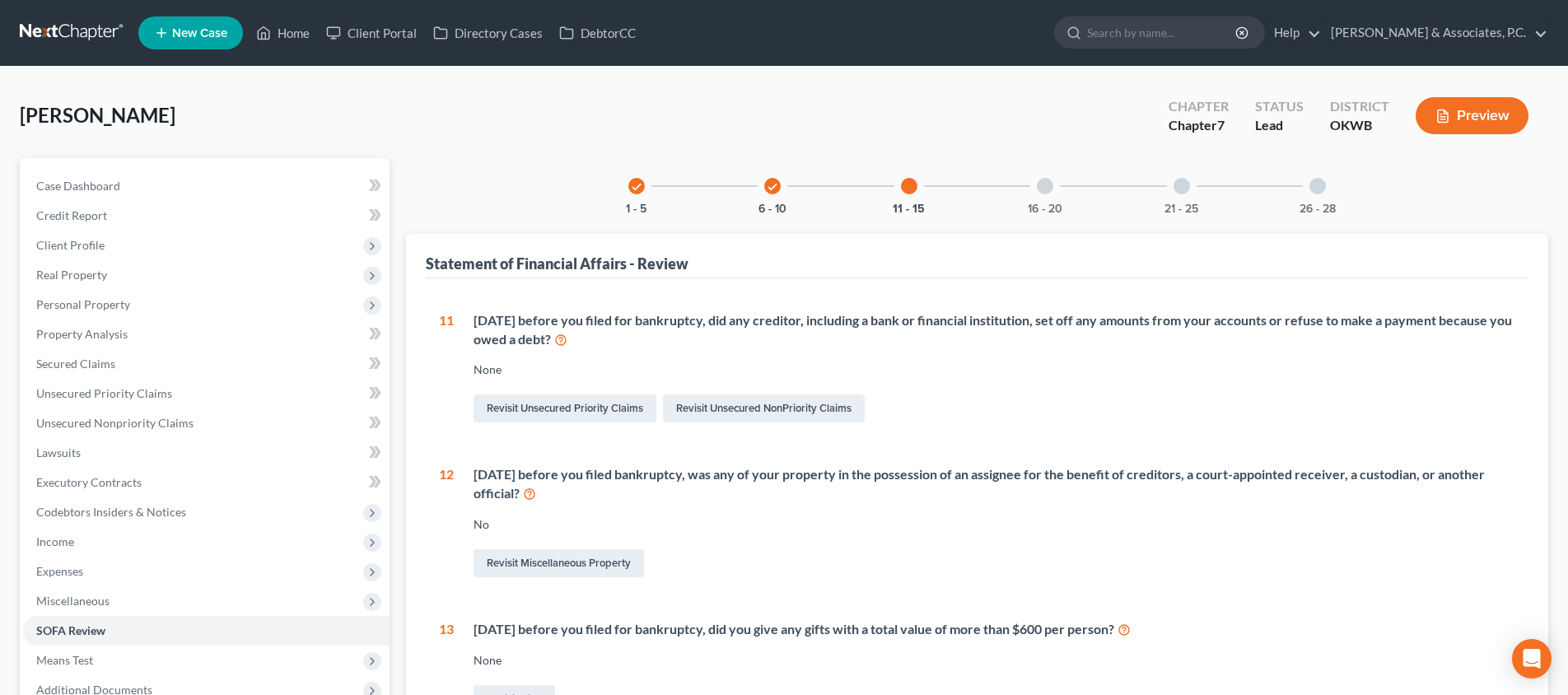
drag, startPoint x: 1057, startPoint y: 188, endPoint x: 1050, endPoint y: 252, distance: 64.4
click at [1057, 188] on div "16 - 20" at bounding box center [1045, 186] width 56 height 56
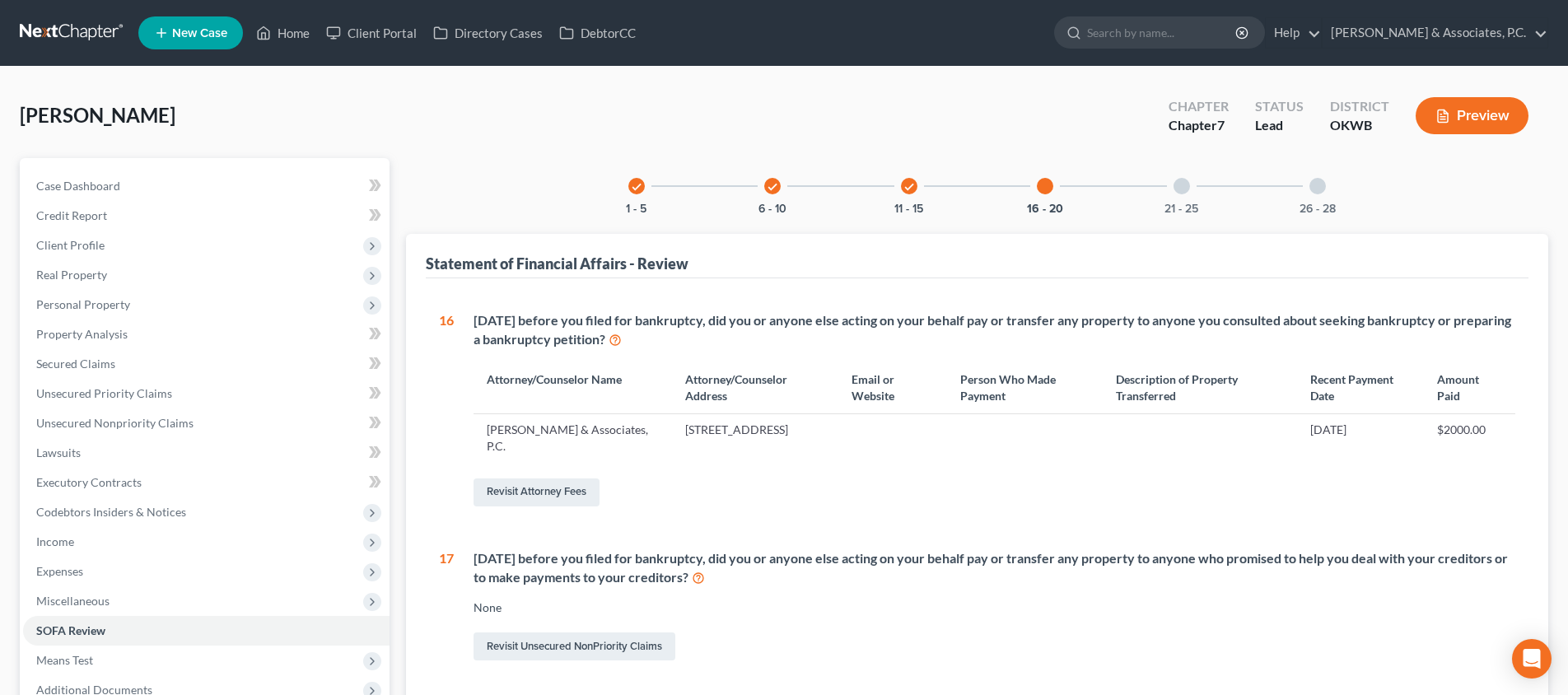
click at [1187, 188] on div at bounding box center [1181, 186] width 16 height 16
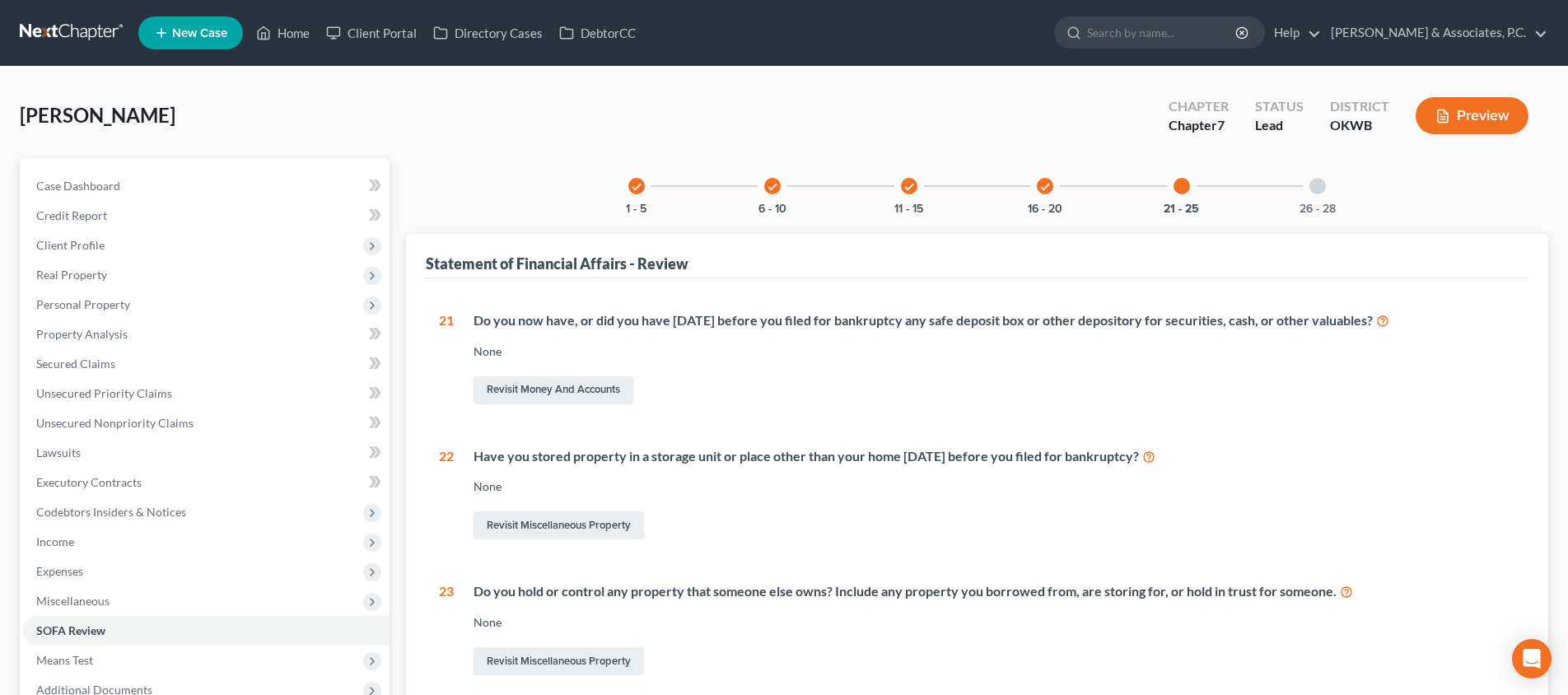
click at [1310, 193] on div "26 - 28" at bounding box center [1317, 186] width 56 height 56
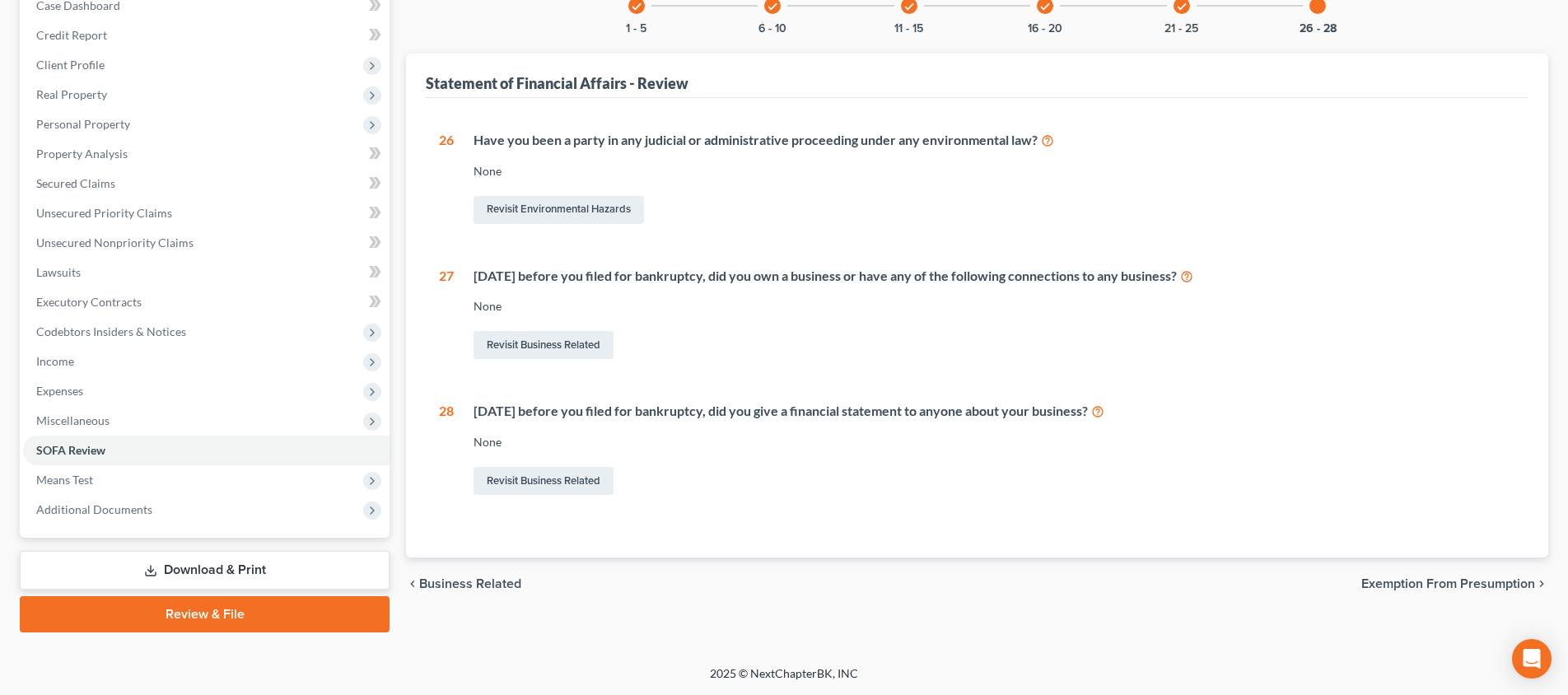
click at [1440, 585] on span "Exemption from Presumption" at bounding box center [1448, 584] width 173 height 13
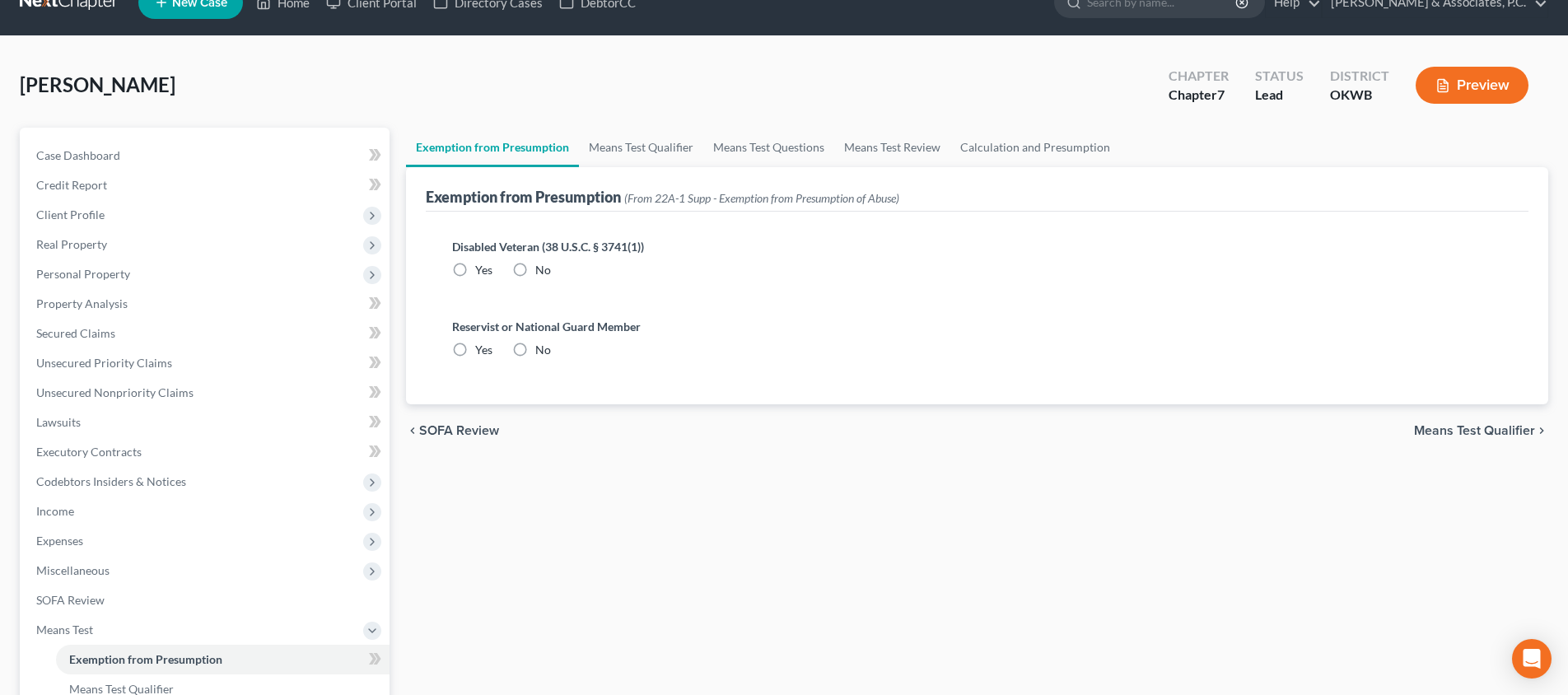
scroll to position [2, 0]
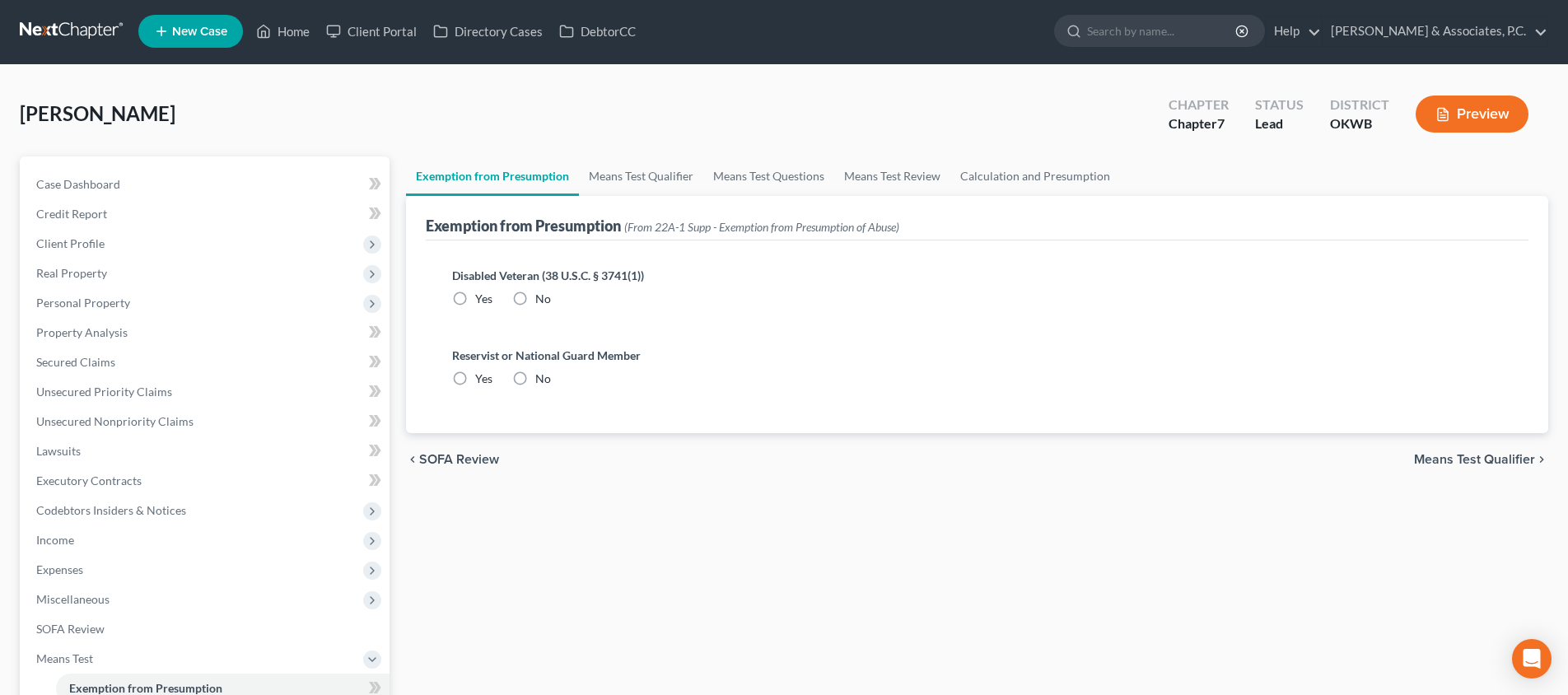
click at [1428, 465] on span "Means Test Qualifier" at bounding box center [1475, 459] width 121 height 13
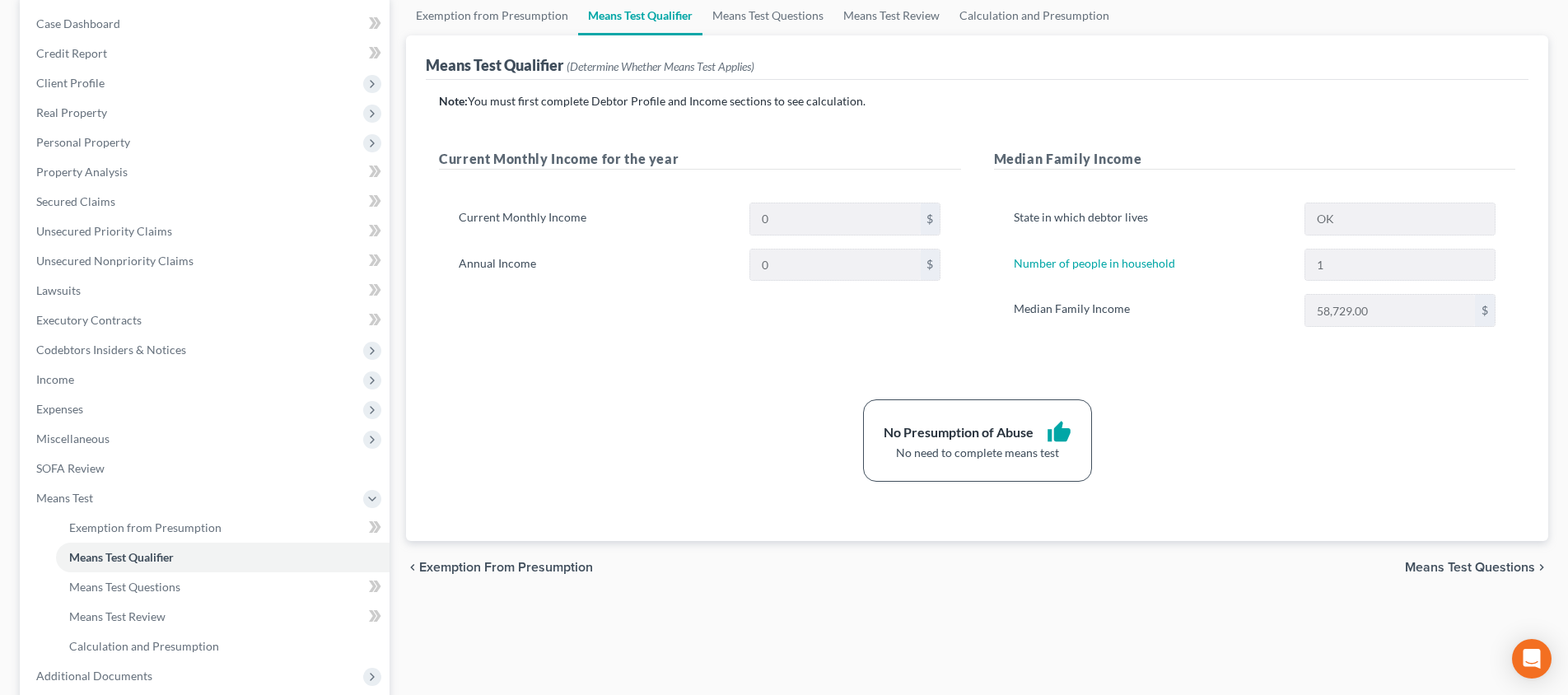
scroll to position [309, 0]
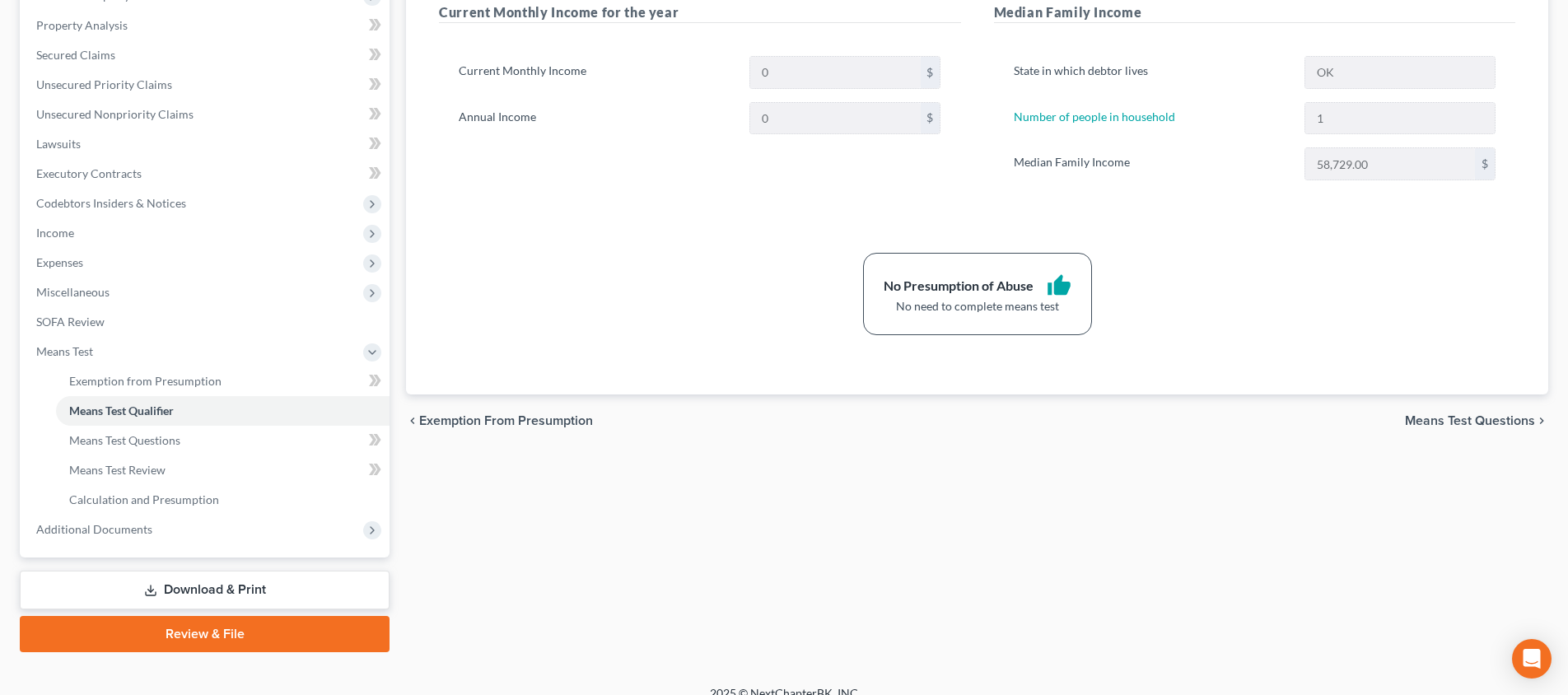
click at [1416, 426] on span "Means Test Questions" at bounding box center [1470, 421] width 130 height 13
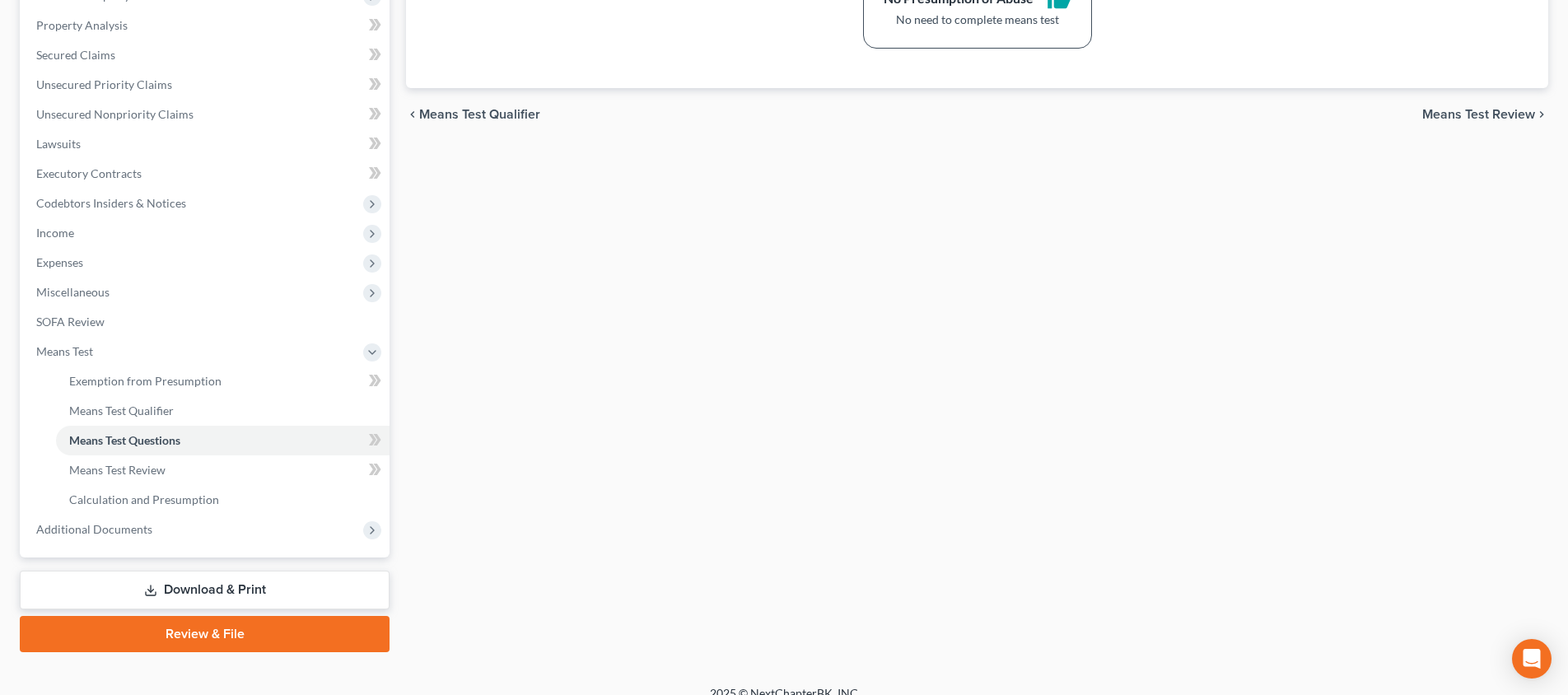
scroll to position [63, 0]
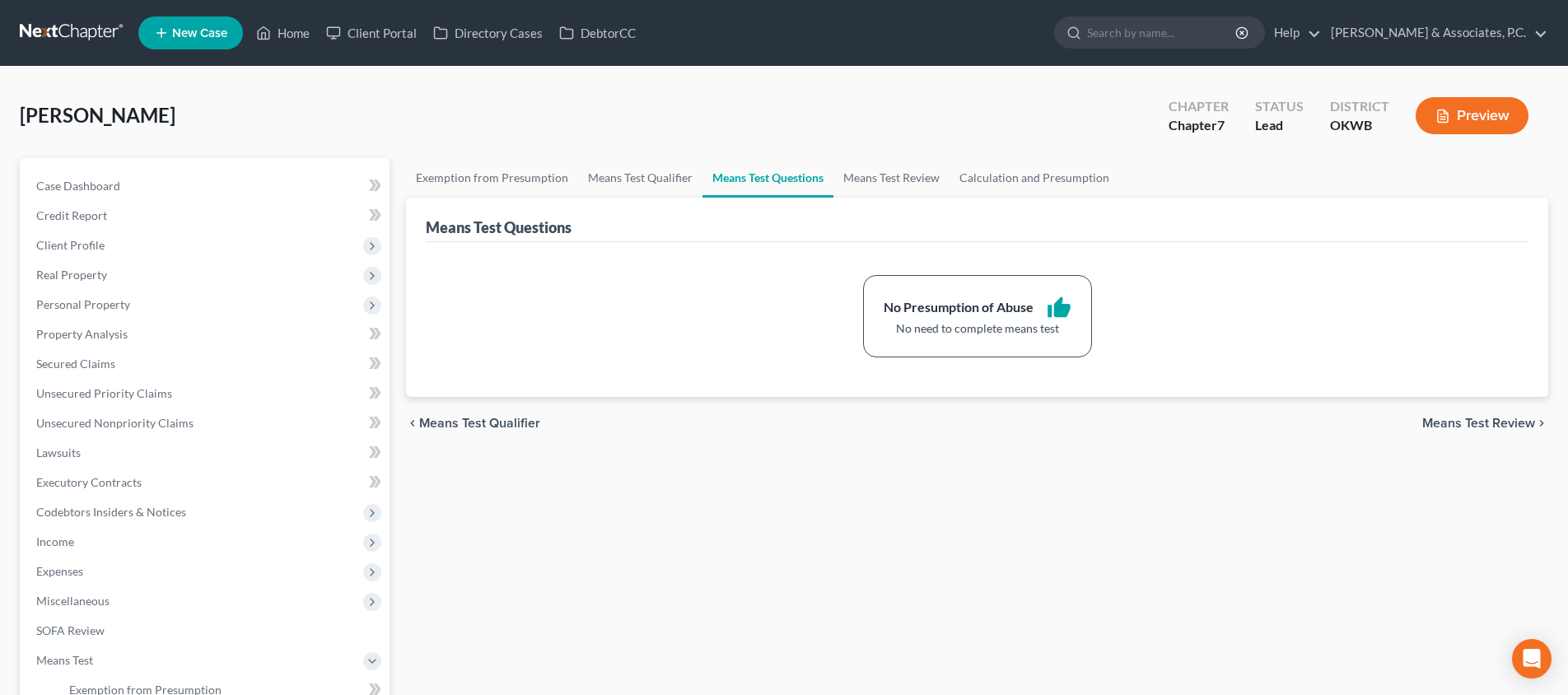
click at [1486, 426] on span "Means Test Review" at bounding box center [1478, 423] width 113 height 13
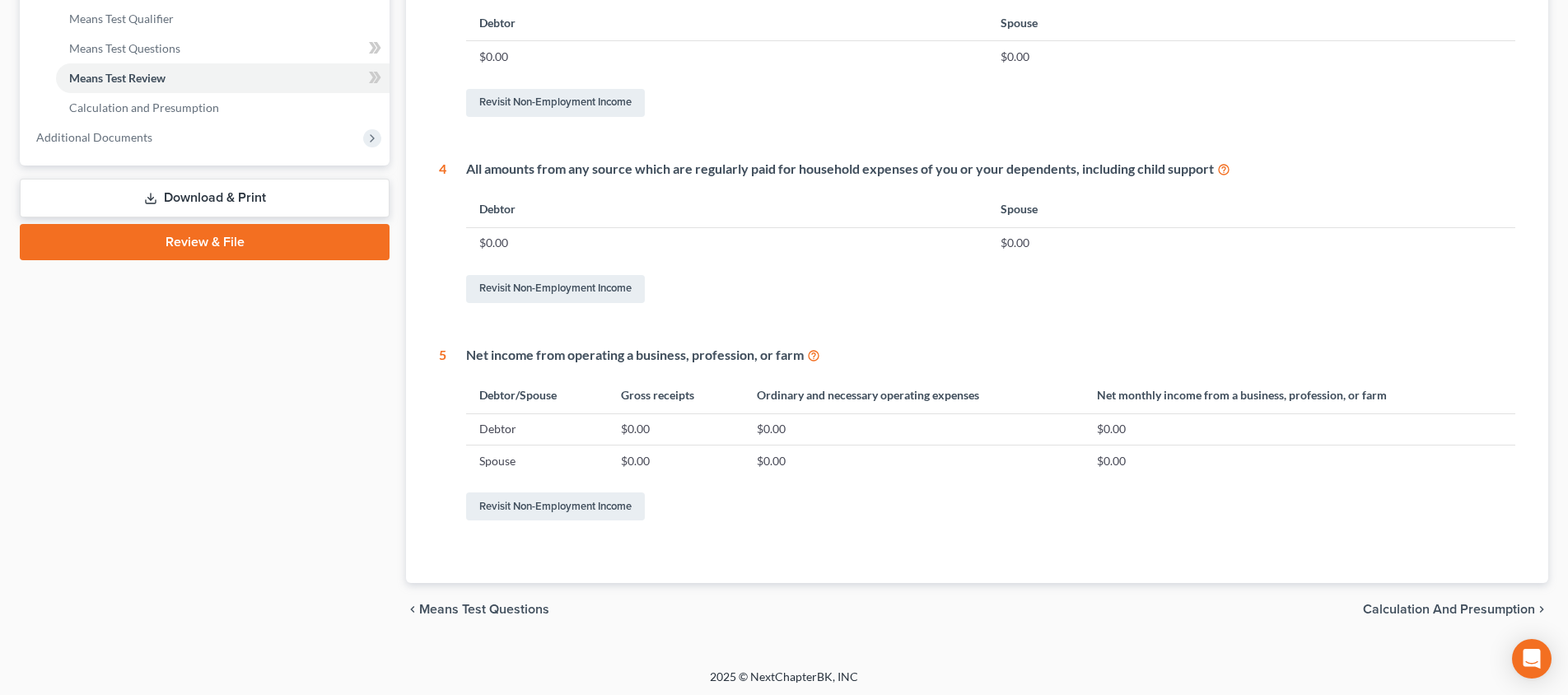
click at [1460, 606] on span "Calculation and Presumption" at bounding box center [1448, 609] width 173 height 13
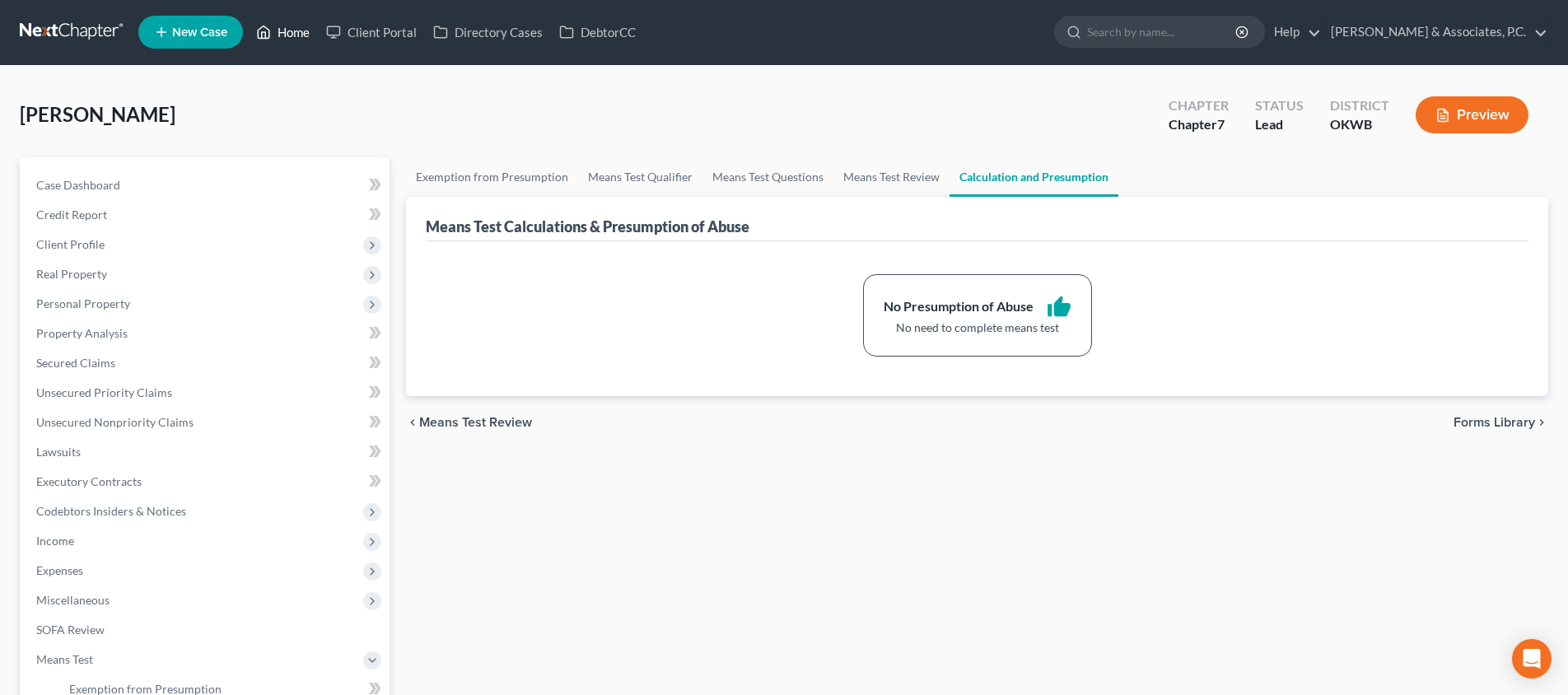
click at [290, 31] on link "Home" at bounding box center [283, 31] width 70 height 29
